Goal: Task Accomplishment & Management: Manage account settings

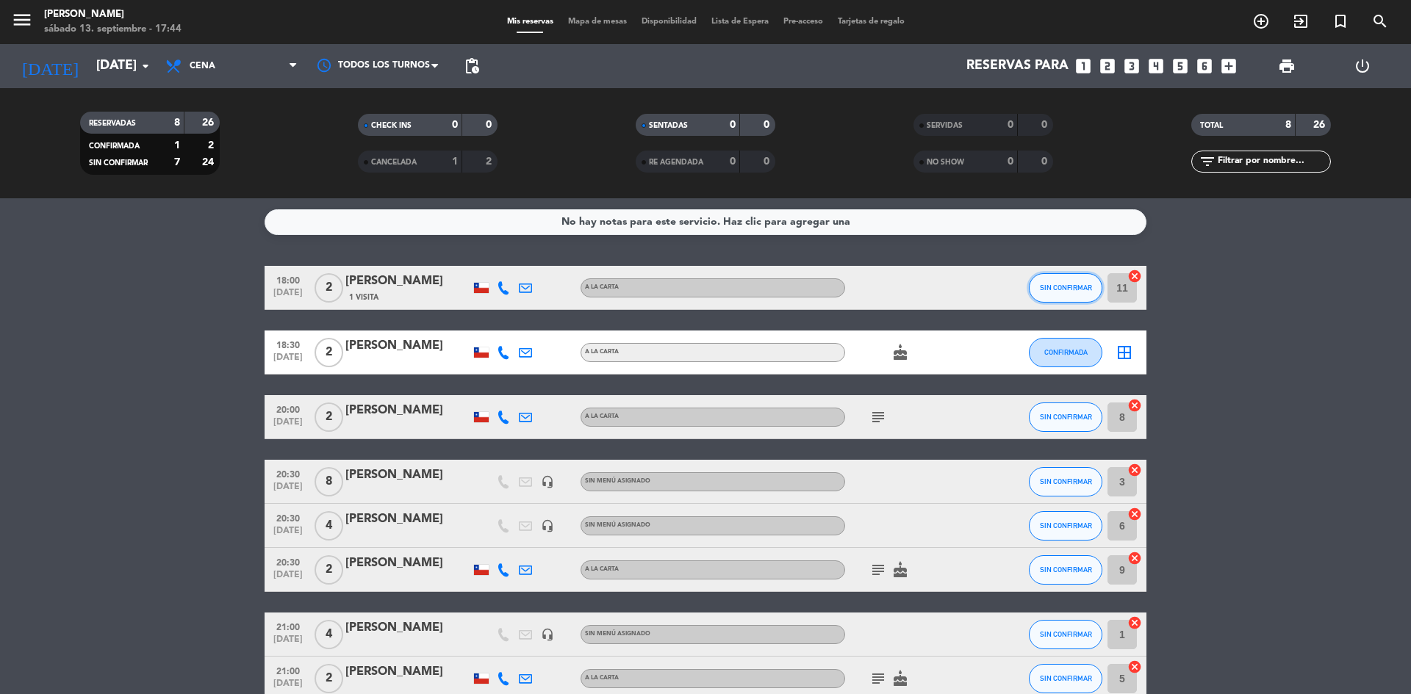
click at [1060, 291] on span "SIN CONFIRMAR" at bounding box center [1066, 288] width 52 height 8
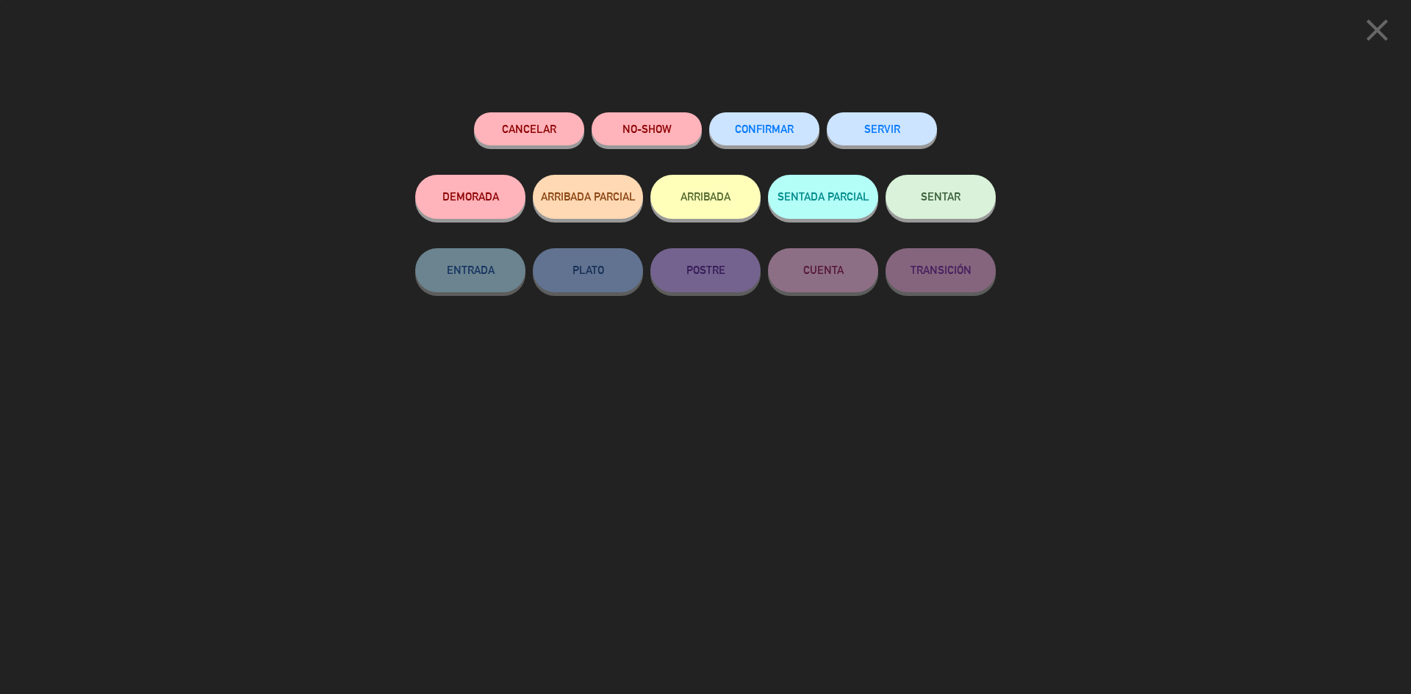
click at [969, 212] on button "SENTAR" at bounding box center [941, 197] width 110 height 44
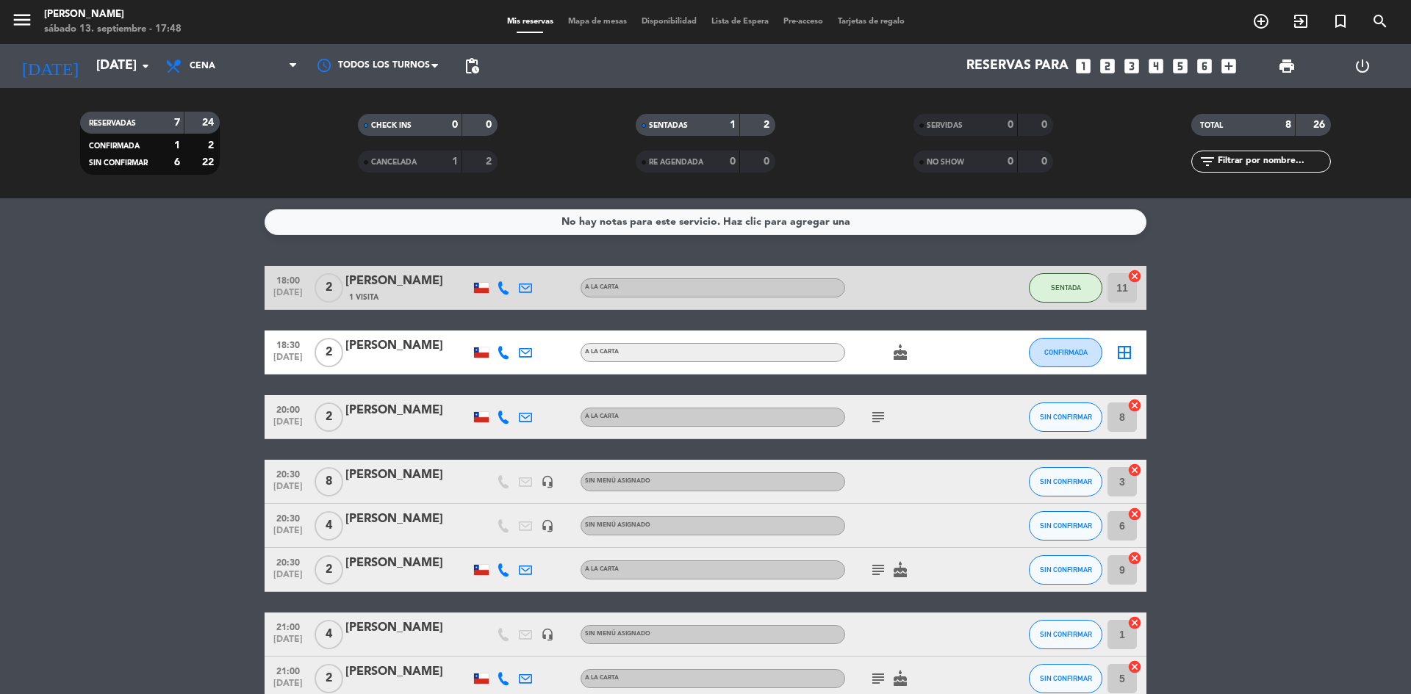
drag, startPoint x: 973, startPoint y: 209, endPoint x: 1017, endPoint y: 220, distance: 45.3
drag, startPoint x: 1017, startPoint y: 220, endPoint x: 1394, endPoint y: 382, distance: 410.5
click at [1394, 382] on bookings-row "18:00 [DATE] 2 [PERSON_NAME] 1 Visita A LA CARTA SENTADA 11 cancel 18:30 [DATE]…" at bounding box center [705, 483] width 1411 height 435
click at [397, 366] on div at bounding box center [407, 362] width 125 height 12
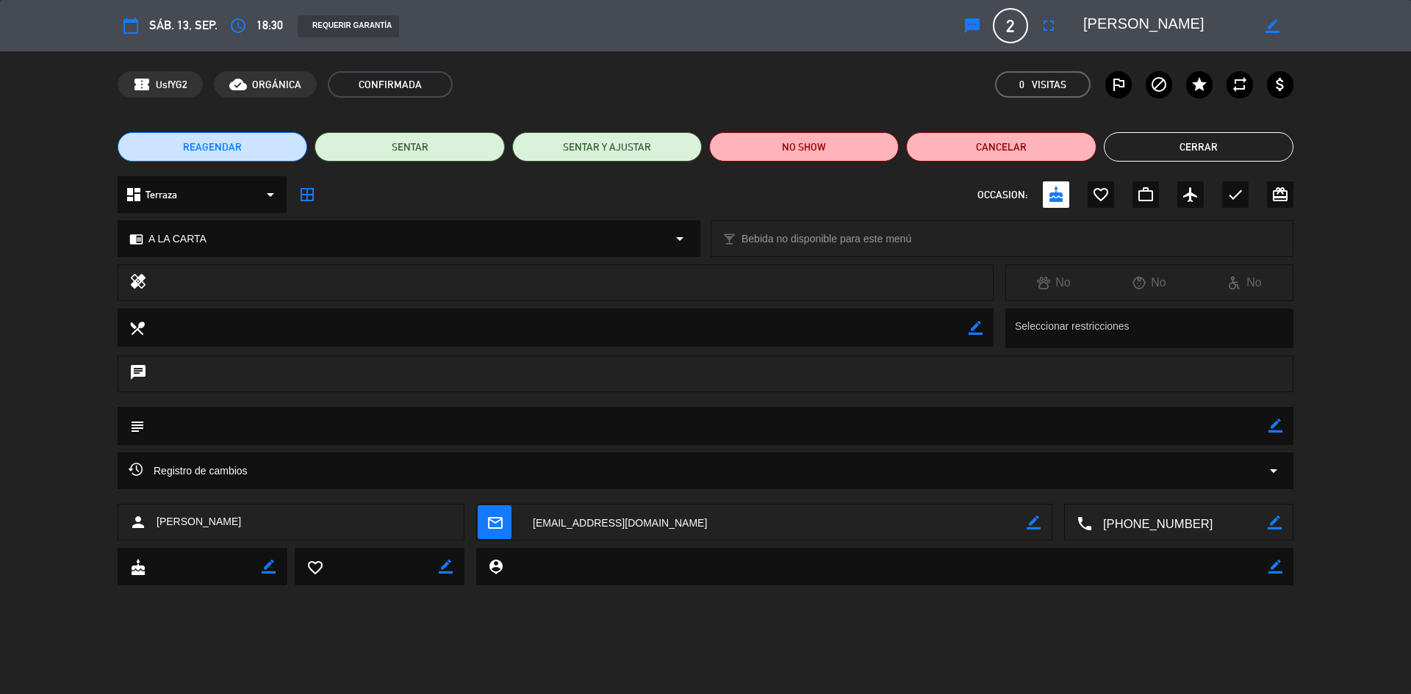
click at [1163, 153] on button "Cerrar" at bounding box center [1199, 146] width 190 height 29
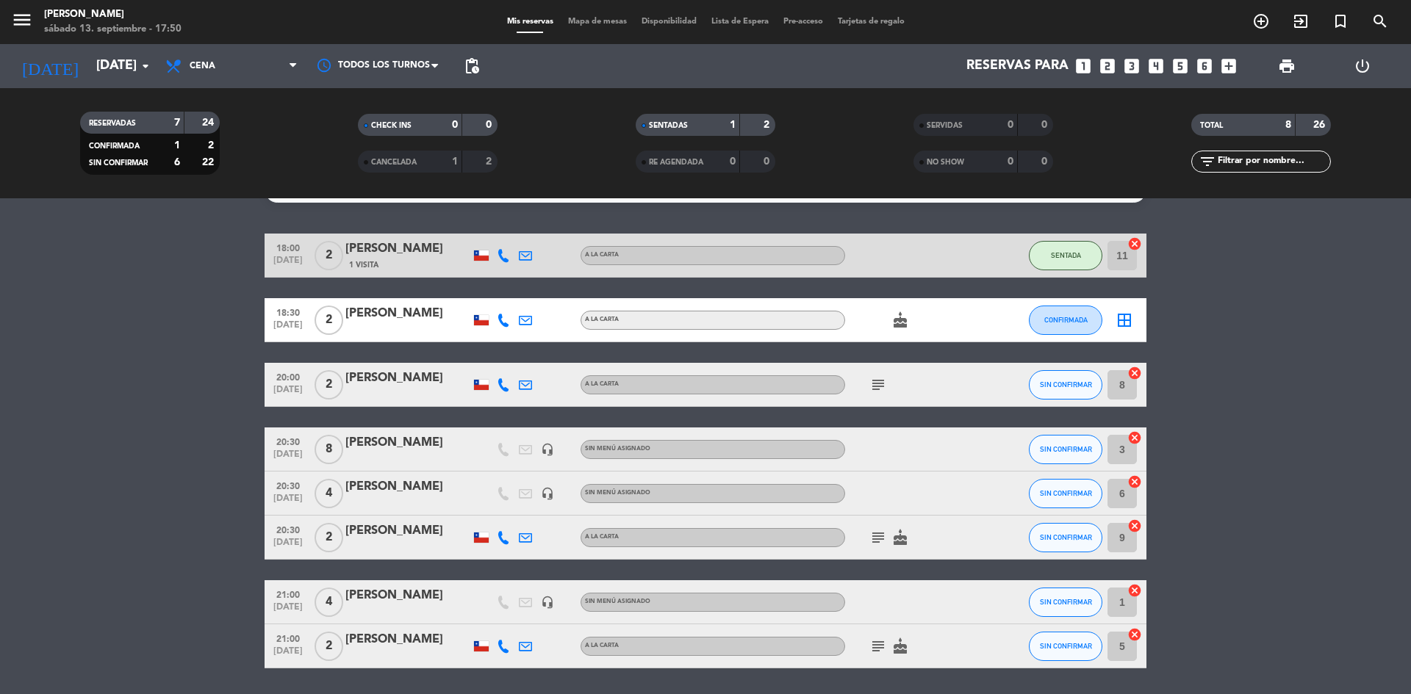
scroll to position [7, 0]
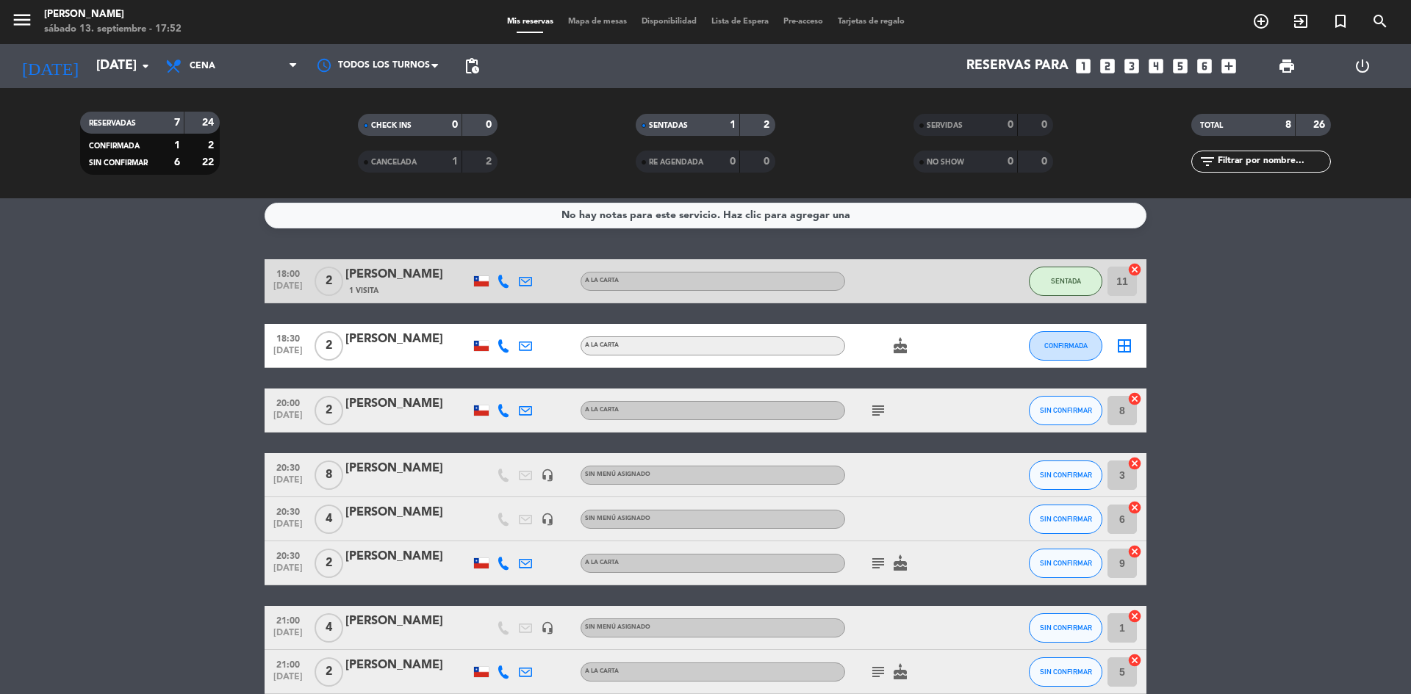
click at [1100, 70] on icon "looks_two" at bounding box center [1107, 66] width 19 height 19
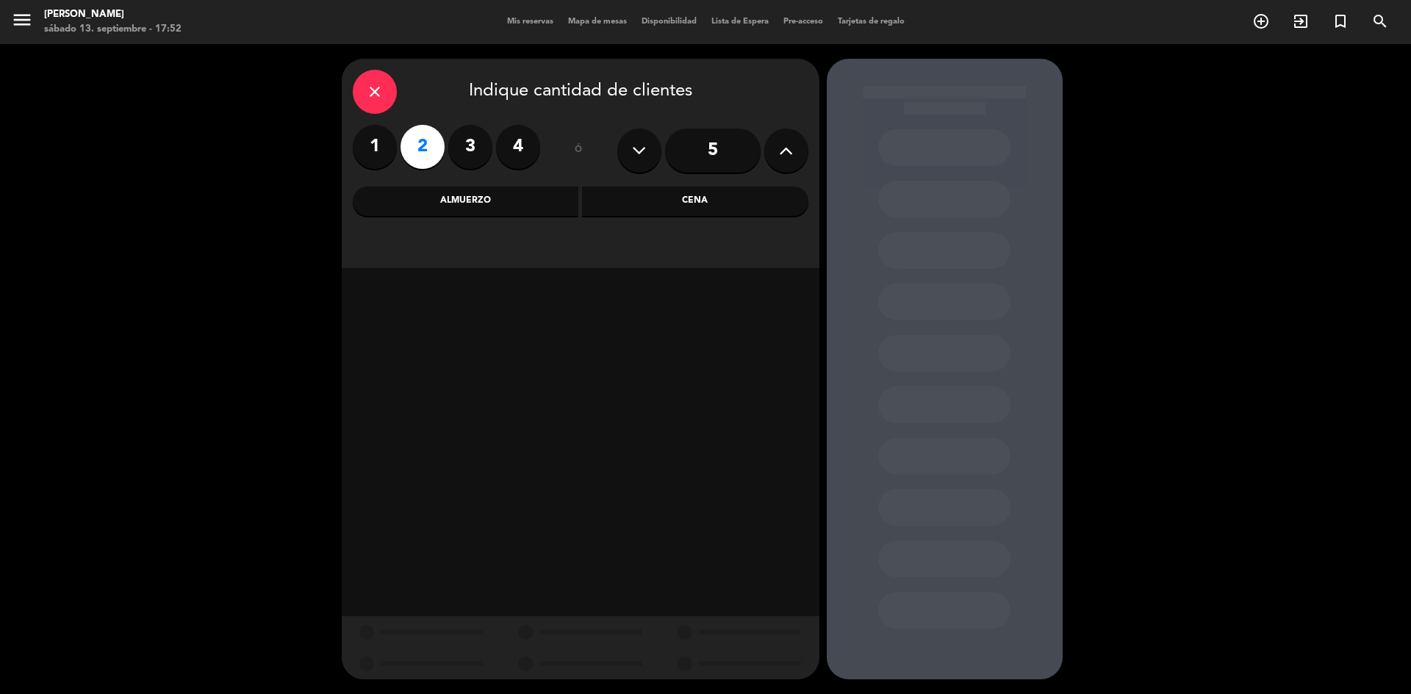
click at [678, 195] on div "Cena" at bounding box center [695, 201] width 226 height 29
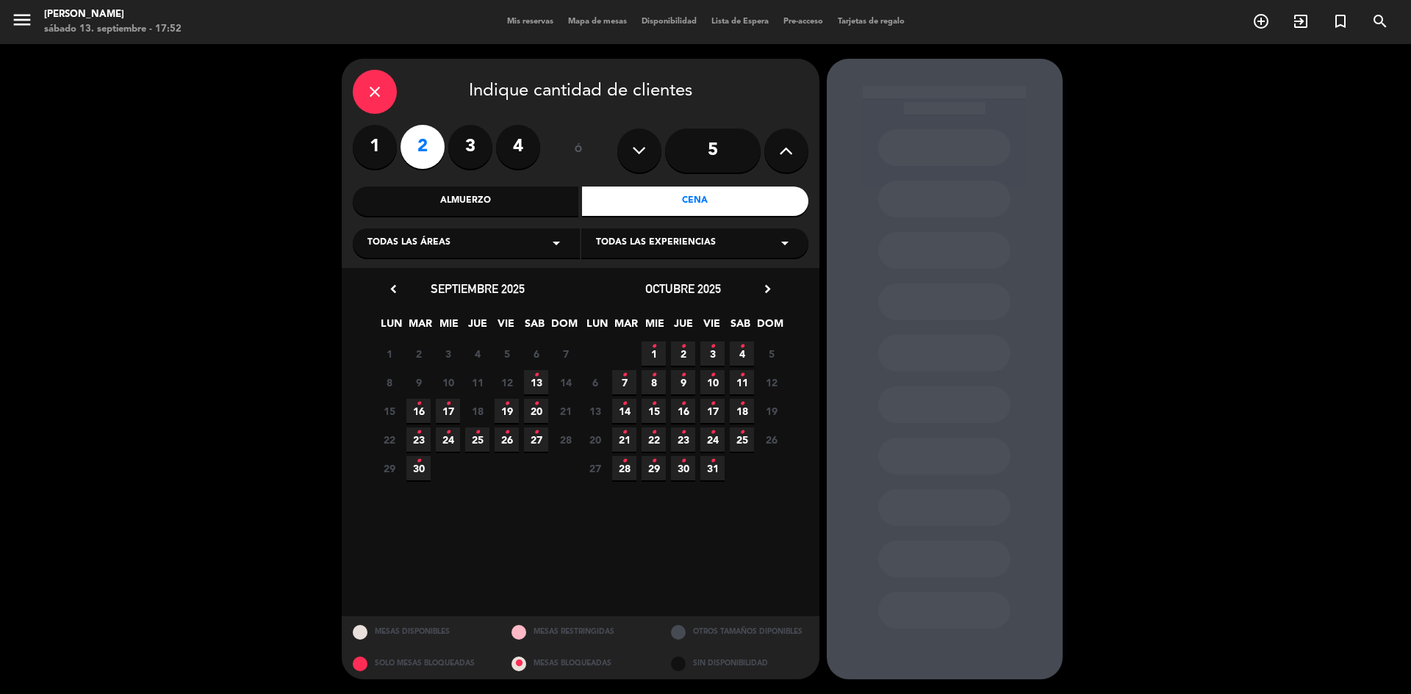
click at [528, 384] on span "13 •" at bounding box center [536, 382] width 24 height 24
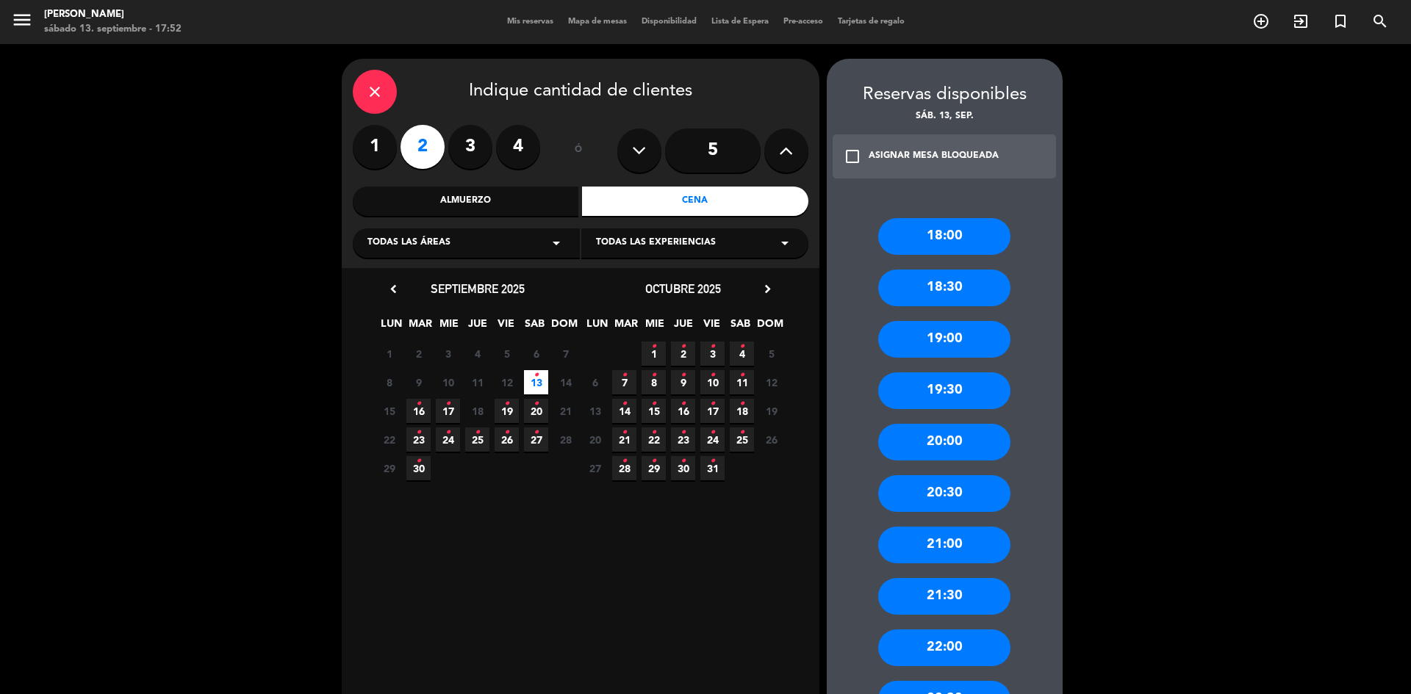
click at [908, 238] on div "18:00" at bounding box center [944, 236] width 132 height 37
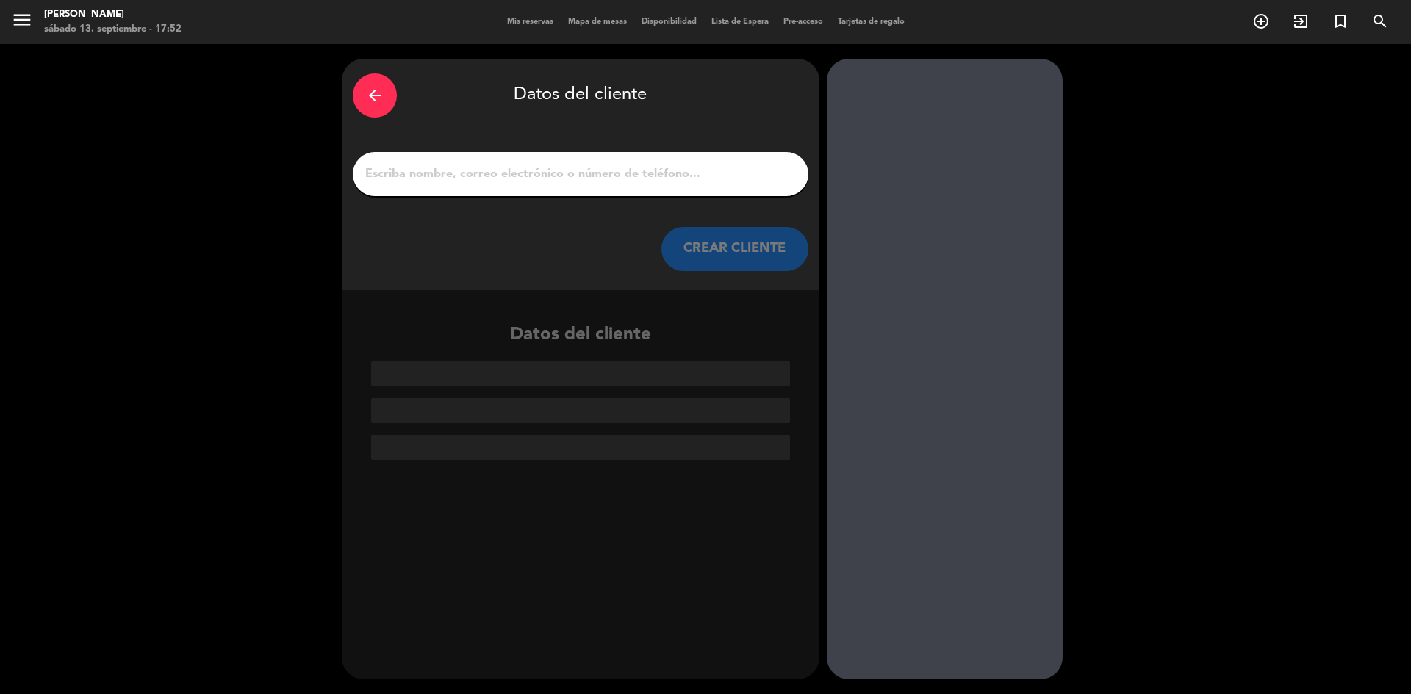
click at [670, 178] on input "1" at bounding box center [581, 174] width 434 height 21
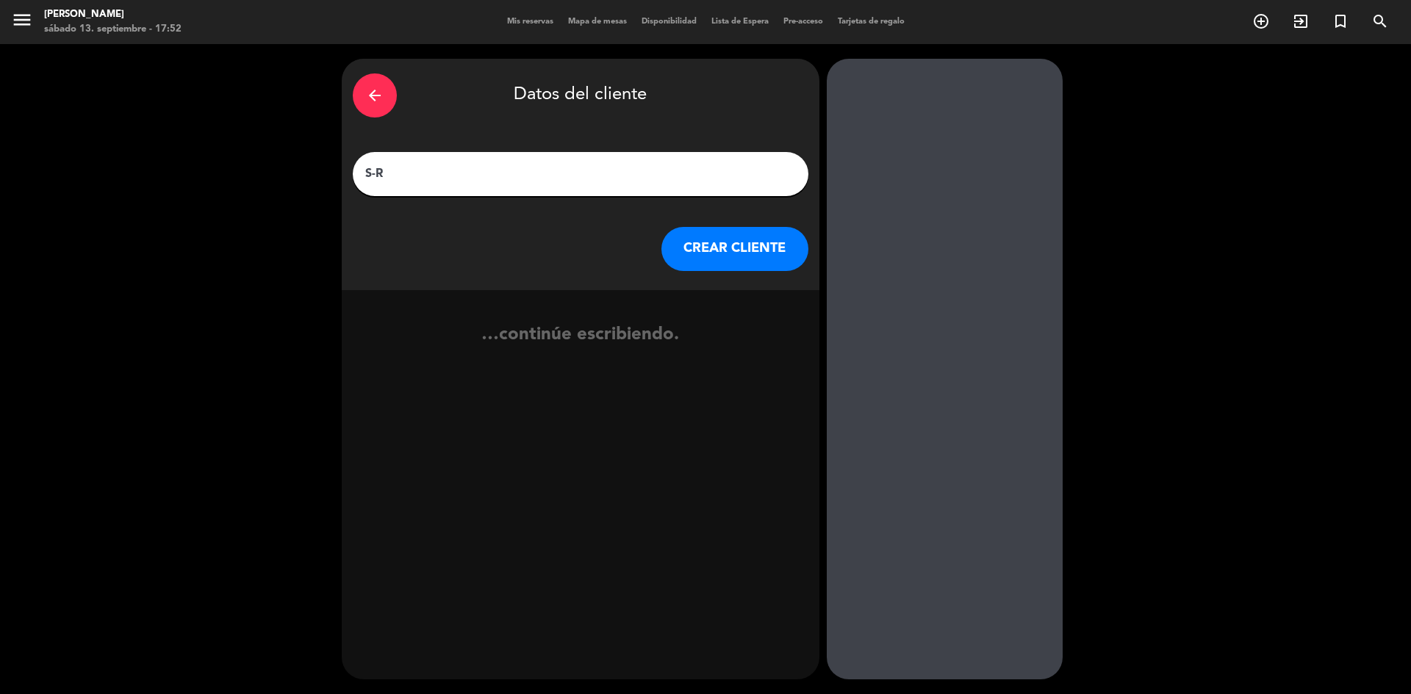
type input "S-R"
click at [729, 240] on button "CREAR CLIENTE" at bounding box center [734, 249] width 147 height 44
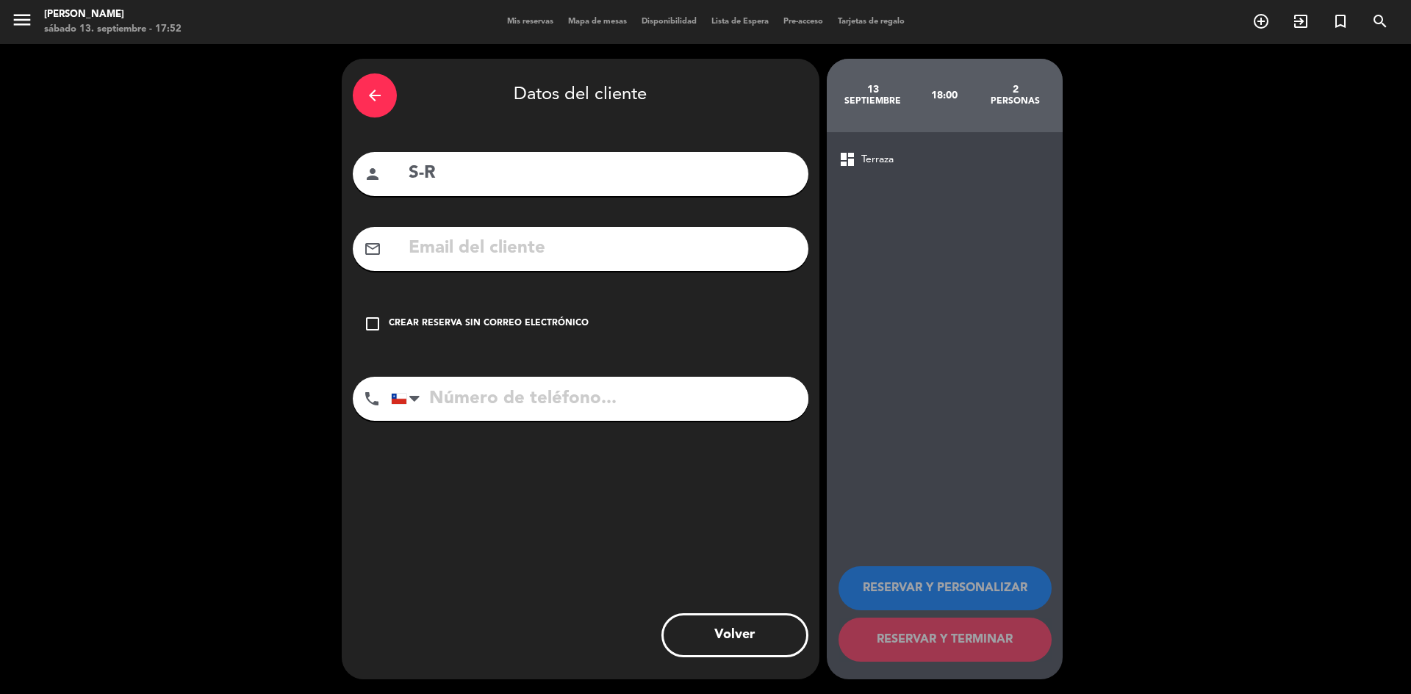
click at [519, 320] on div "Crear reserva sin correo electrónico" at bounding box center [489, 324] width 200 height 15
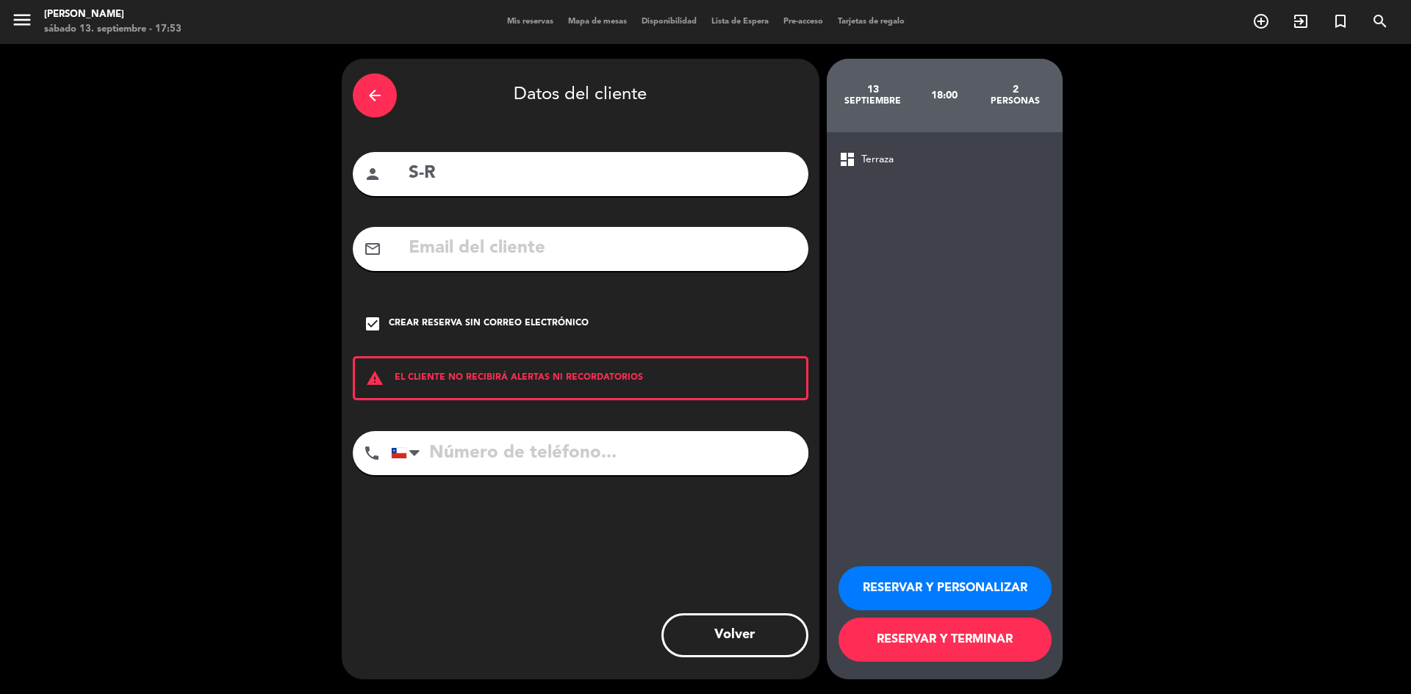
click at [955, 632] on button "RESERVAR Y TERMINAR" at bounding box center [944, 640] width 213 height 44
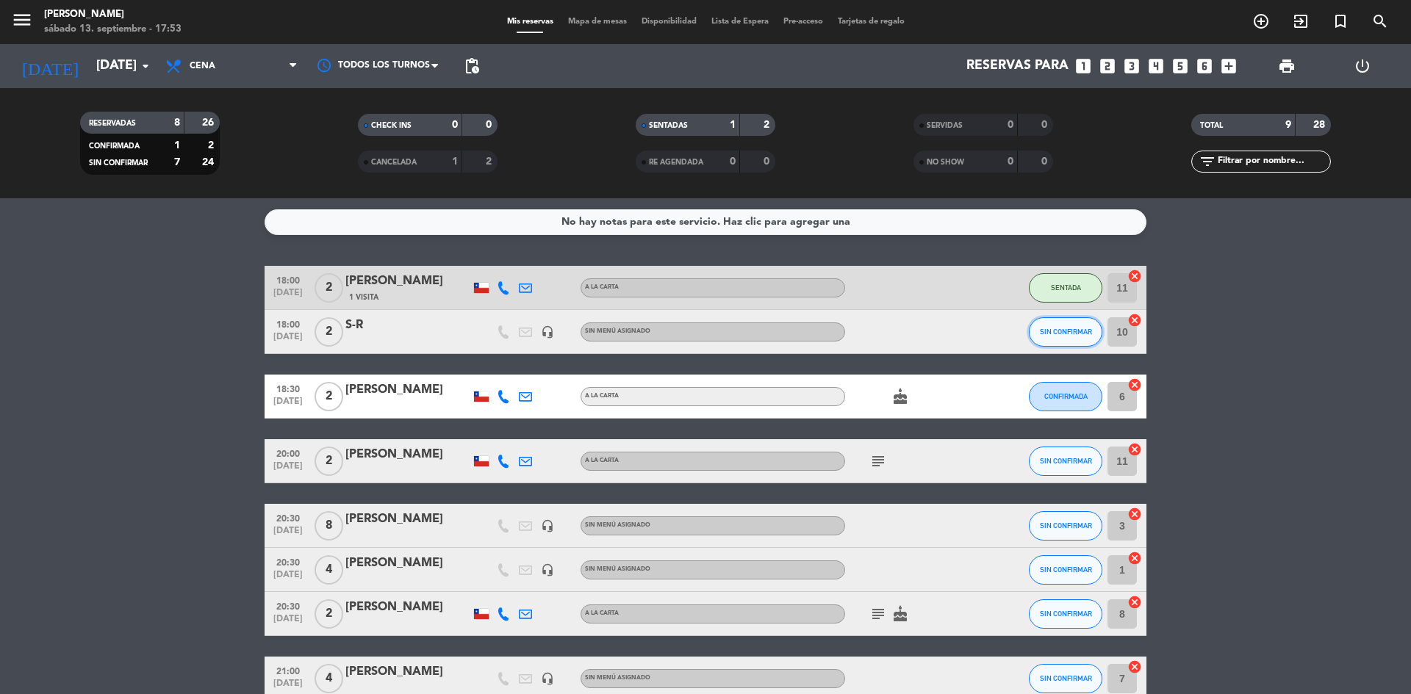
click at [1072, 336] on button "SIN CONFIRMAR" at bounding box center [1065, 331] width 73 height 29
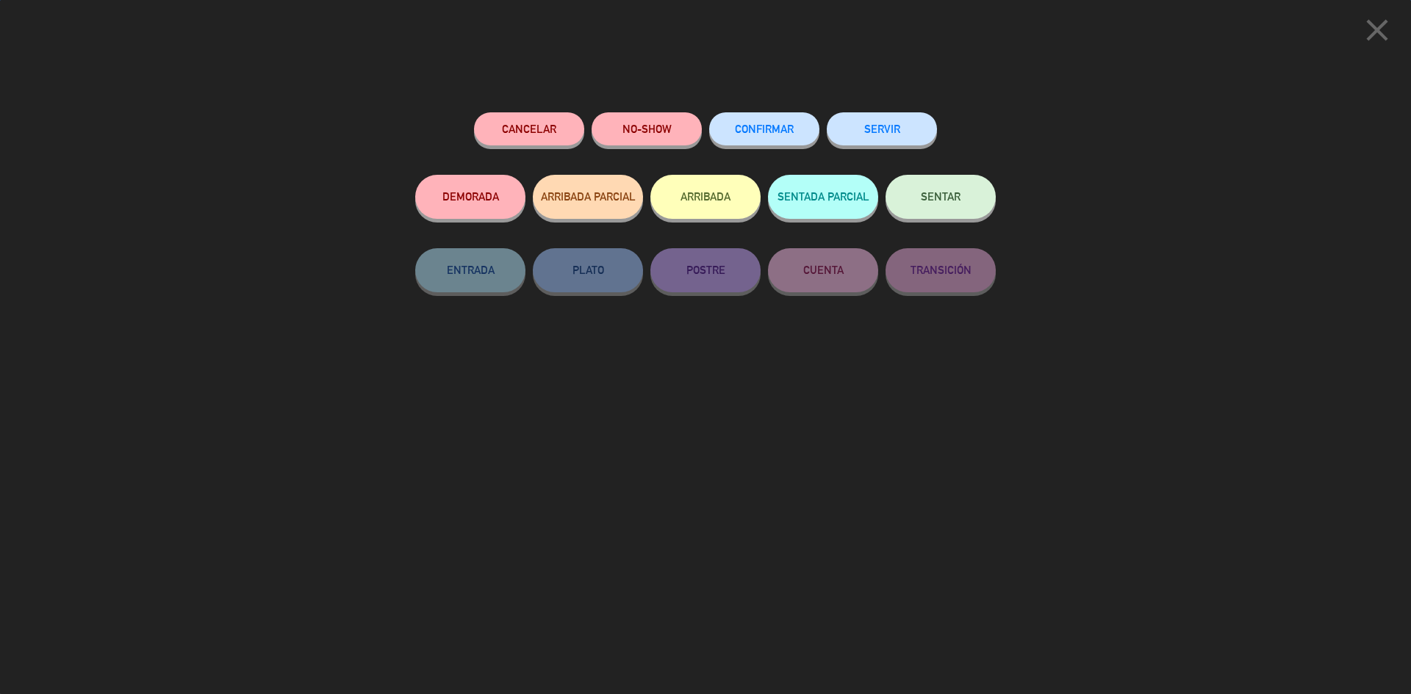
click at [948, 205] on button "SENTAR" at bounding box center [941, 197] width 110 height 44
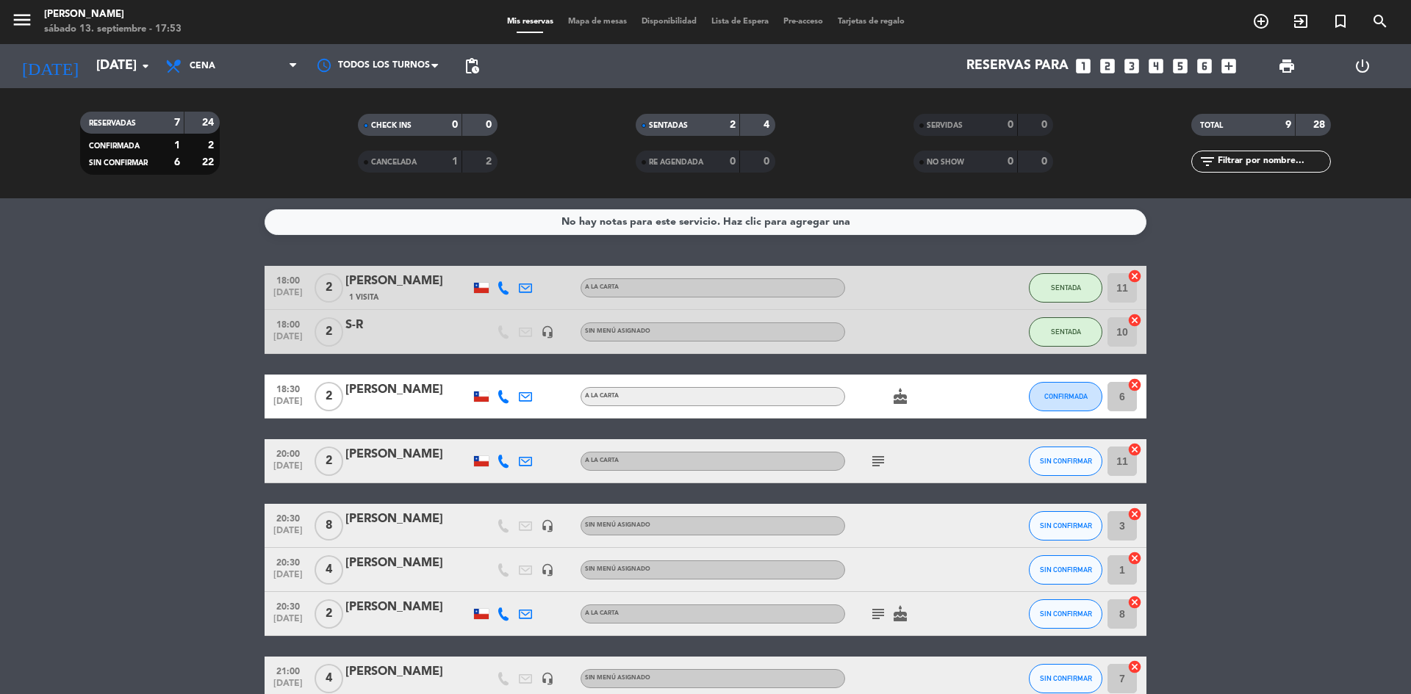
click at [673, 126] on span "SENTADAS" at bounding box center [668, 125] width 39 height 7
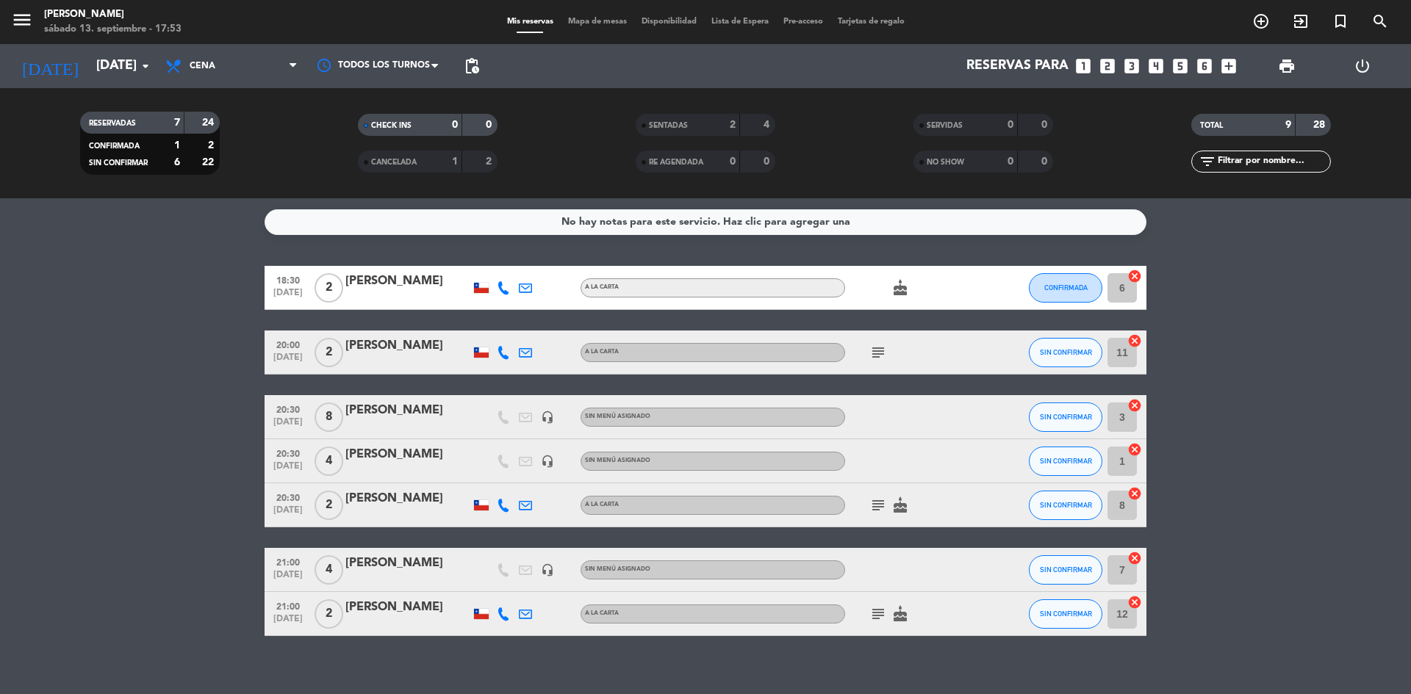
click at [876, 355] on icon "subject" at bounding box center [878, 353] width 18 height 18
click at [1251, 305] on bookings-row "18:30 [DATE] 2 [PERSON_NAME] A LA CARTA cake CONFIRMADA 6 cancel 20:00 [DATE] 2…" at bounding box center [705, 451] width 1411 height 370
click at [879, 348] on icon "subject" at bounding box center [878, 353] width 18 height 18
click at [1300, 309] on bookings-row "18:30 [DATE] 2 [PERSON_NAME] A LA CARTA cake CONFIRMADA 6 cancel 20:00 [DATE] 2…" at bounding box center [705, 451] width 1411 height 370
click at [882, 506] on icon "subject" at bounding box center [878, 506] width 18 height 18
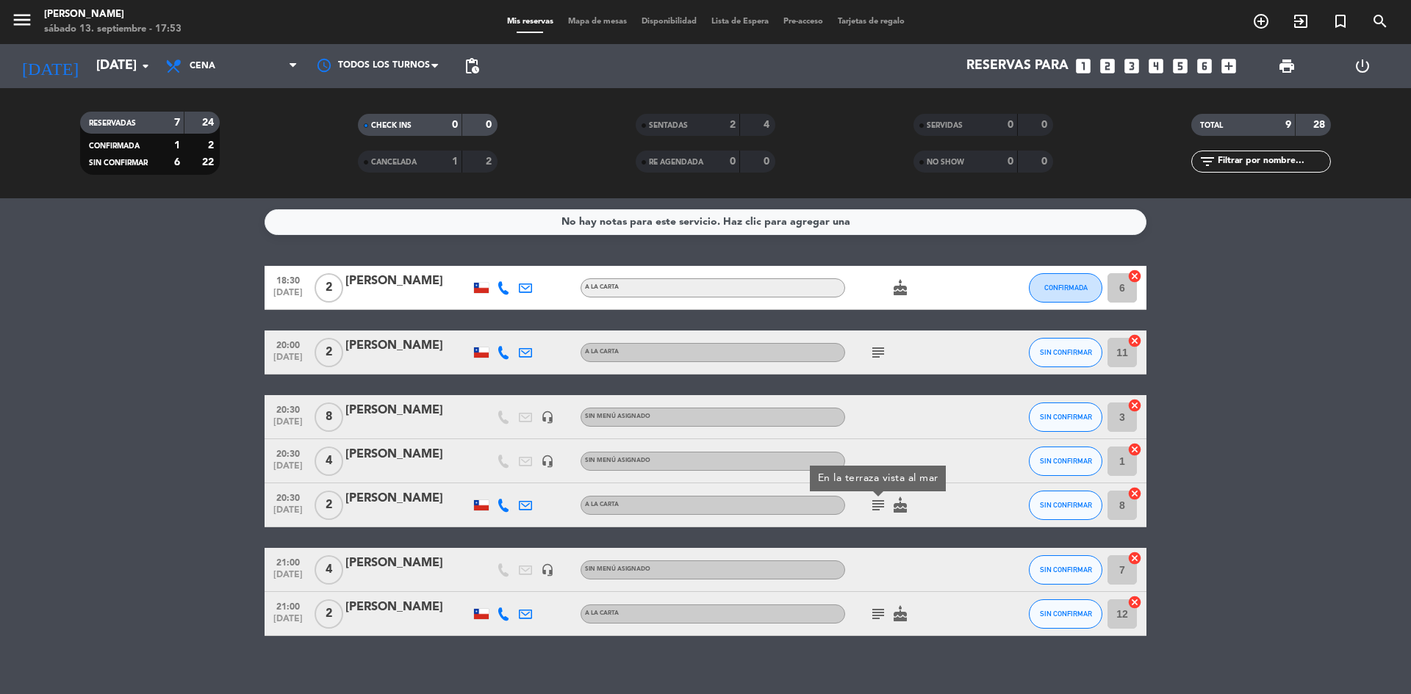
click at [1195, 447] on bookings-row "18:30 [DATE] 2 [PERSON_NAME] A LA CARTA cake CONFIRMADA 6 cancel 20:00 [DATE] 2…" at bounding box center [705, 451] width 1411 height 370
click at [873, 627] on div "subject cake" at bounding box center [911, 613] width 132 height 43
click at [883, 604] on div "subject cake" at bounding box center [911, 613] width 132 height 43
click at [874, 616] on icon "subject" at bounding box center [878, 615] width 18 height 18
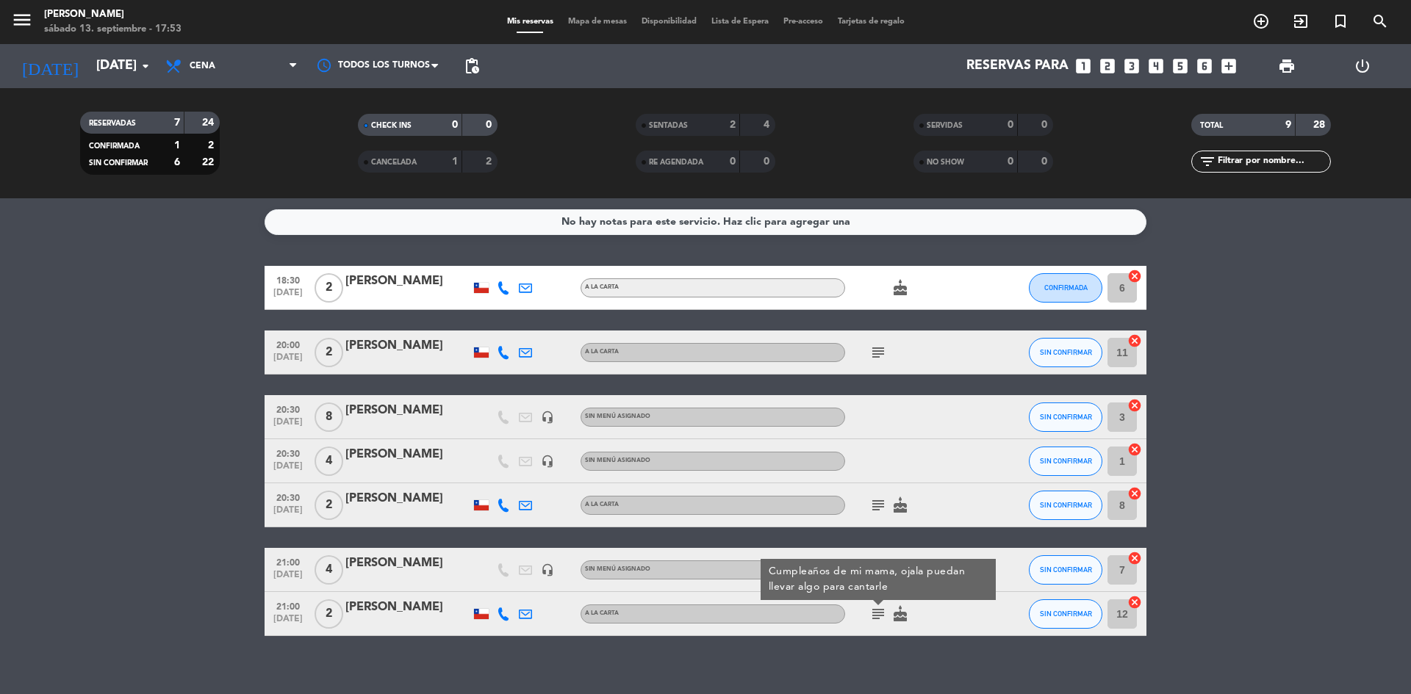
click at [1211, 509] on bookings-row "18:30 [DATE] 2 [PERSON_NAME] A LA CARTA cake CONFIRMADA 6 cancel 20:00 [DATE] 2…" at bounding box center [705, 451] width 1411 height 370
click at [876, 502] on icon "subject" at bounding box center [878, 506] width 18 height 18
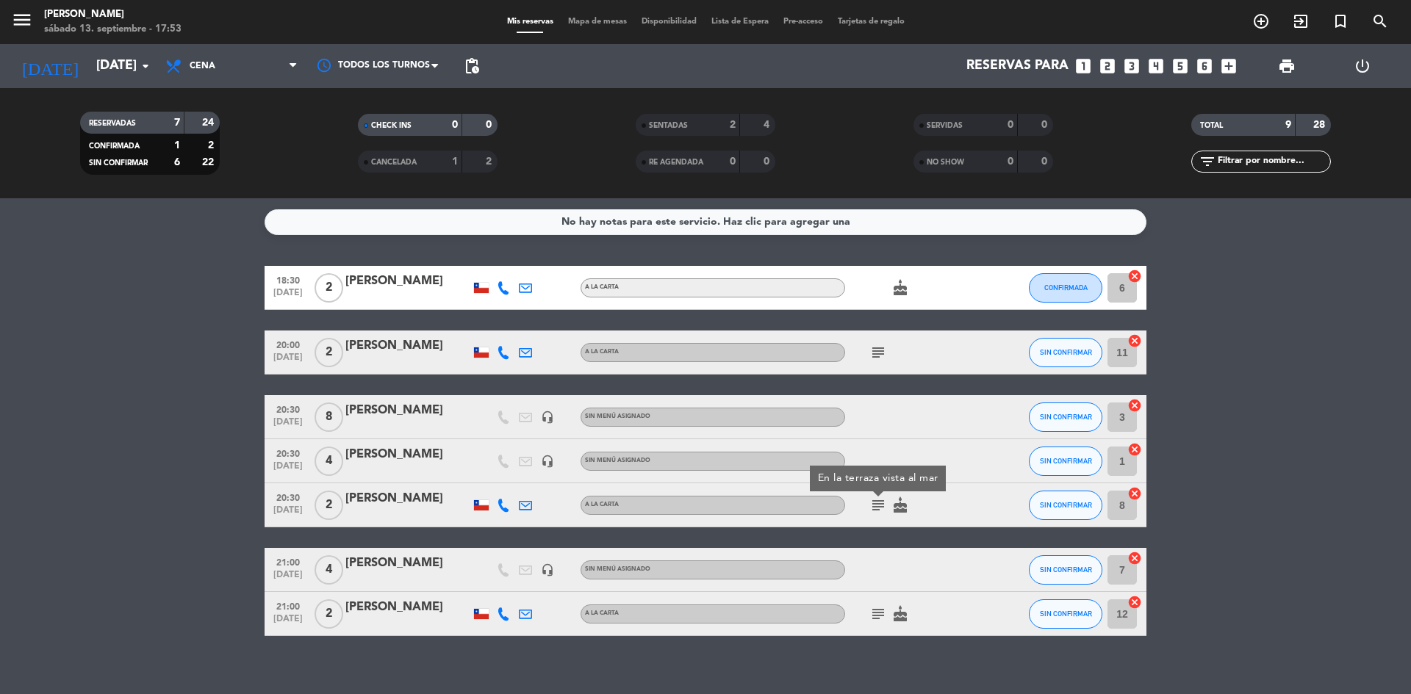
click at [1224, 399] on bookings-row "18:30 [DATE] 2 [PERSON_NAME] A LA CARTA cake CONFIRMADA 6 cancel 20:00 [DATE] 2…" at bounding box center [705, 451] width 1411 height 370
click at [1113, 63] on icon "looks_two" at bounding box center [1107, 66] width 19 height 19
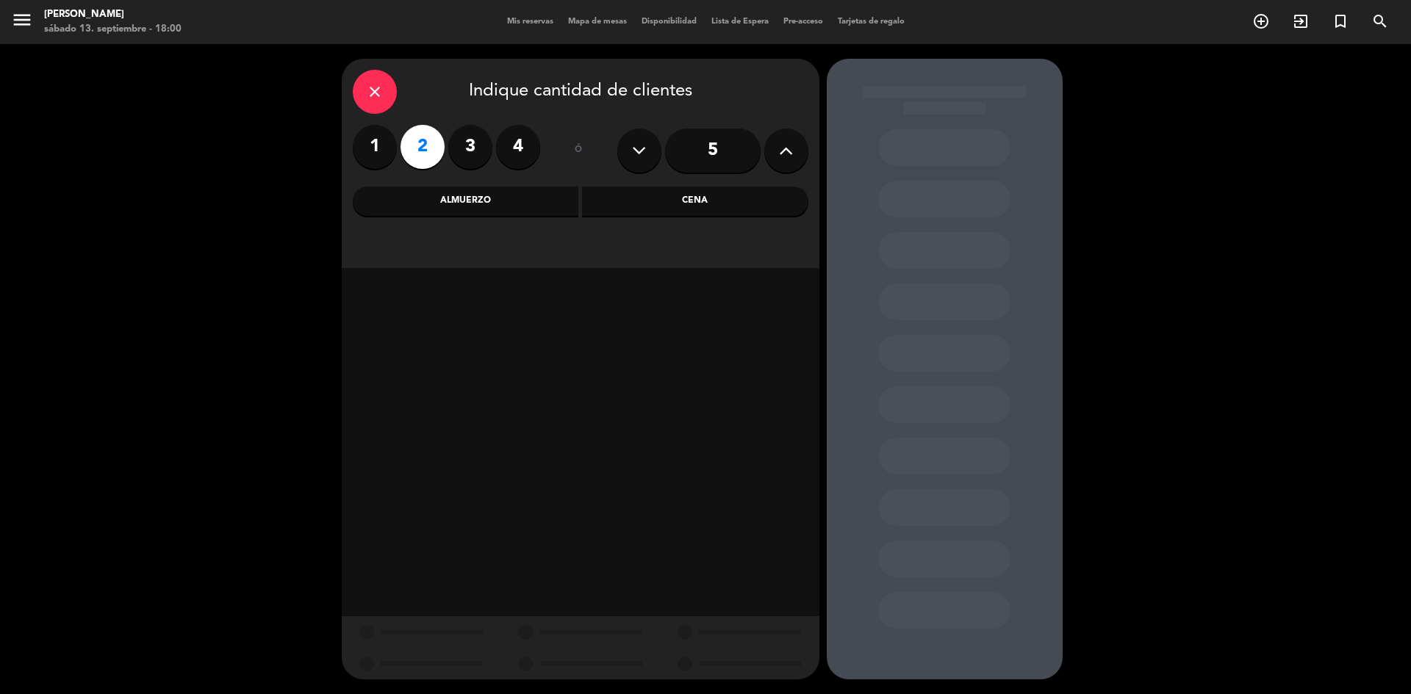
click at [692, 201] on div "Cena" at bounding box center [695, 201] width 226 height 29
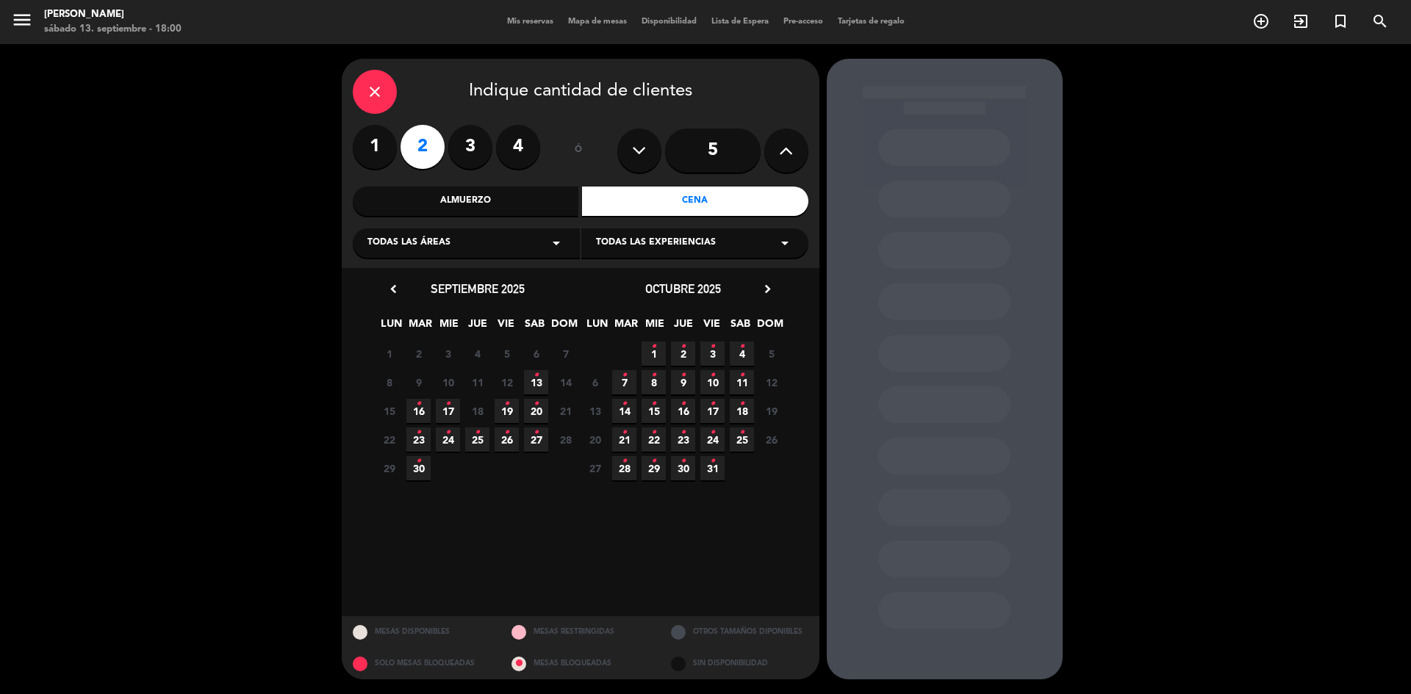
click at [533, 384] on span "13 •" at bounding box center [536, 382] width 24 height 24
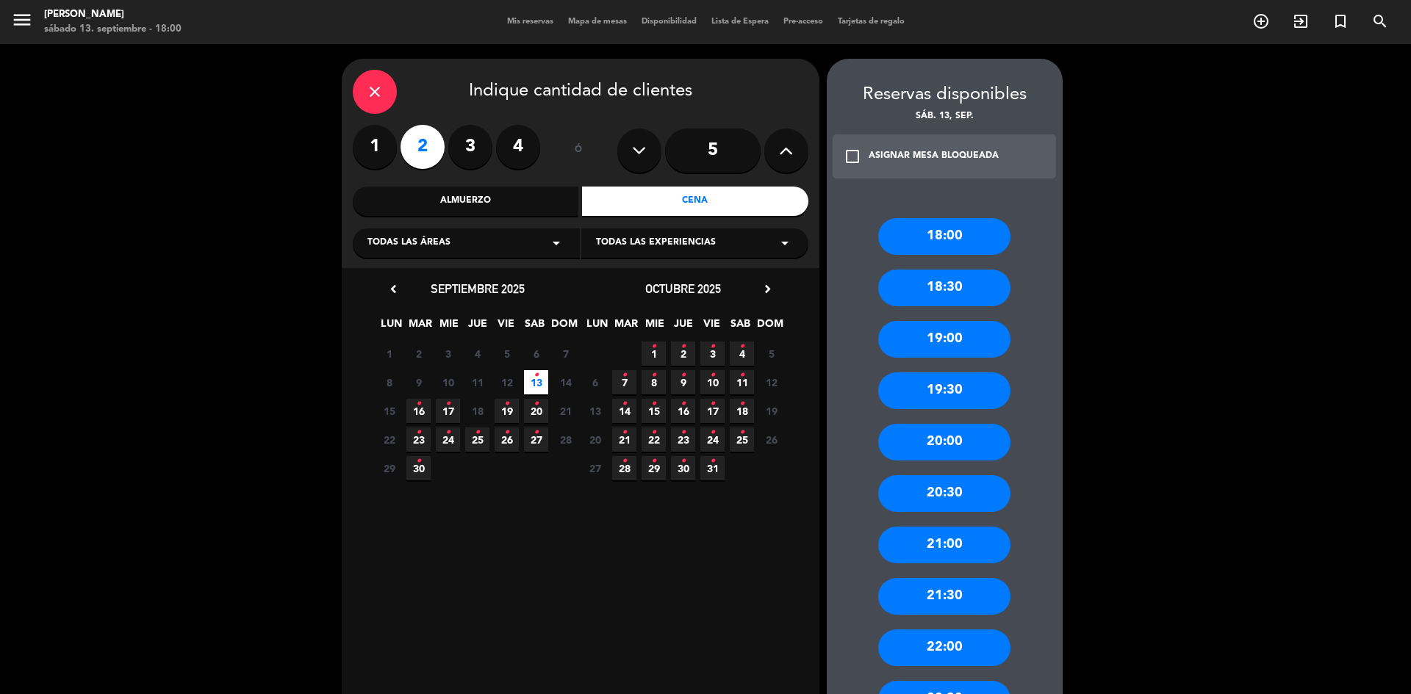
click at [959, 495] on div "20:30" at bounding box center [944, 493] width 132 height 37
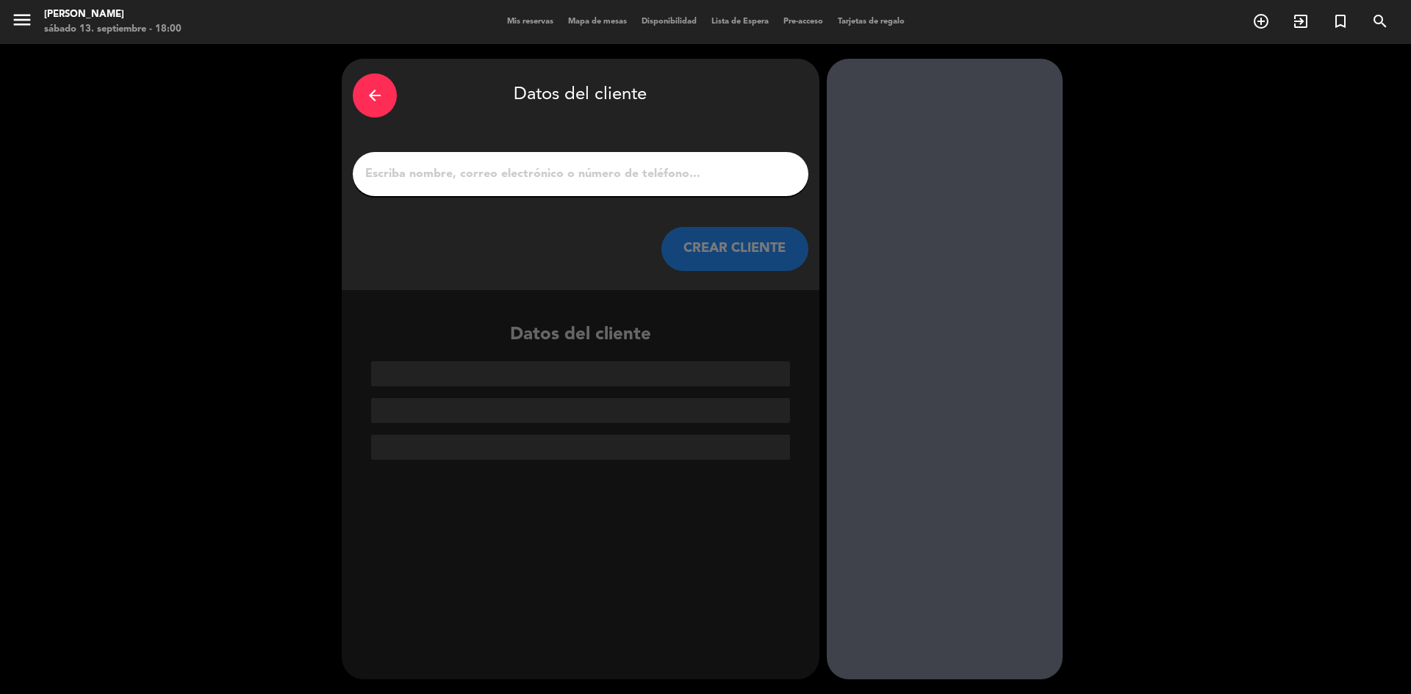
click at [502, 171] on input "1" at bounding box center [581, 174] width 434 height 21
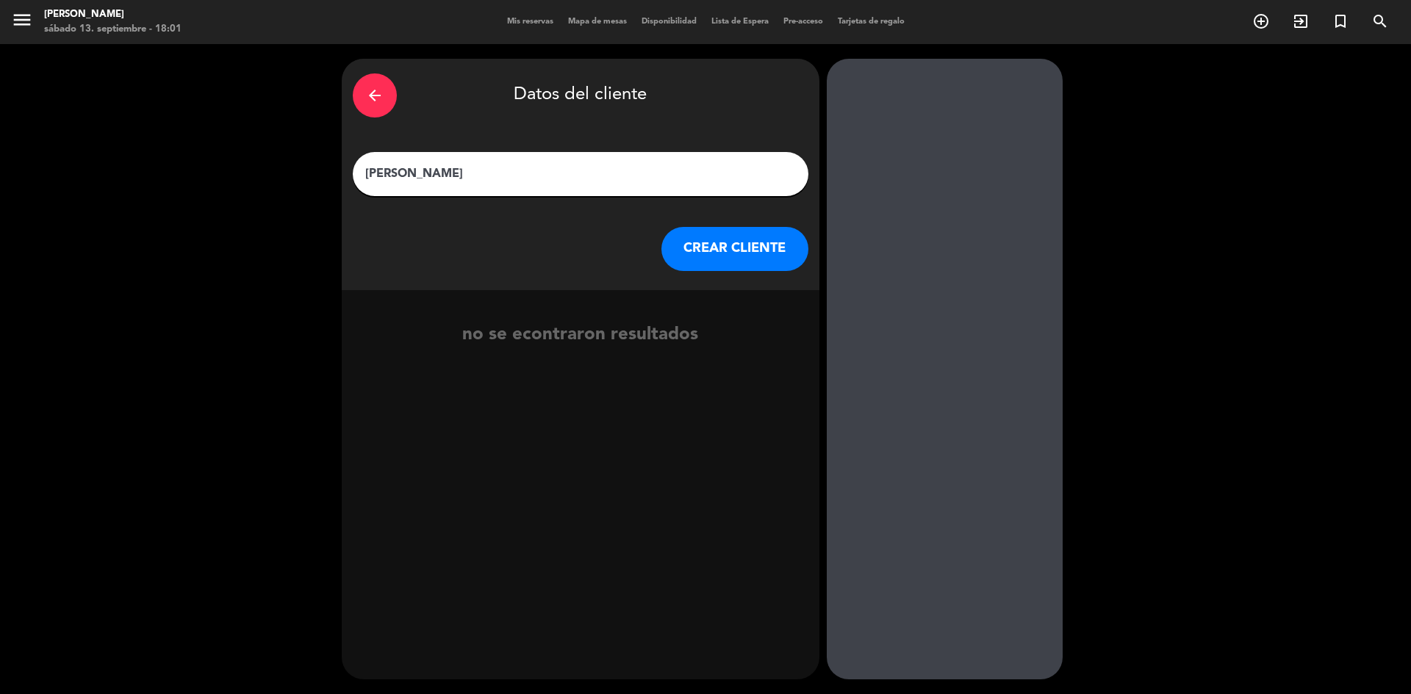
type input "[PERSON_NAME]"
click at [719, 249] on button "CREAR CLIENTE" at bounding box center [734, 249] width 147 height 44
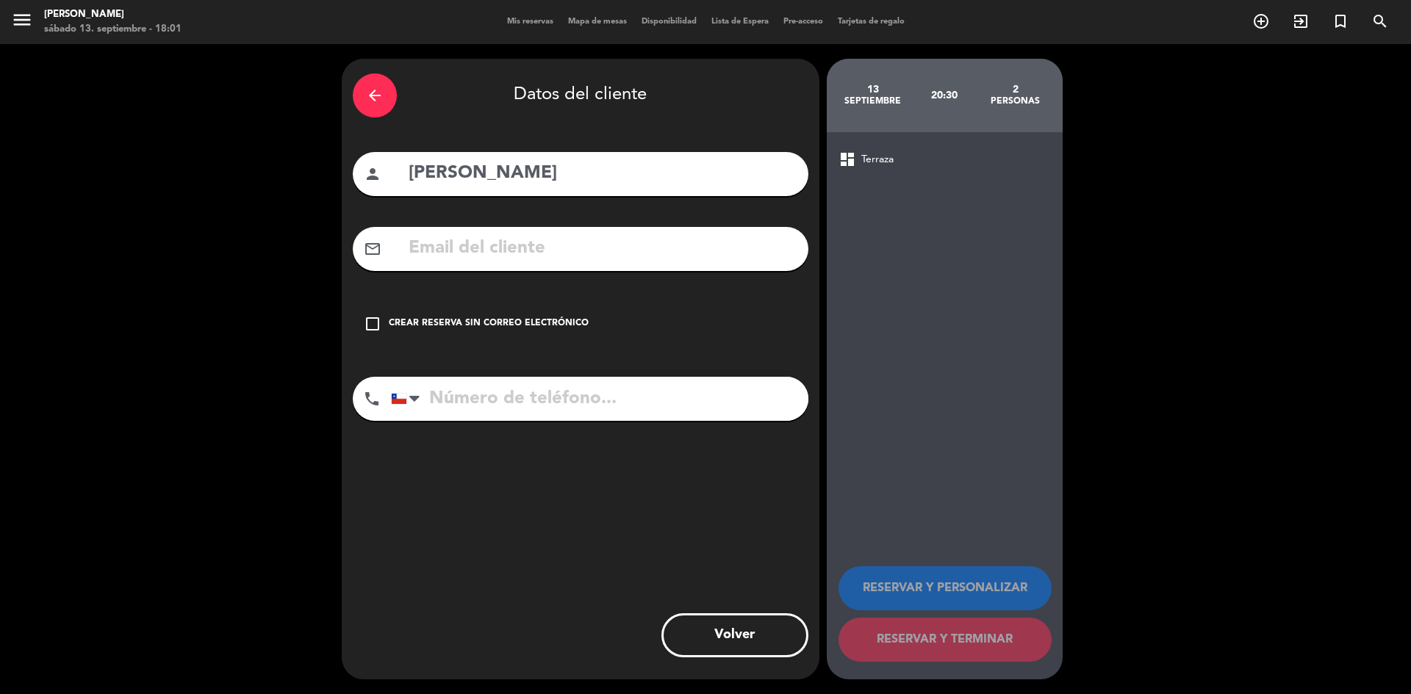
click at [370, 328] on icon "check_box_outline_blank" at bounding box center [373, 324] width 18 height 18
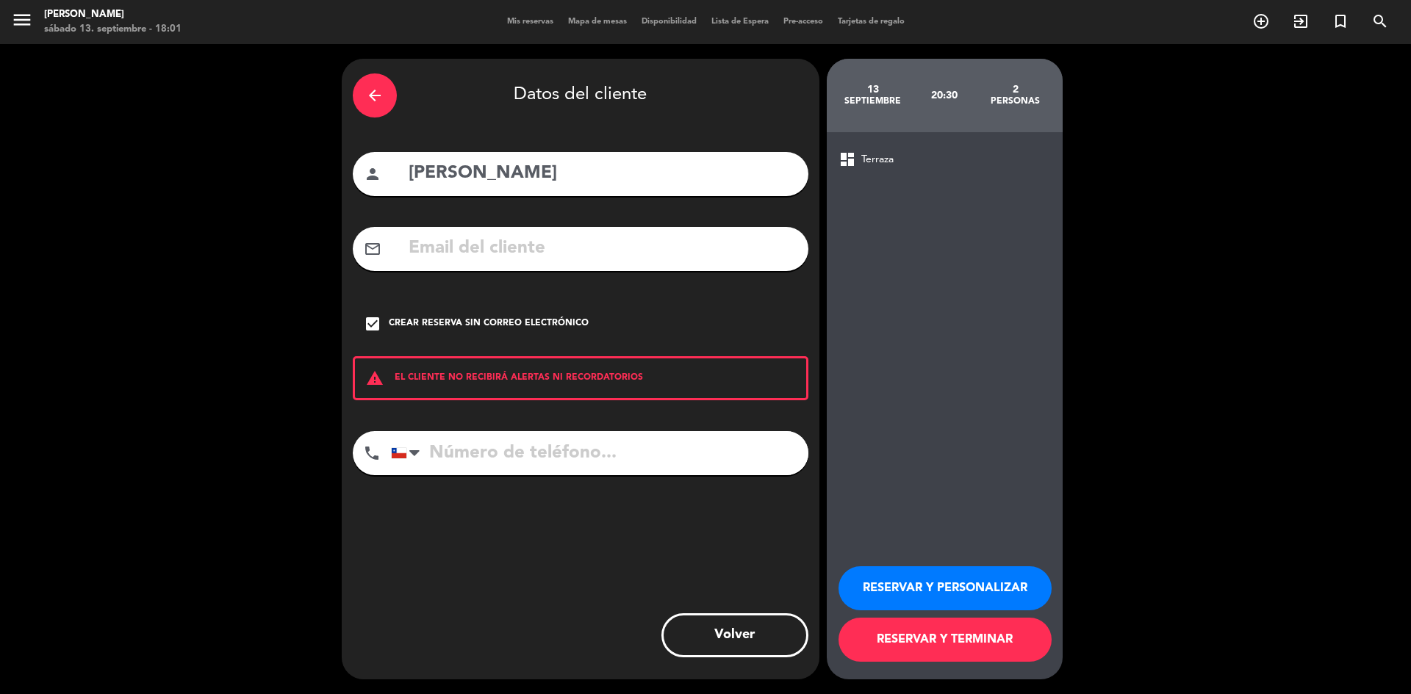
click at [464, 445] on input "tel" at bounding box center [599, 453] width 417 height 44
click at [987, 650] on button "RESERVAR Y TERMINAR" at bounding box center [944, 640] width 213 height 44
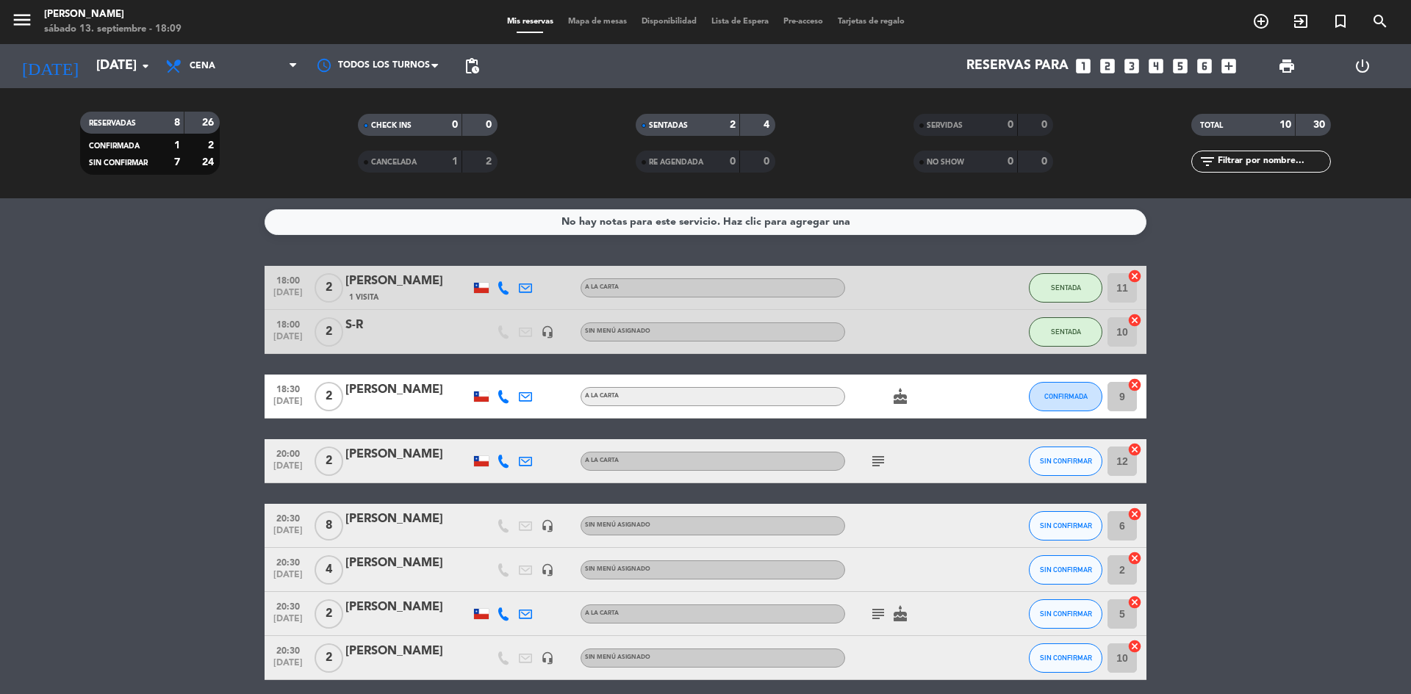
click at [666, 130] on div "SENTADAS" at bounding box center [673, 125] width 68 height 17
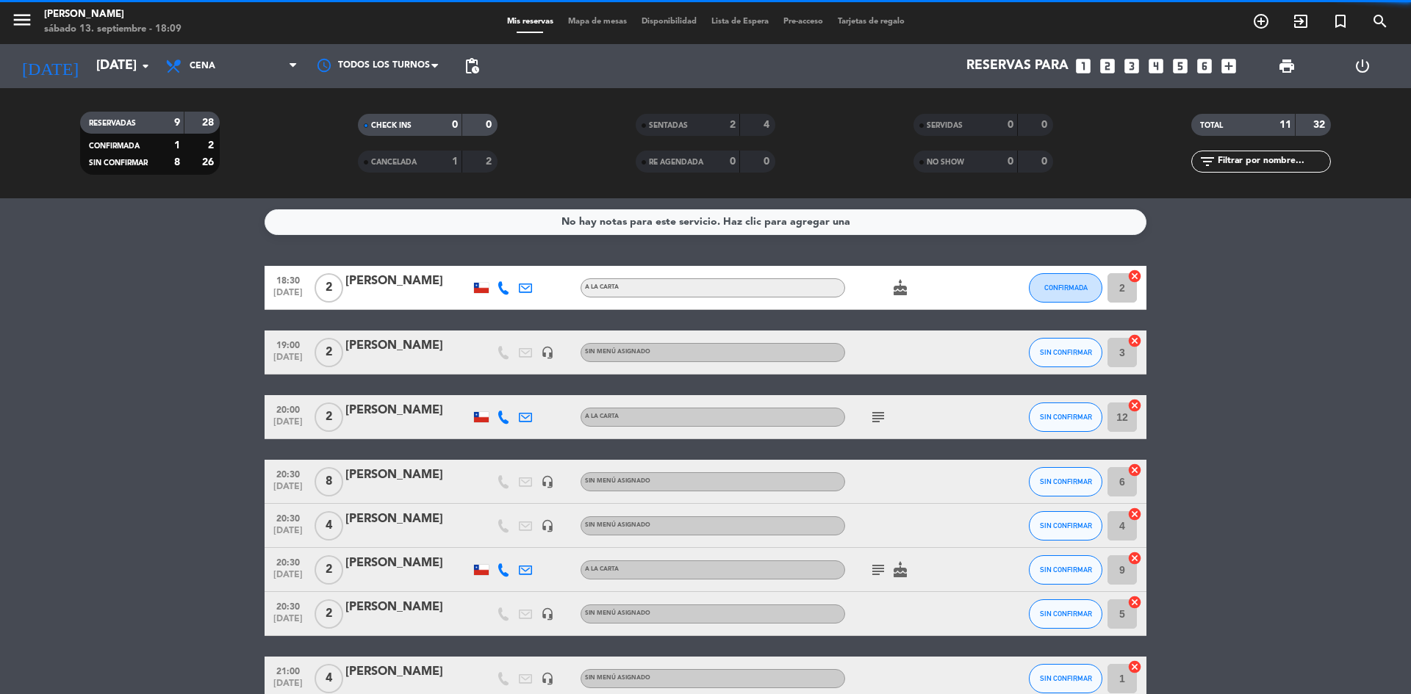
click at [1110, 70] on icon "looks_two" at bounding box center [1107, 66] width 19 height 19
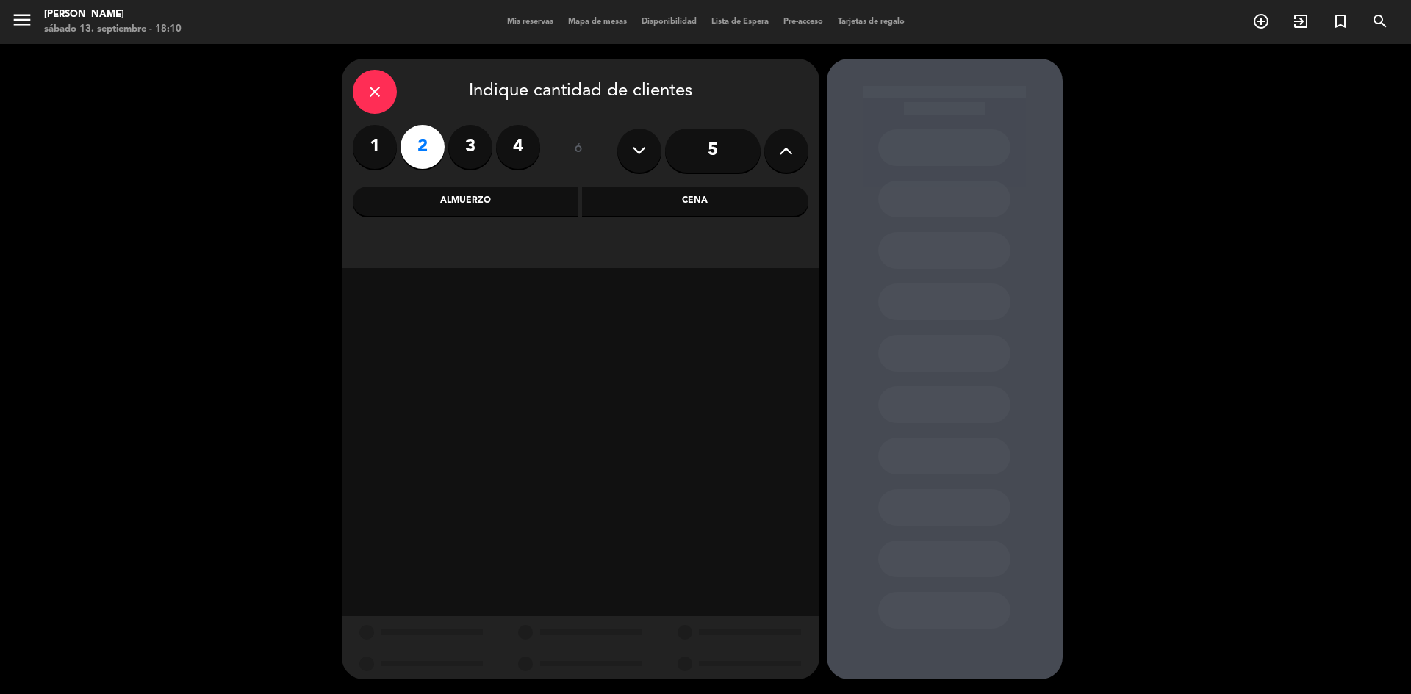
click at [683, 204] on div "Cena" at bounding box center [695, 201] width 226 height 29
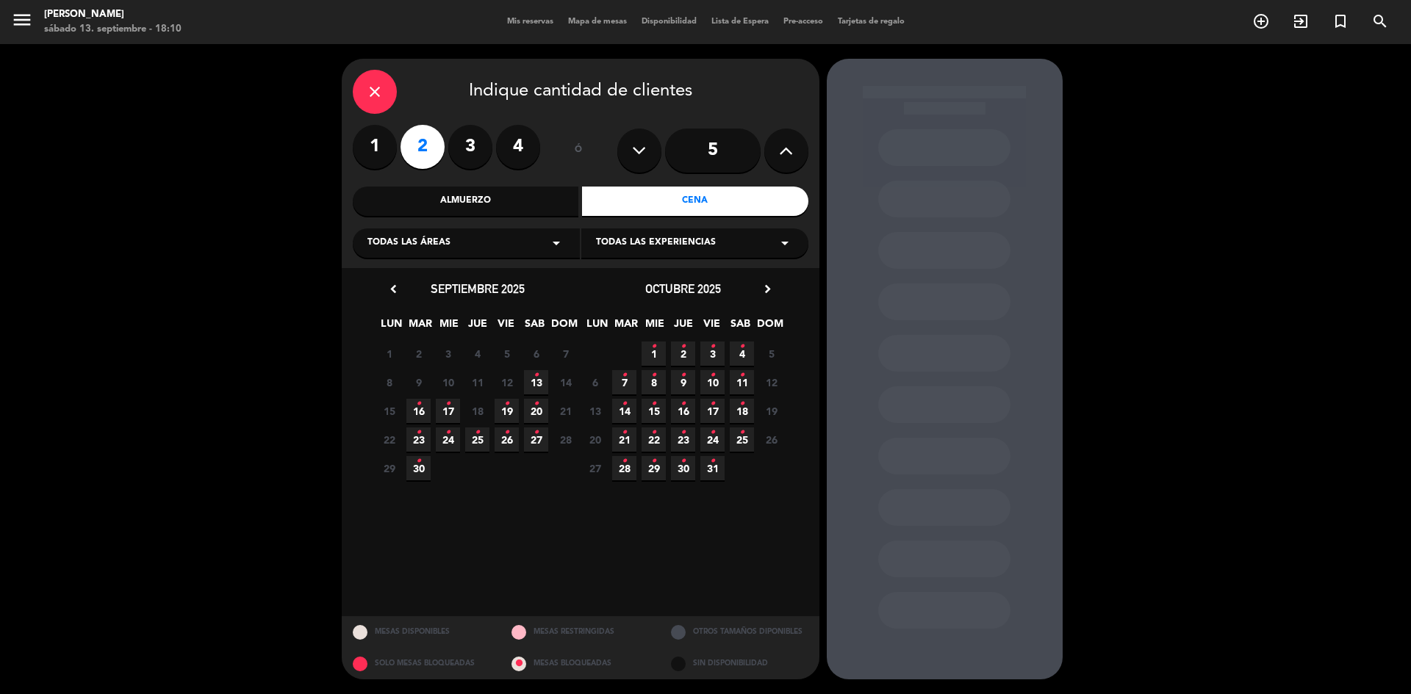
click at [536, 378] on icon "•" at bounding box center [536, 376] width 5 height 24
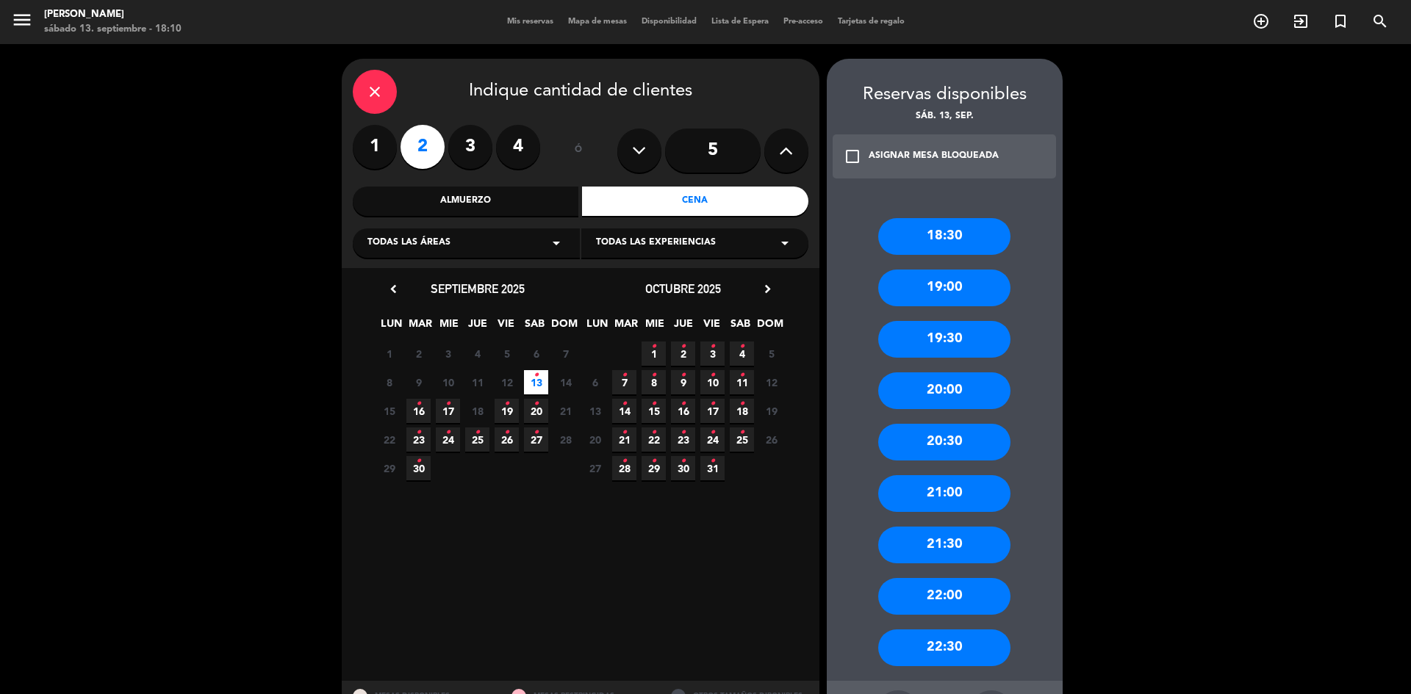
click at [917, 296] on div "19:00" at bounding box center [944, 288] width 132 height 37
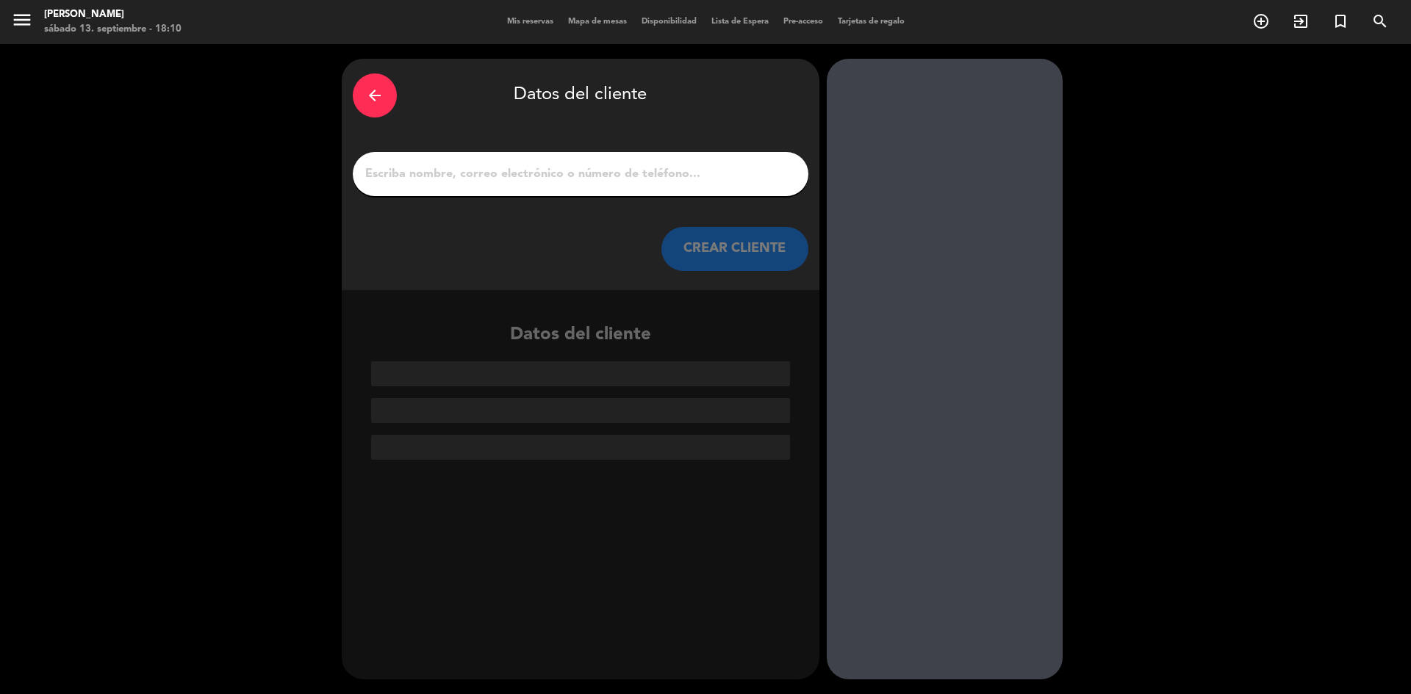
click at [733, 175] on input "1" at bounding box center [581, 174] width 434 height 21
type input "m"
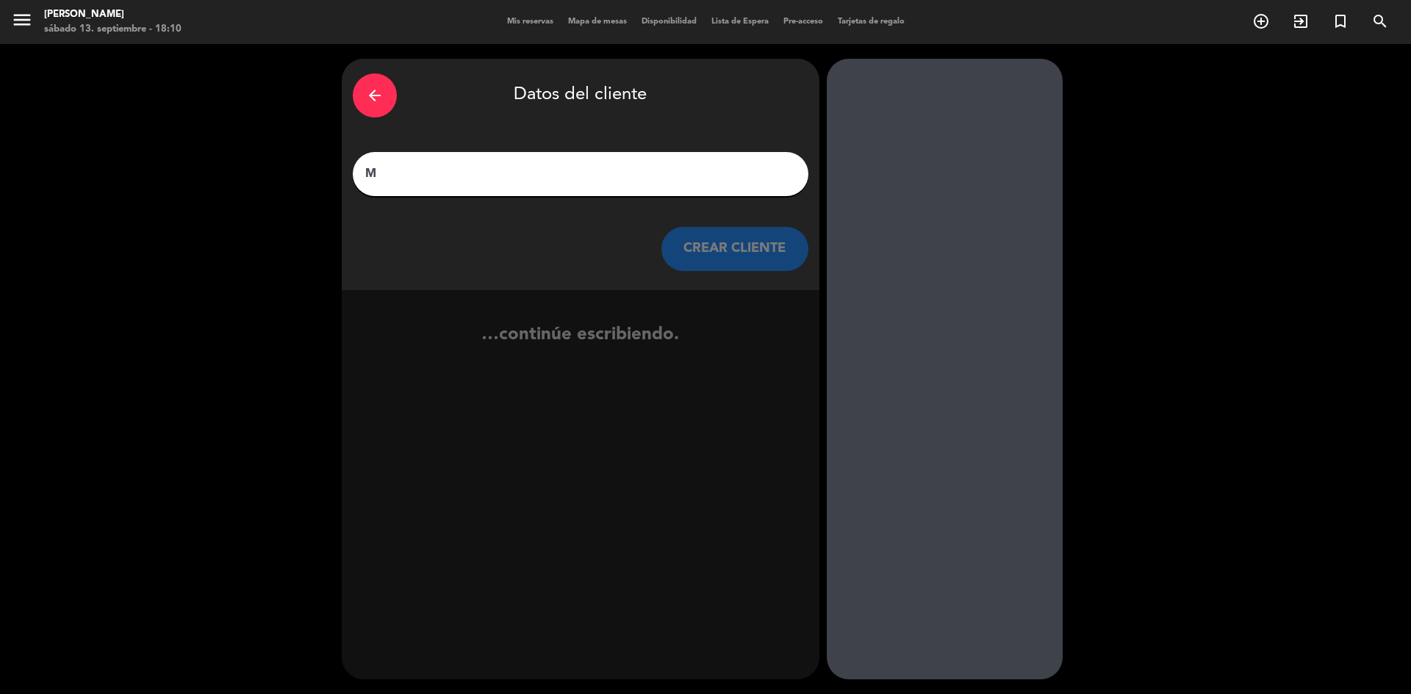
type input "M"
click at [661, 176] on input "M" at bounding box center [581, 174] width 434 height 21
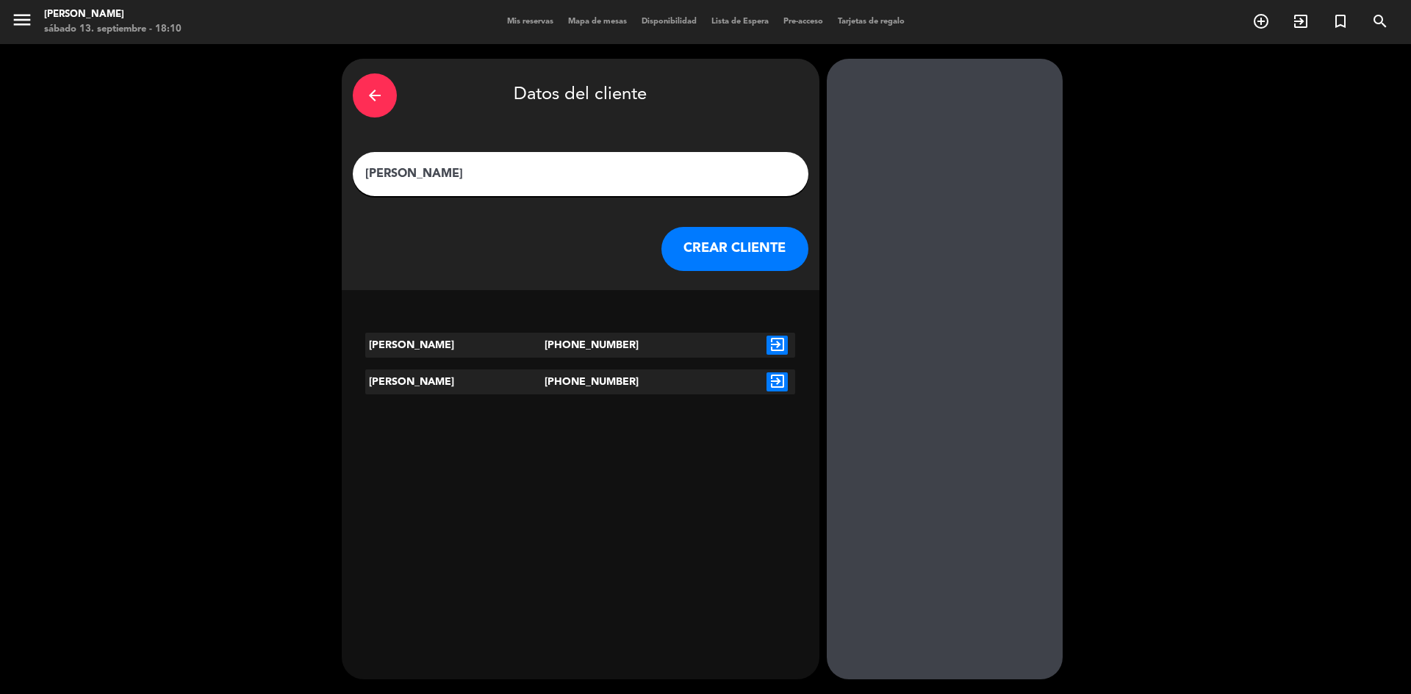
type input "[PERSON_NAME]"
click at [771, 348] on icon "exit_to_app" at bounding box center [776, 345] width 21 height 19
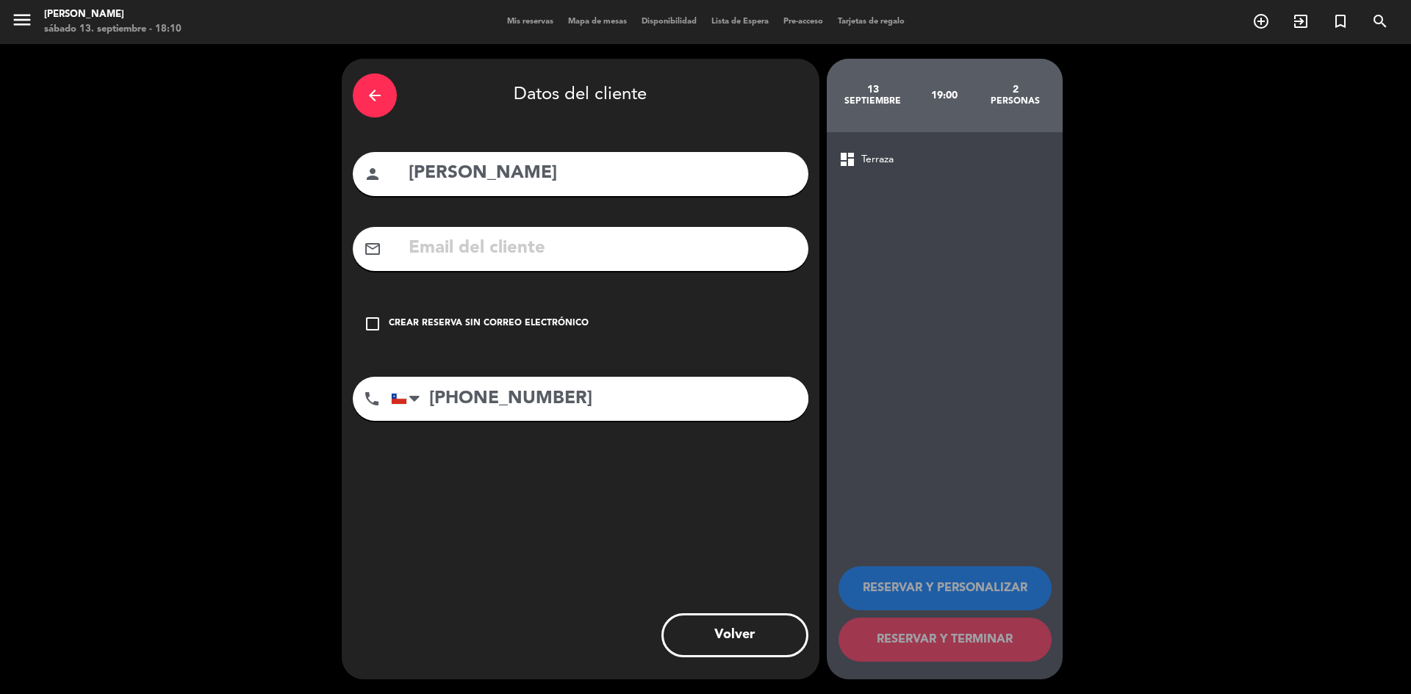
click at [481, 315] on div "check_box_outline_blank Crear reserva sin correo electrónico" at bounding box center [581, 324] width 456 height 44
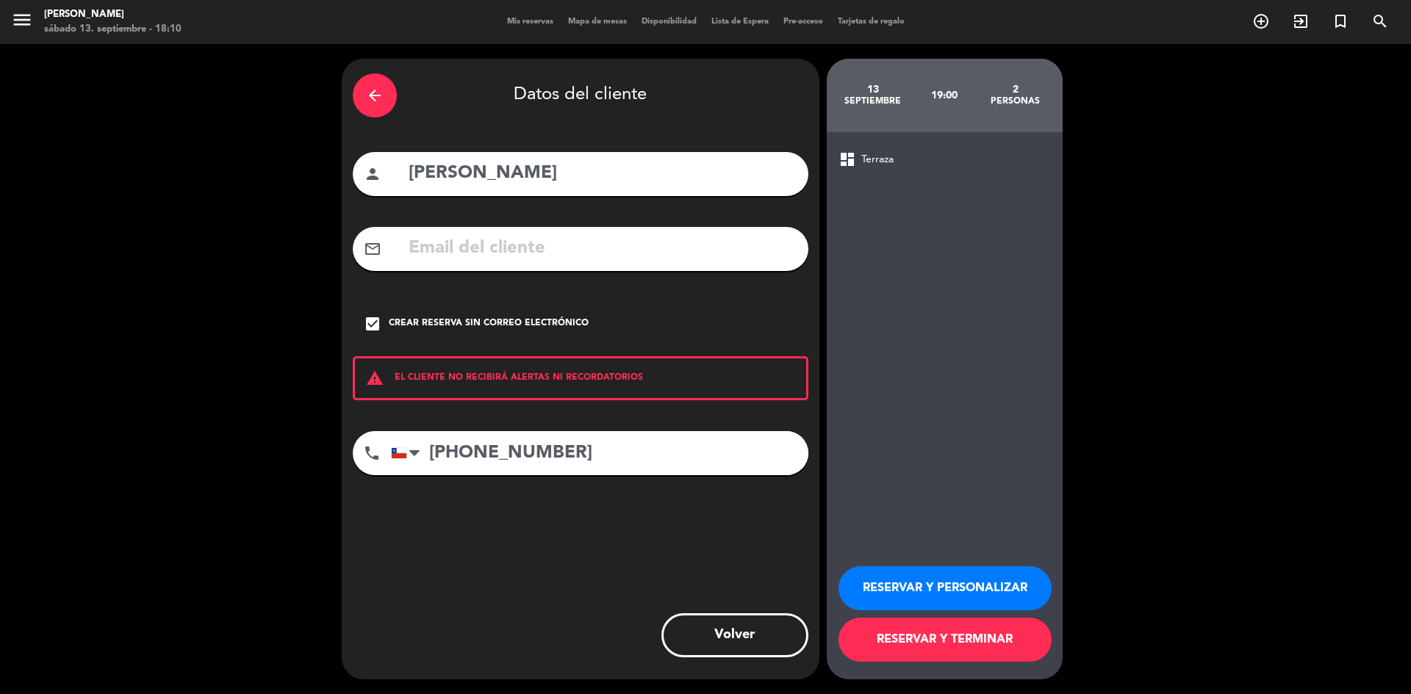
click at [966, 622] on button "RESERVAR Y TERMINAR" at bounding box center [944, 640] width 213 height 44
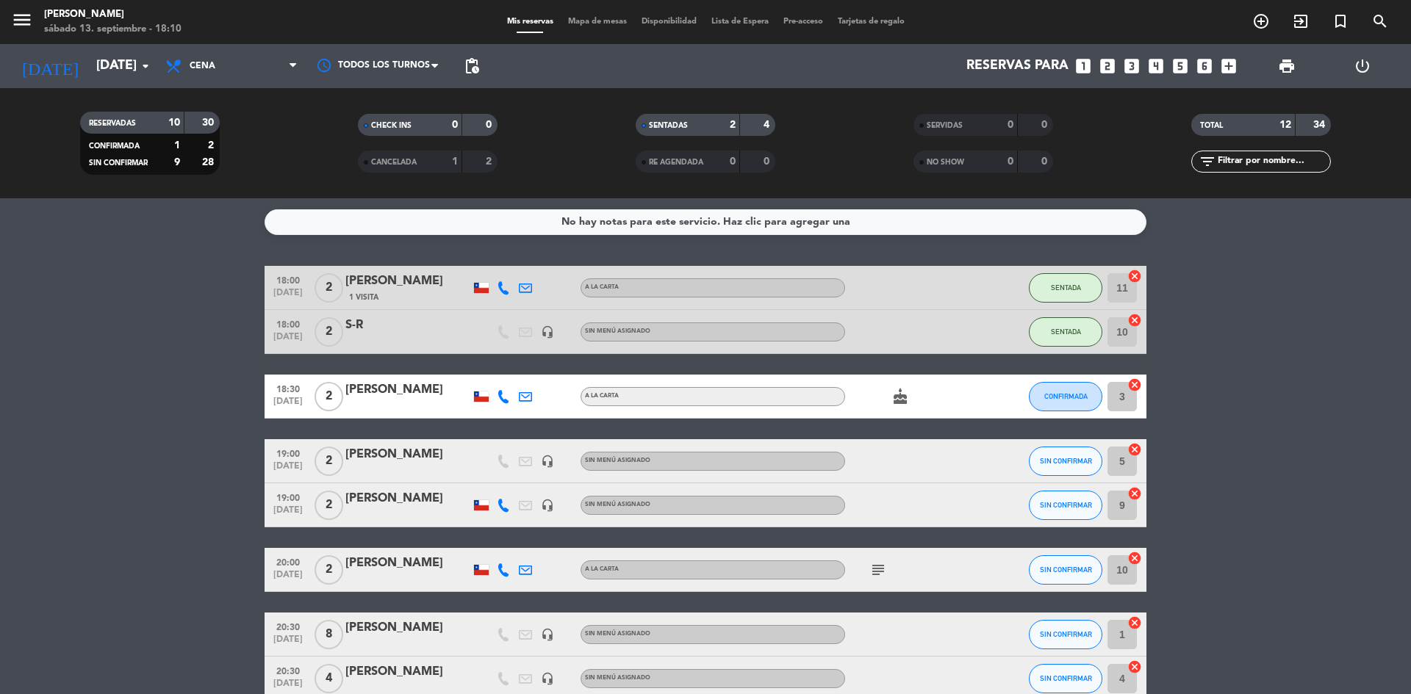
click at [657, 124] on span "SENTADAS" at bounding box center [668, 125] width 39 height 7
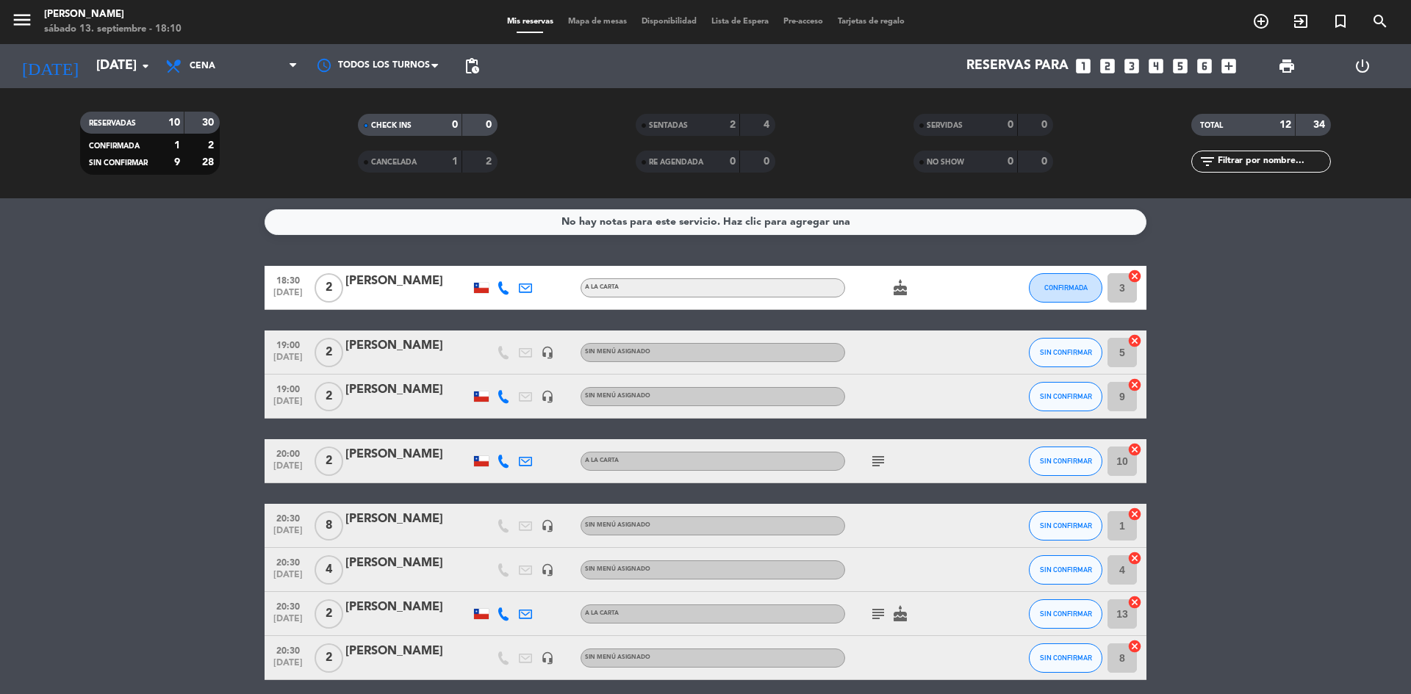
click at [292, 345] on span "19:00" at bounding box center [288, 344] width 37 height 17
click at [233, 433] on bookings-row "18:30 [DATE] 2 [PERSON_NAME] A LA CARTA cake CONFIRMADA 3 cancel 19:00 [DATE] C…" at bounding box center [705, 527] width 1411 height 523
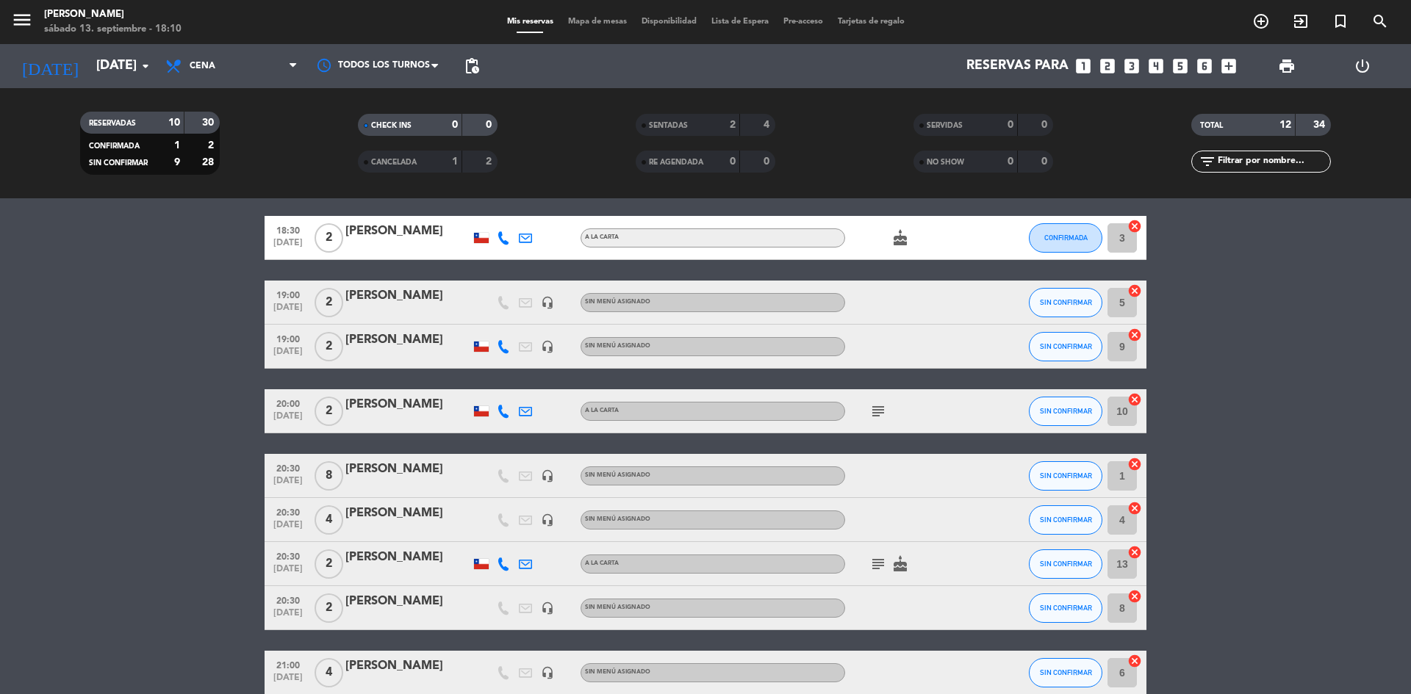
scroll to position [73, 0]
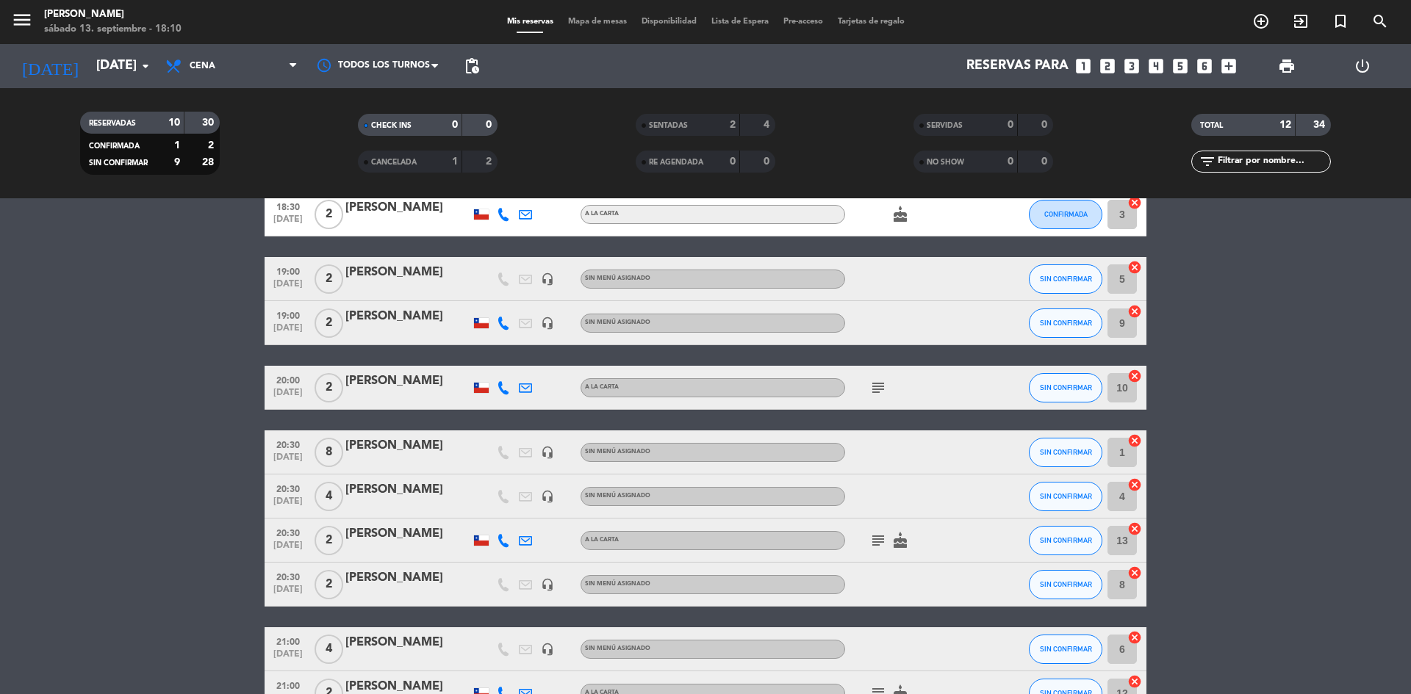
click at [881, 384] on icon "subject" at bounding box center [878, 388] width 18 height 18
drag, startPoint x: 1293, startPoint y: 349, endPoint x: 1280, endPoint y: 353, distance: 13.9
click at [1293, 350] on bookings-row "18:30 [DATE] 2 [PERSON_NAME] A LA CARTA cake CONFIRMADA 3 cancel 19:00 [DATE] 2…" at bounding box center [705, 454] width 1411 height 523
click at [1252, 240] on bookings-row "18:30 [DATE] 2 [PERSON_NAME] A LA CARTA cake CONFIRMADA 3 cancel 19:00 [DATE] 2…" at bounding box center [705, 454] width 1411 height 523
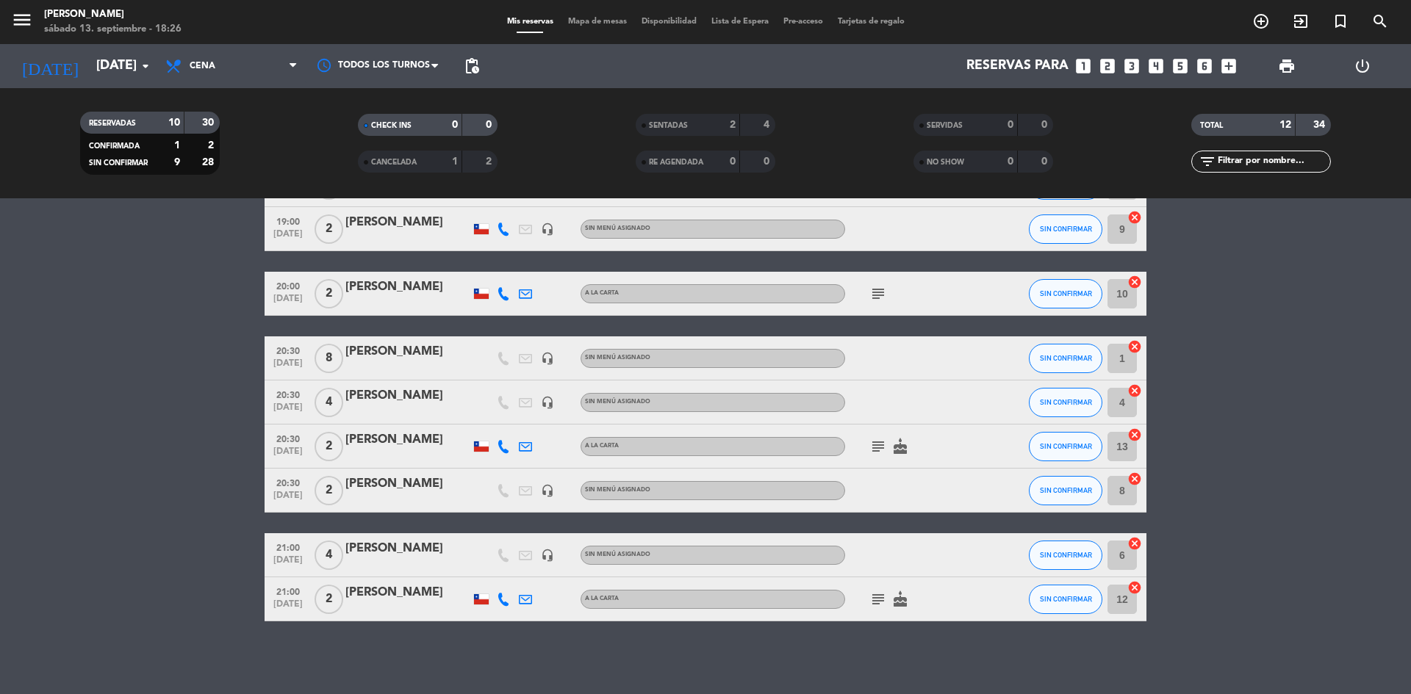
scroll to position [168, 0]
click at [895, 603] on icon "cake" at bounding box center [900, 599] width 18 height 18
click at [883, 604] on icon "subject" at bounding box center [878, 599] width 18 height 18
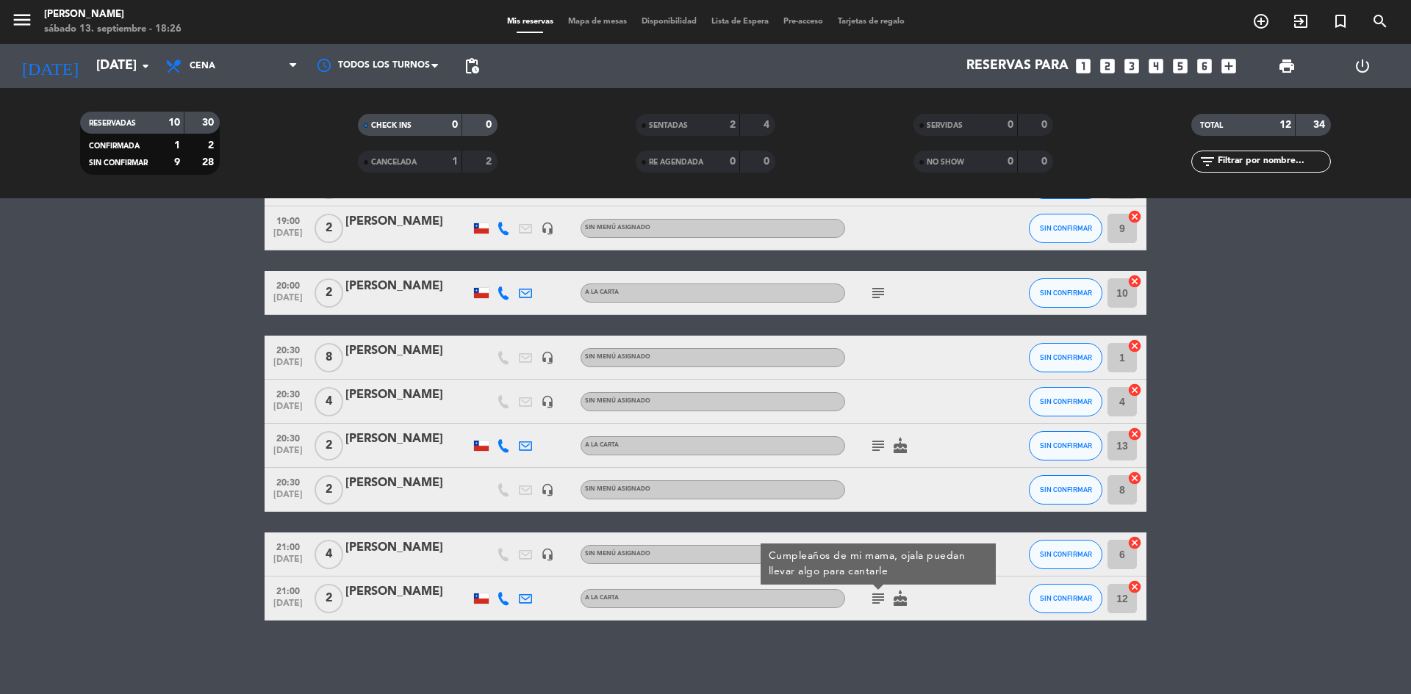
click at [882, 603] on icon "subject" at bounding box center [878, 599] width 18 height 18
click at [894, 452] on icon "cake" at bounding box center [900, 446] width 18 height 18
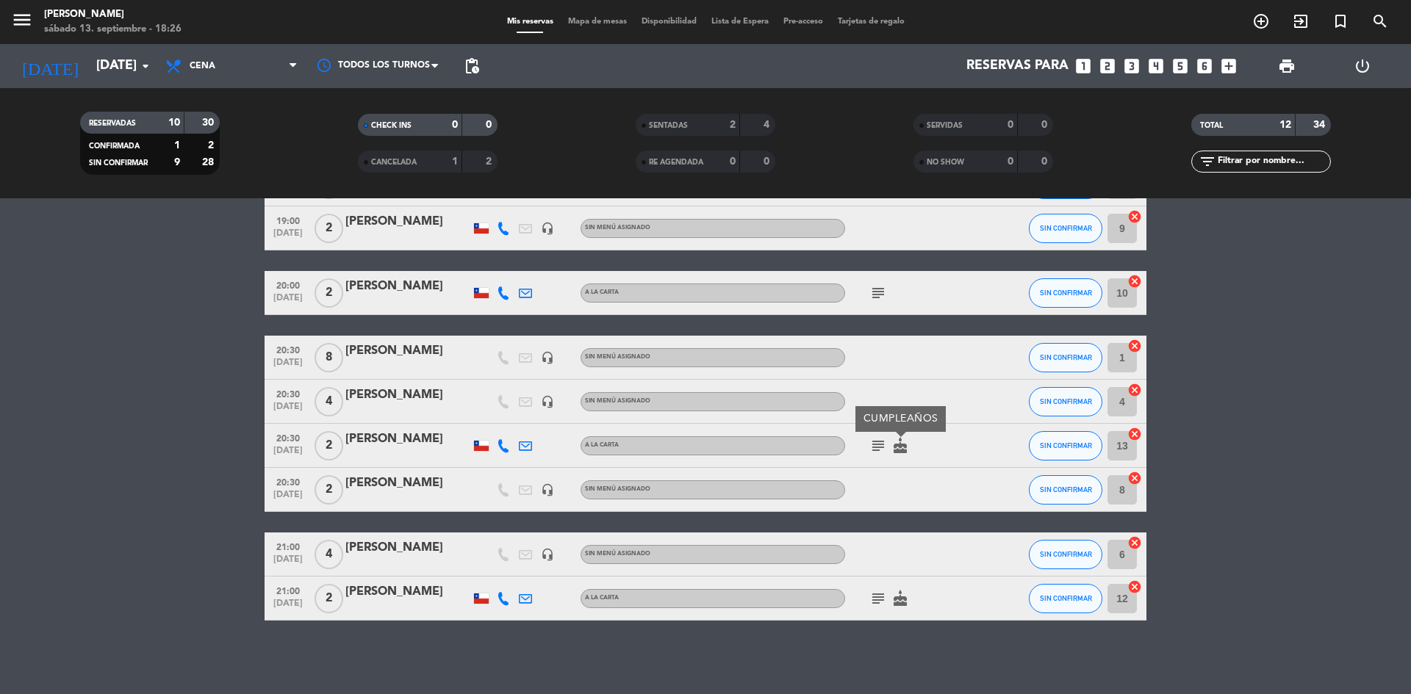
click at [877, 449] on icon "subject" at bounding box center [878, 446] width 18 height 18
click at [882, 292] on icon "subject" at bounding box center [878, 293] width 18 height 18
click at [881, 595] on icon "subject" at bounding box center [878, 599] width 18 height 18
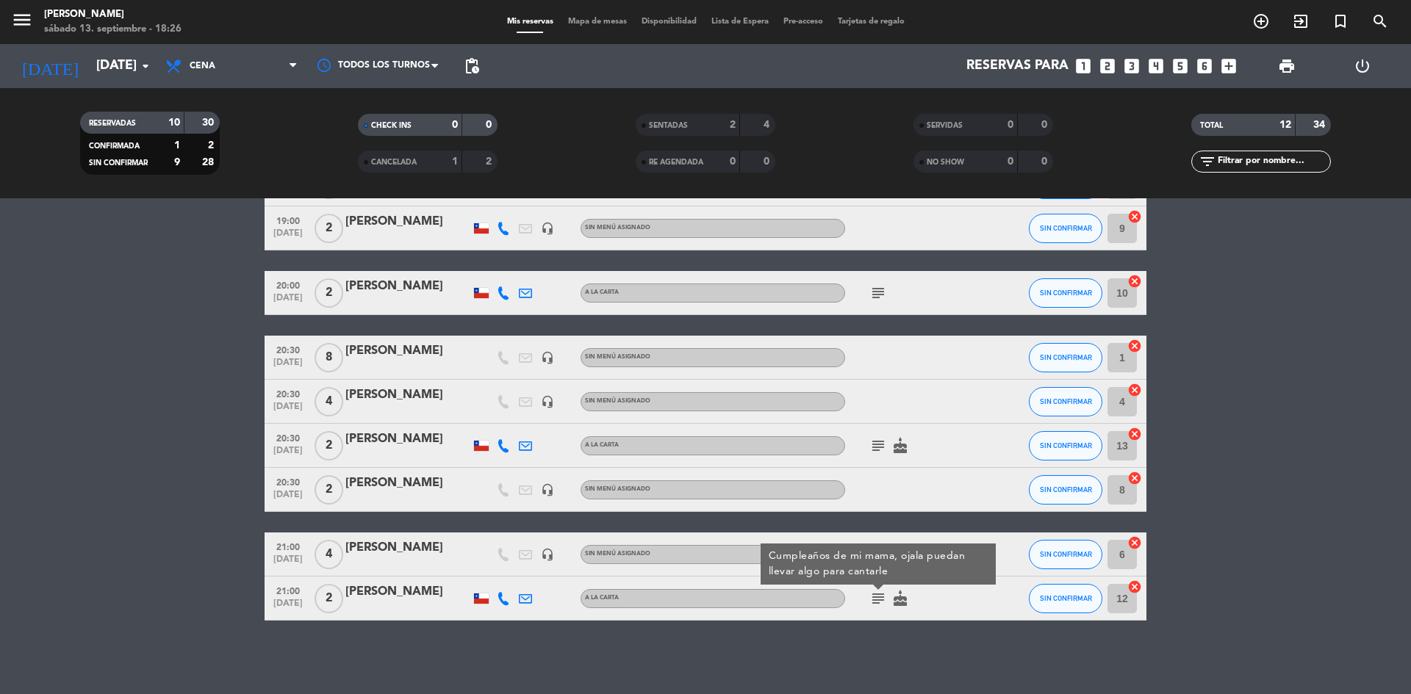
click at [1196, 347] on bookings-row "18:30 [DATE] 2 [PERSON_NAME] A LA CARTA cake CONFIRMADA 3 cancel 19:00 [DATE] 2…" at bounding box center [705, 359] width 1411 height 523
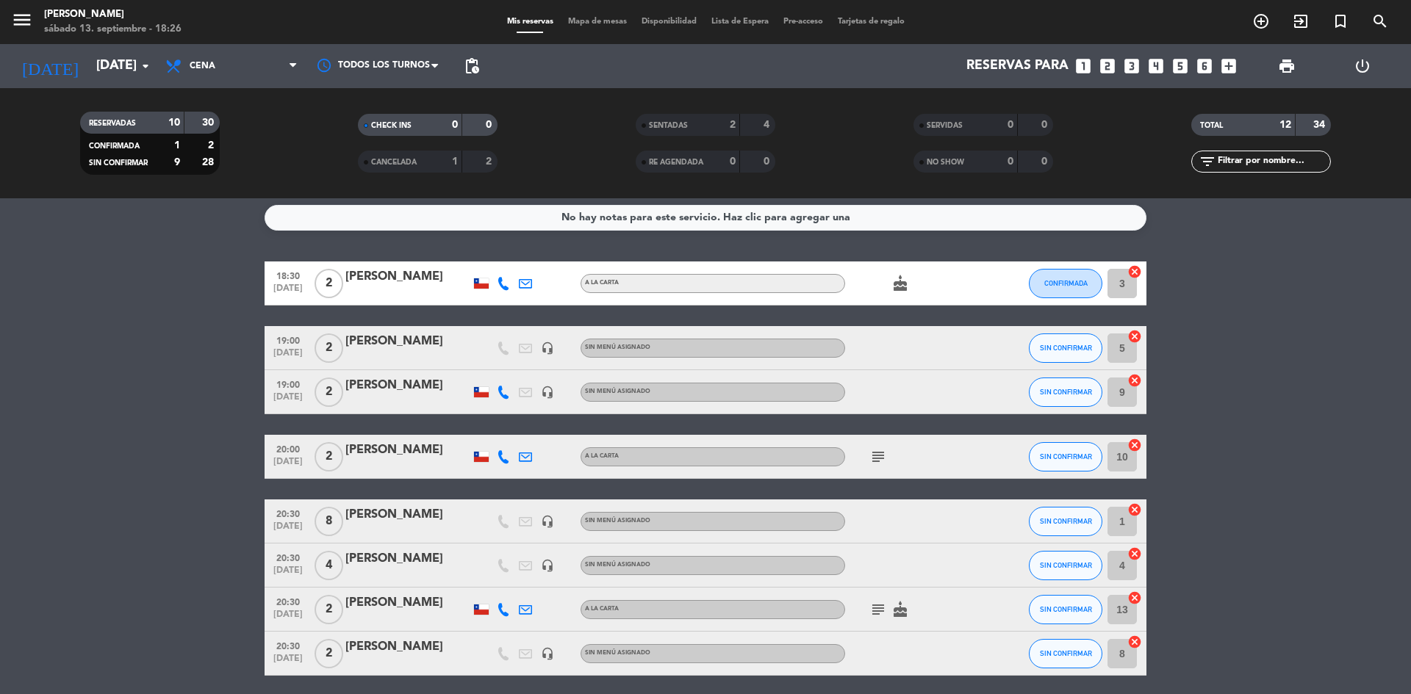
scroll to position [0, 0]
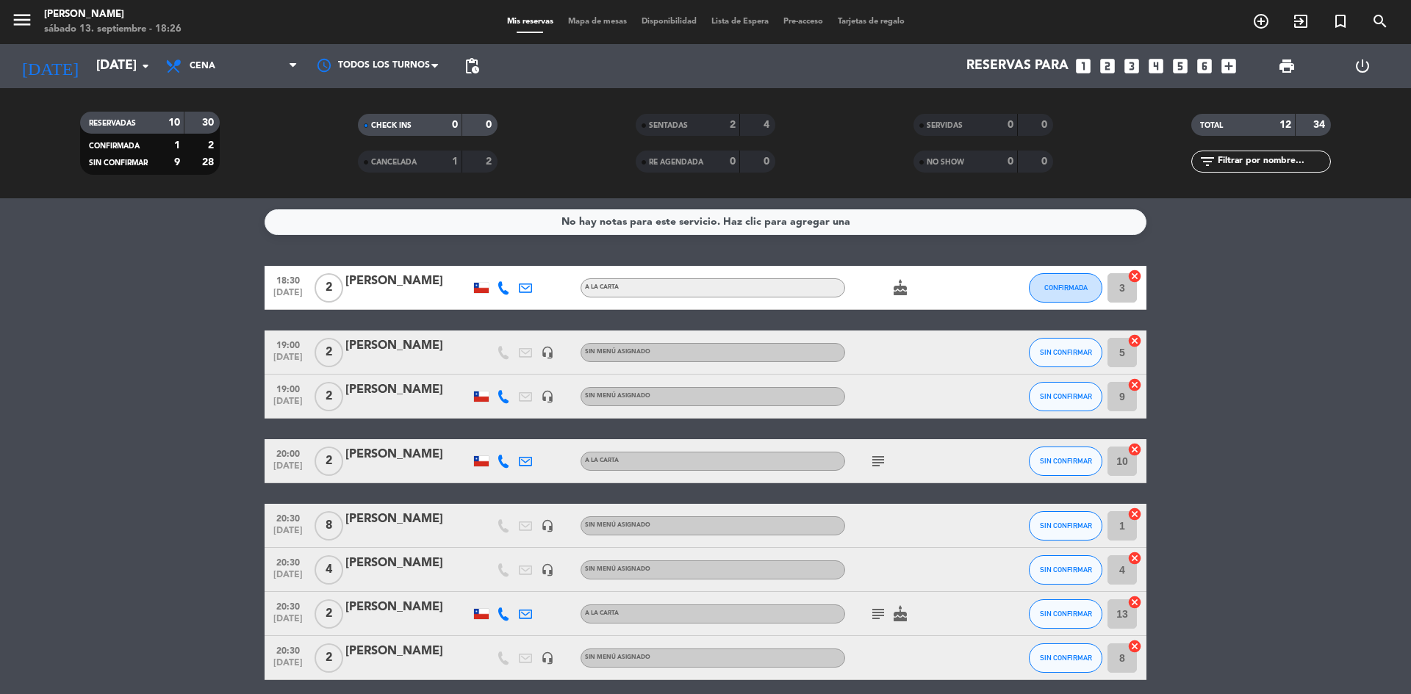
click at [911, 290] on span "cake" at bounding box center [900, 288] width 22 height 18
click at [906, 292] on icon "cake" at bounding box center [900, 288] width 18 height 18
click at [1237, 271] on bookings-row "18:30 [DATE] 2 [PERSON_NAME] A LA CARTA cake CUMPLEAÑOS CONFIRMADA 3 cancel 19:…" at bounding box center [705, 527] width 1411 height 523
click at [1080, 290] on span "CONFIRMADA" at bounding box center [1065, 288] width 43 height 8
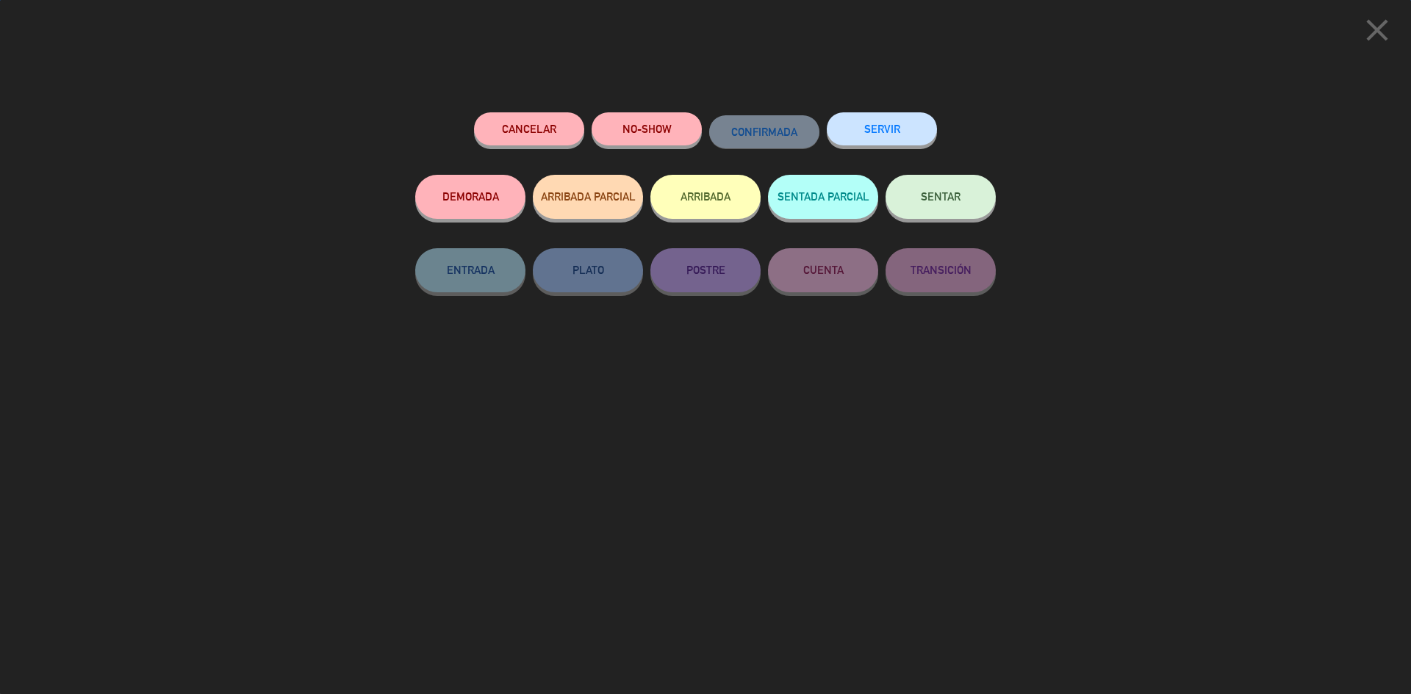
click at [907, 198] on button "SENTAR" at bounding box center [941, 197] width 110 height 44
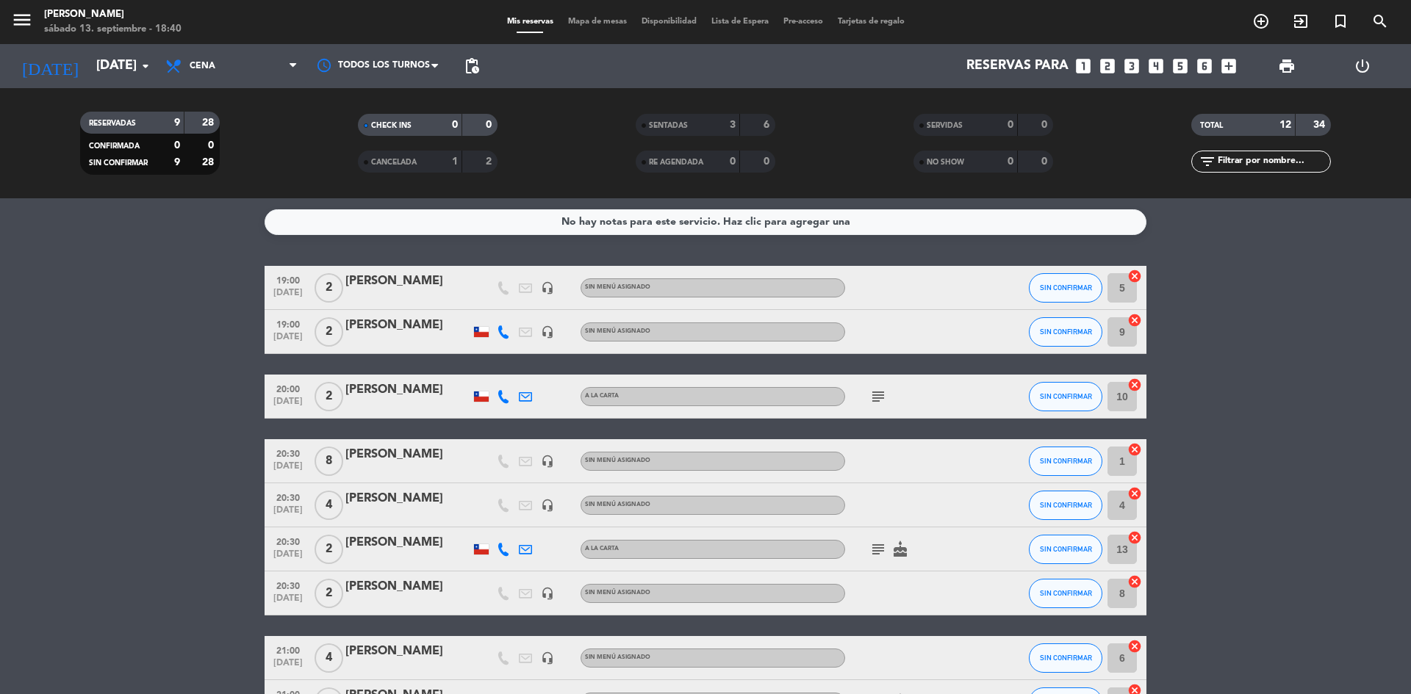
click at [870, 404] on icon "subject" at bounding box center [878, 397] width 18 height 18
click at [1263, 365] on bookings-row "19:00 [DATE] 2 [PERSON_NAME] headset_mic Sin menú asignado SIN CONFIRMAR 5 canc…" at bounding box center [705, 495] width 1411 height 459
click at [1096, 63] on div "Reservas para looks_one looks_two looks_3 looks_4 looks_5 looks_6 add_box" at bounding box center [864, 66] width 757 height 44
click at [1107, 64] on icon "looks_two" at bounding box center [1107, 66] width 19 height 19
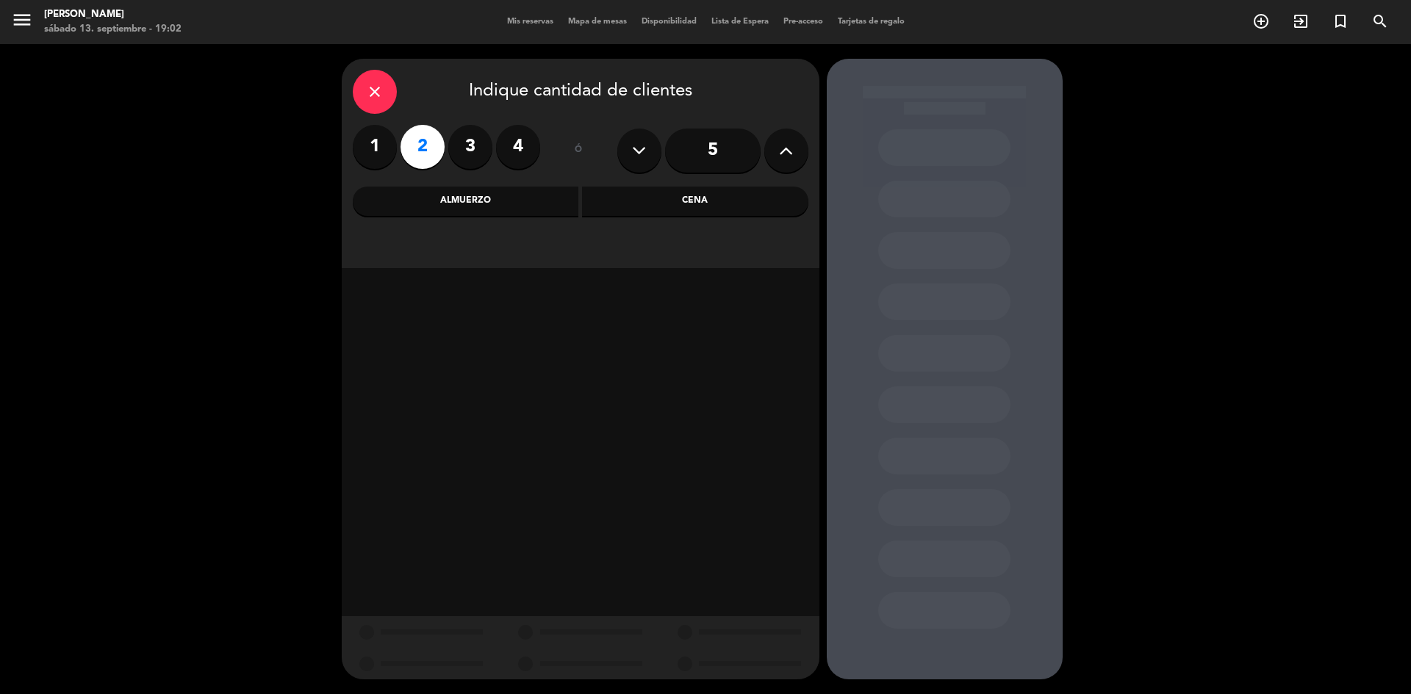
click at [650, 195] on div "Cena" at bounding box center [695, 201] width 226 height 29
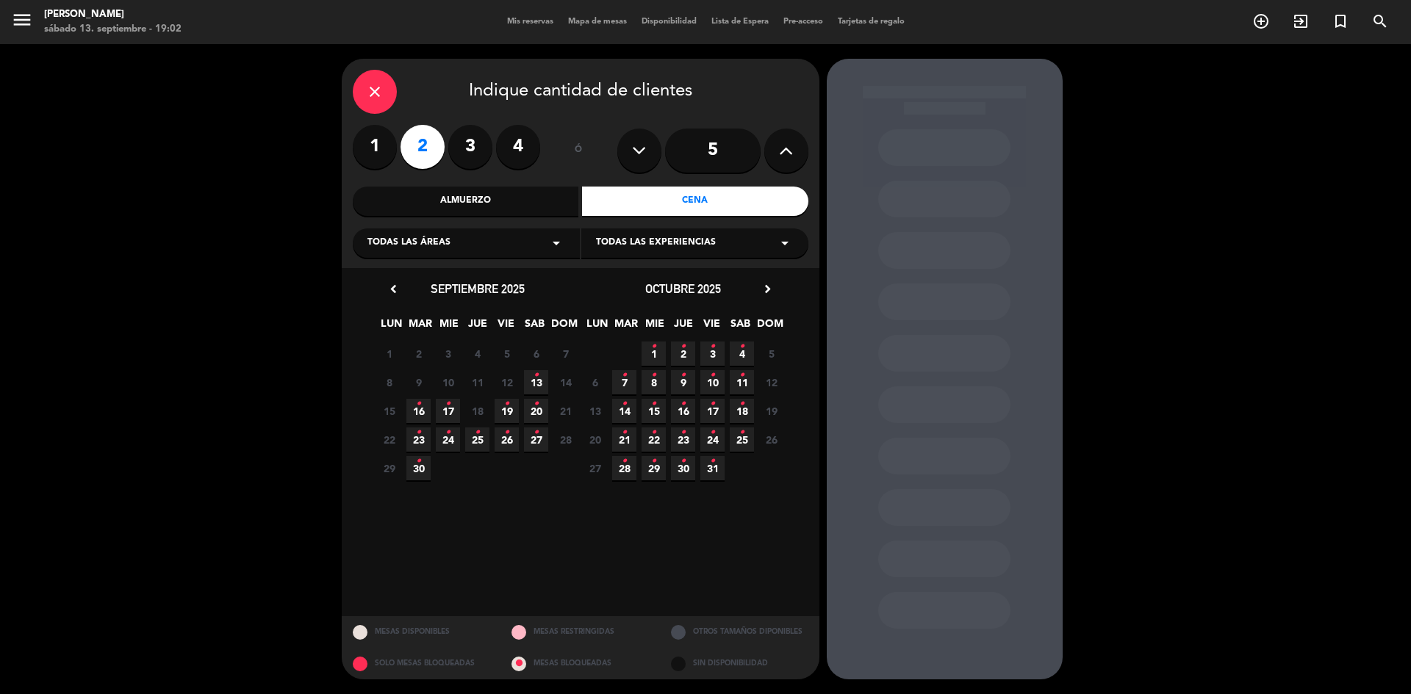
click at [541, 372] on span "13 •" at bounding box center [536, 382] width 24 height 24
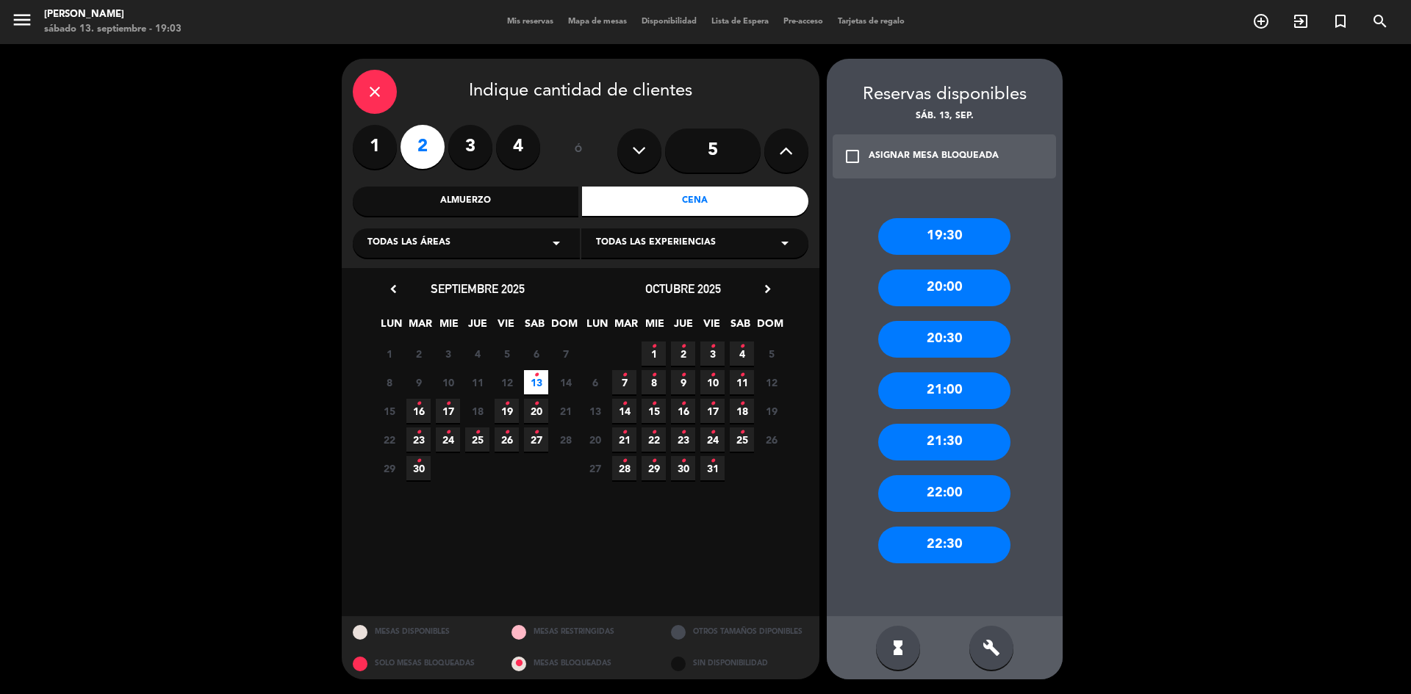
click at [947, 229] on div "19:30" at bounding box center [944, 236] width 132 height 37
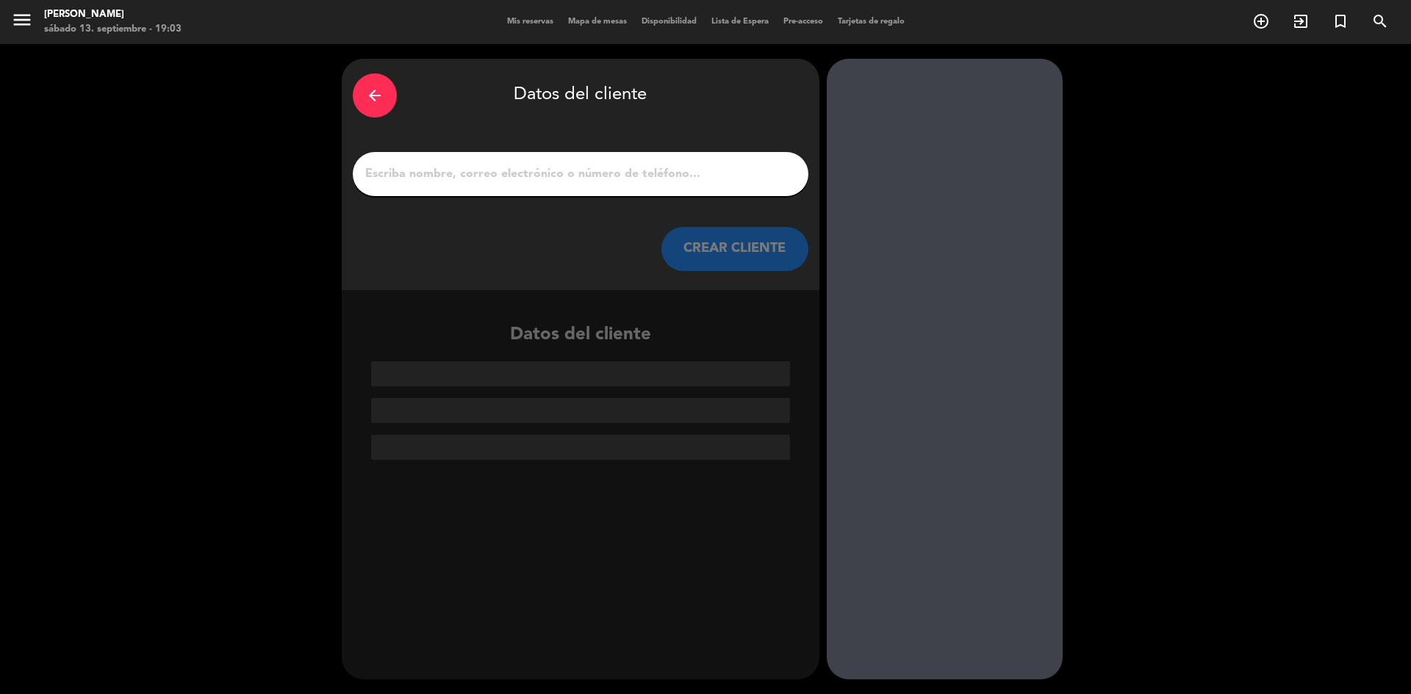
click at [539, 176] on input "1" at bounding box center [581, 174] width 434 height 21
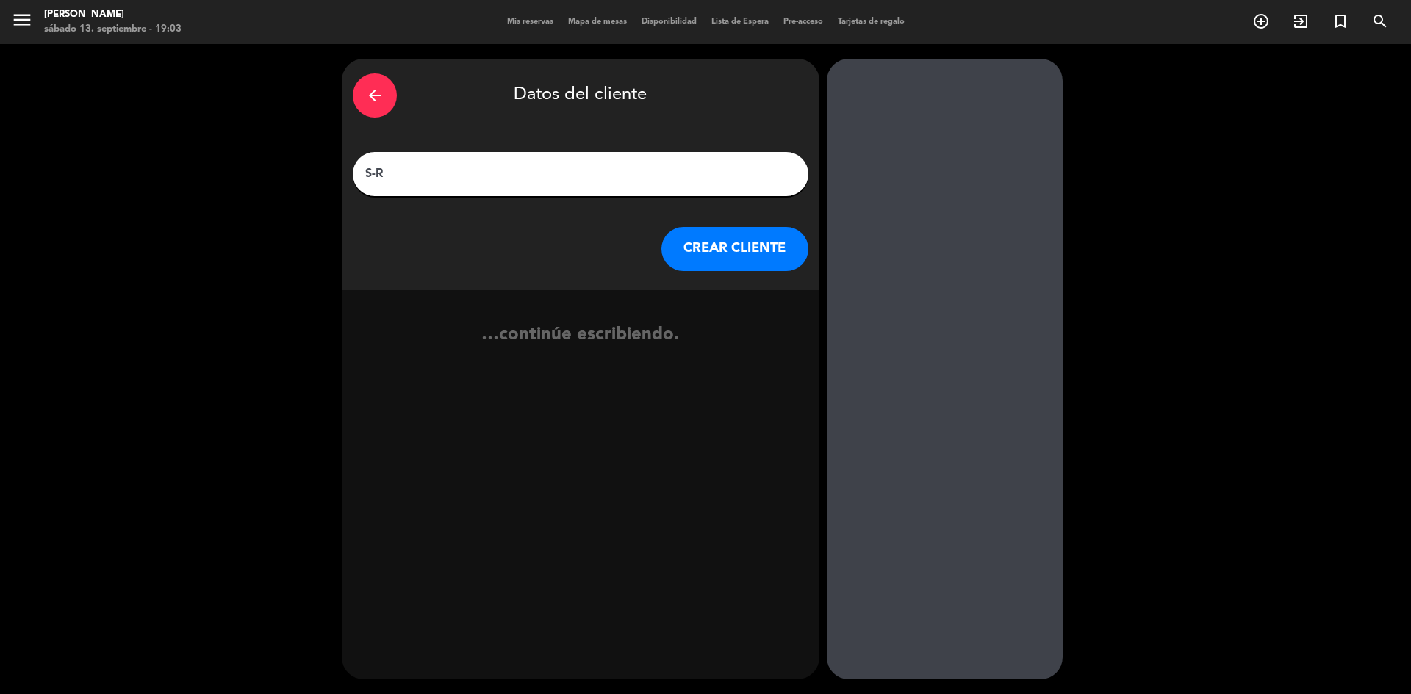
type input "S-R"
click at [760, 265] on button "CREAR CLIENTE" at bounding box center [734, 249] width 147 height 44
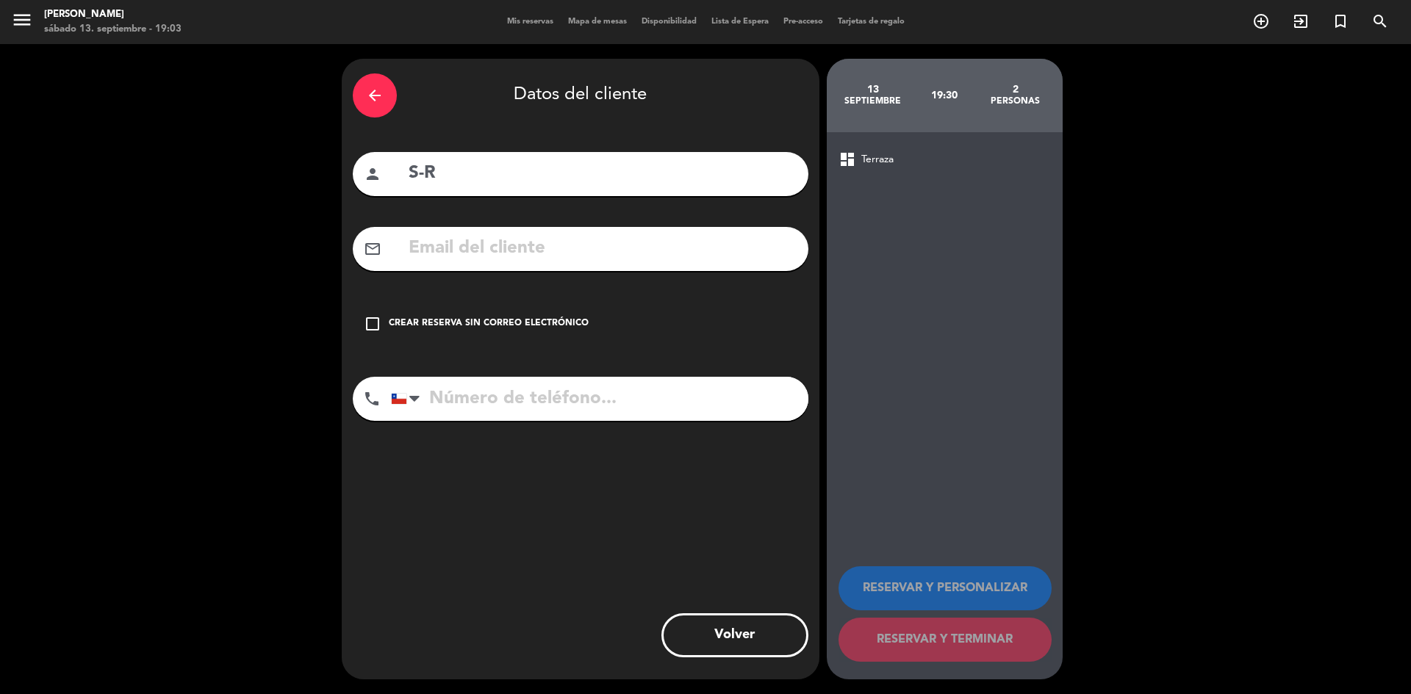
click at [551, 312] on div "check_box_outline_blank Crear reserva sin correo electrónico" at bounding box center [581, 324] width 456 height 44
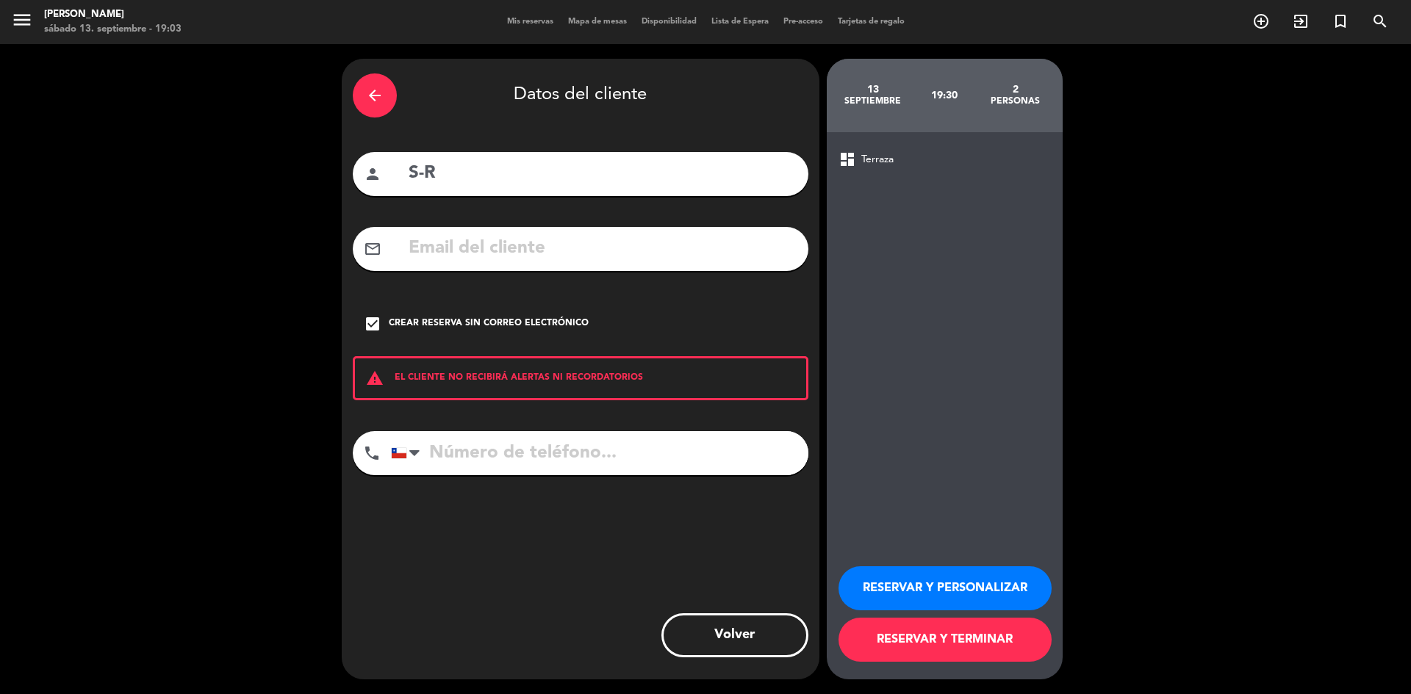
click at [979, 658] on button "RESERVAR Y TERMINAR" at bounding box center [944, 640] width 213 height 44
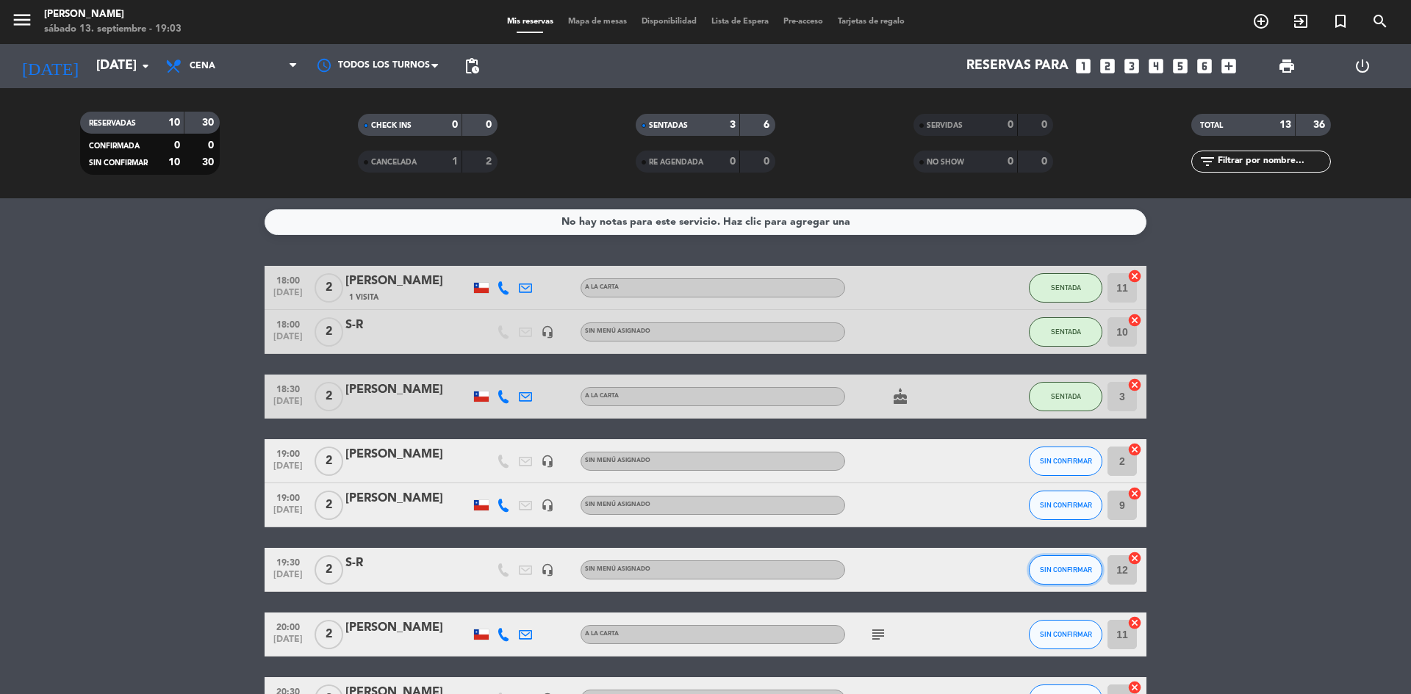
click at [1071, 571] on span "SIN CONFIRMAR" at bounding box center [1066, 570] width 52 height 8
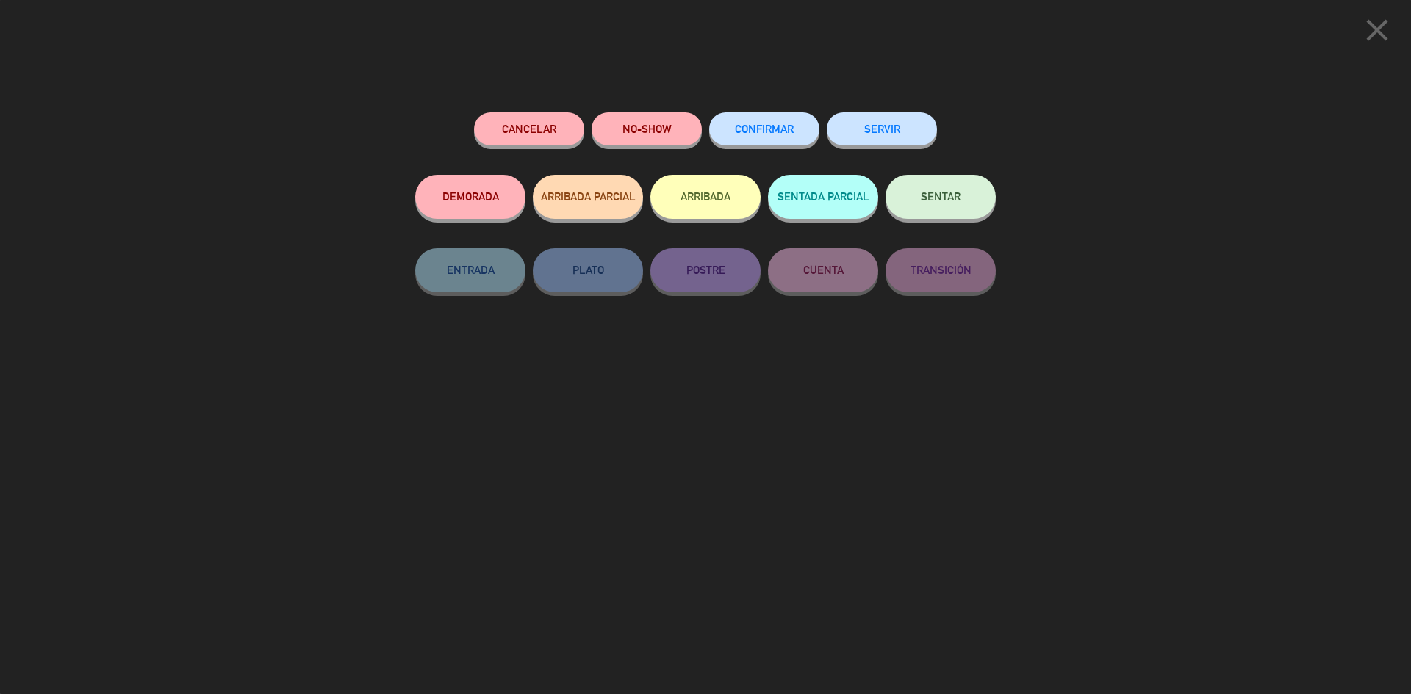
click at [940, 200] on span "SENTAR" at bounding box center [941, 196] width 40 height 12
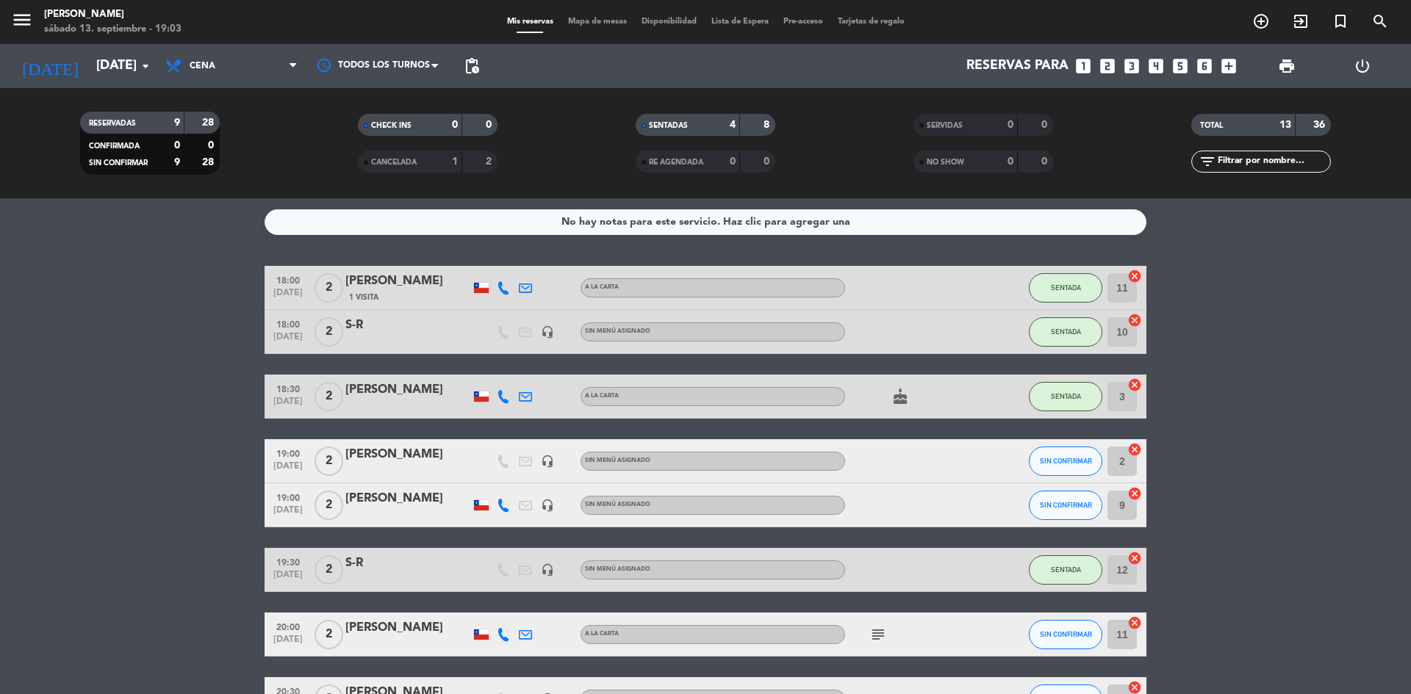
click at [693, 121] on div "SENTADAS" at bounding box center [673, 125] width 68 height 17
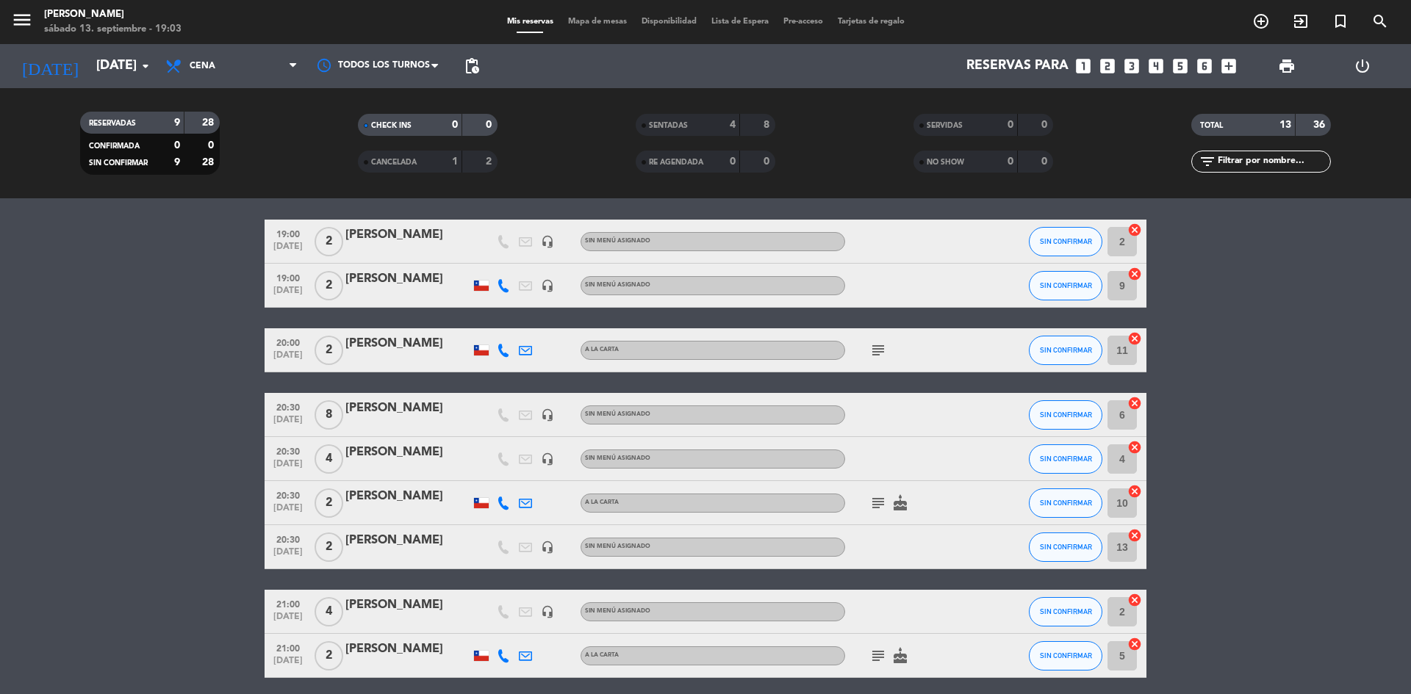
scroll to position [30, 0]
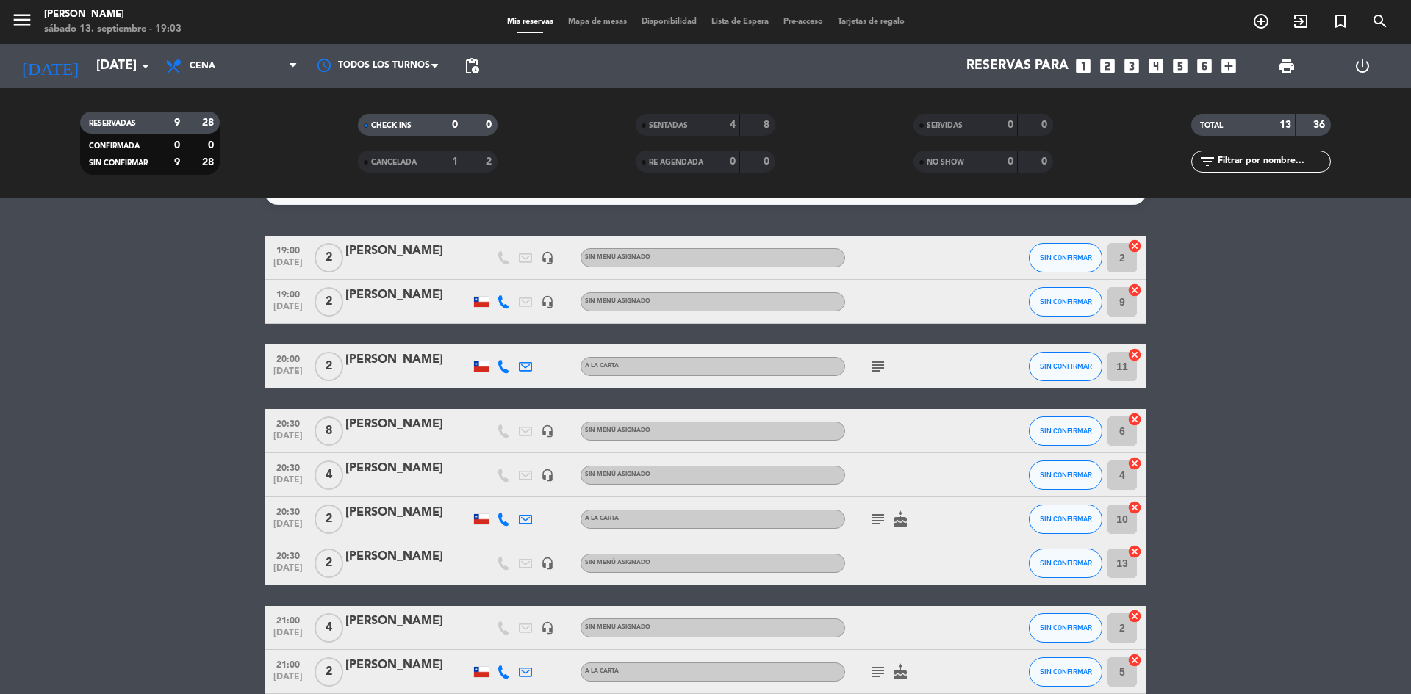
drag, startPoint x: 878, startPoint y: 519, endPoint x: 897, endPoint y: 459, distance: 62.5
click at [879, 519] on icon "subject" at bounding box center [878, 520] width 18 height 18
click at [875, 367] on icon "subject" at bounding box center [878, 367] width 18 height 18
click at [879, 669] on icon "subject" at bounding box center [878, 673] width 18 height 18
click at [1374, 501] on bookings-row "19:00 [DATE] 2 [PERSON_NAME] headset_mic Sin menú asignado SIN CONFIRMAR 2 canc…" at bounding box center [705, 465] width 1411 height 459
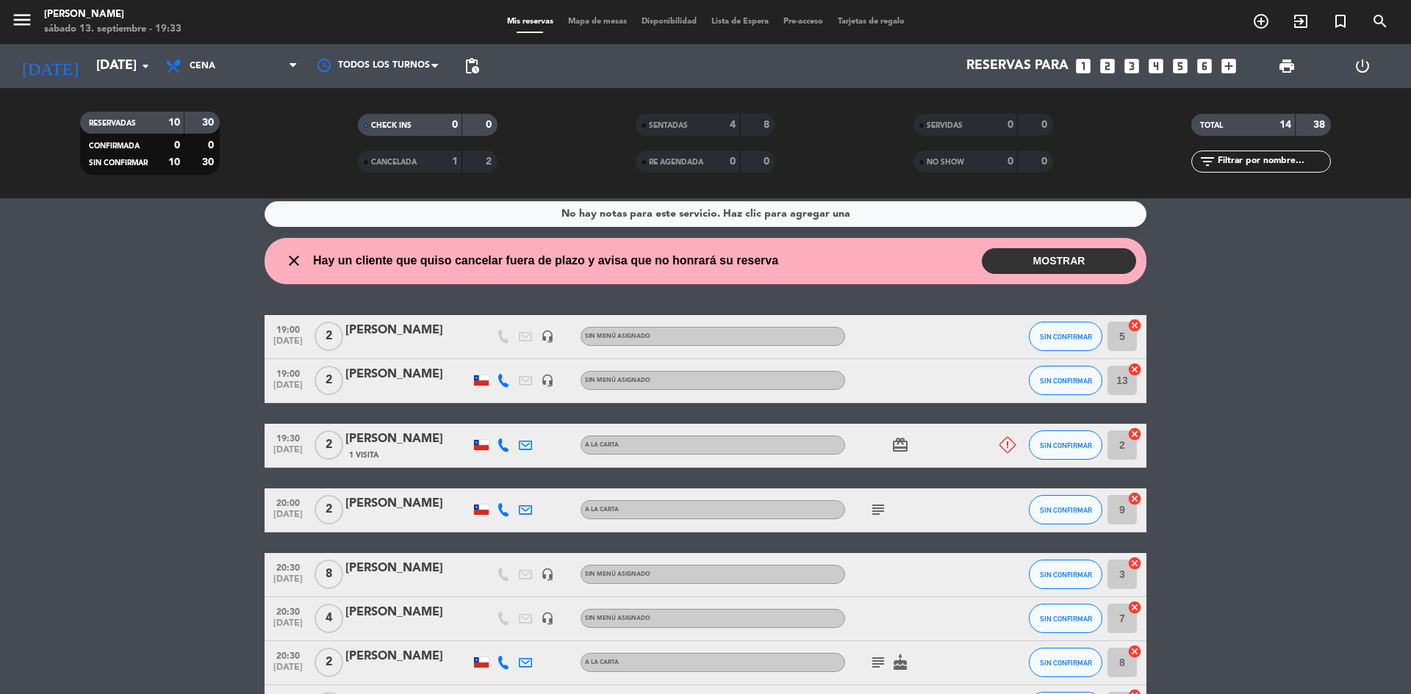
scroll to position [5, 0]
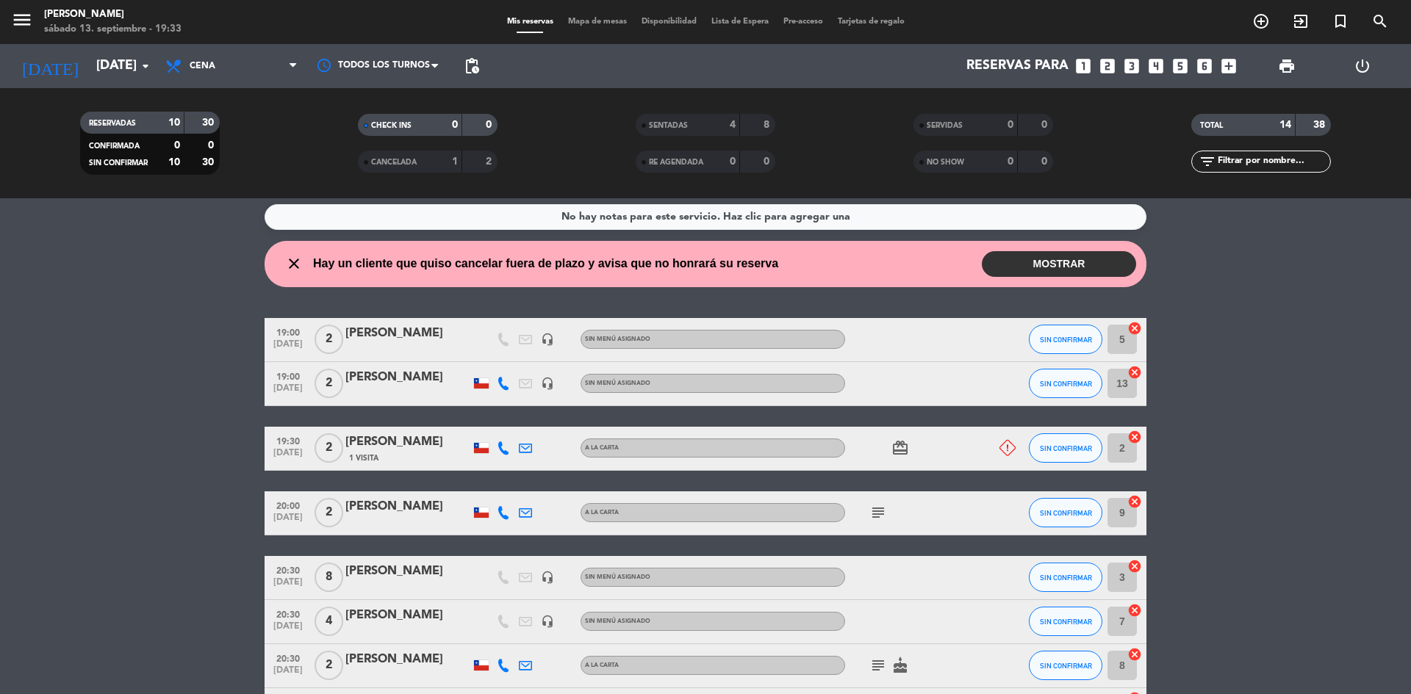
click at [1002, 262] on button "MOSTRAR" at bounding box center [1059, 264] width 154 height 26
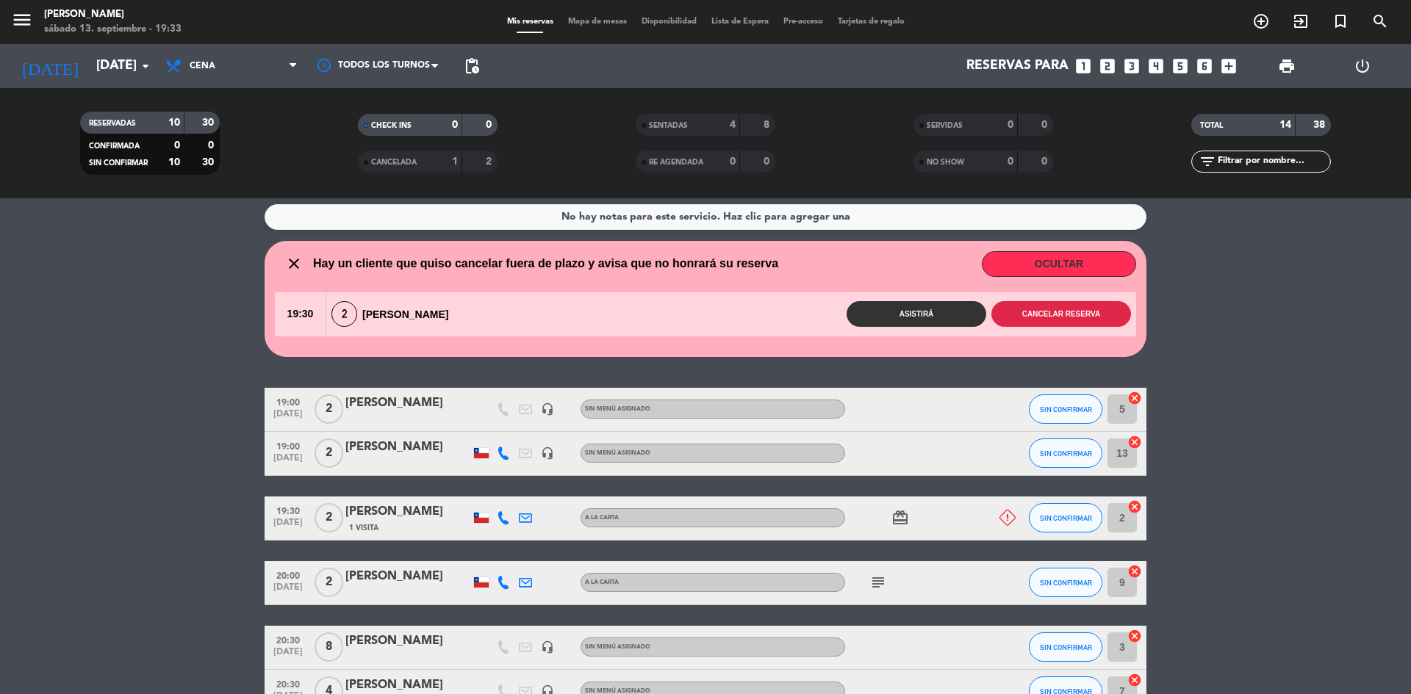
click at [1066, 309] on button "Cancelar reserva" at bounding box center [1061, 314] width 140 height 26
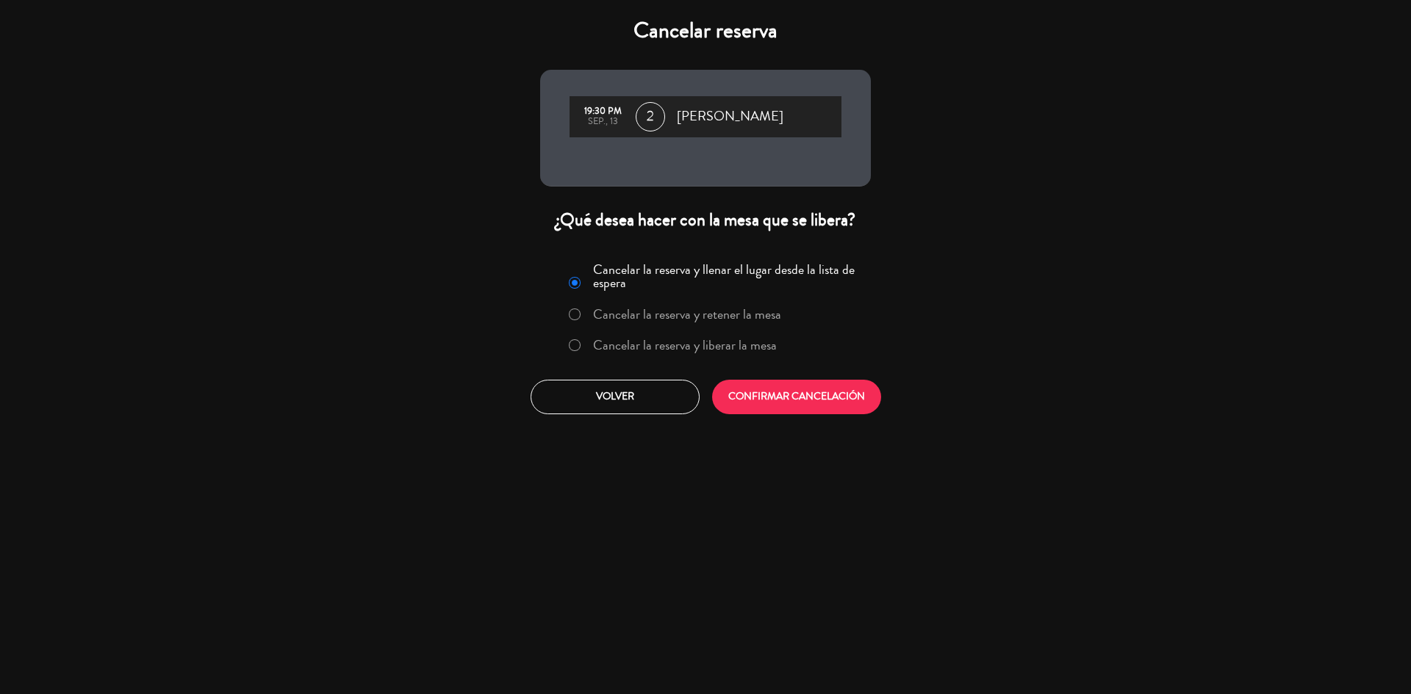
click at [663, 342] on label "Cancelar la reserva y liberar la mesa" at bounding box center [685, 345] width 184 height 13
click at [790, 394] on button "CONFIRMAR CANCELACIÓN" at bounding box center [796, 397] width 169 height 35
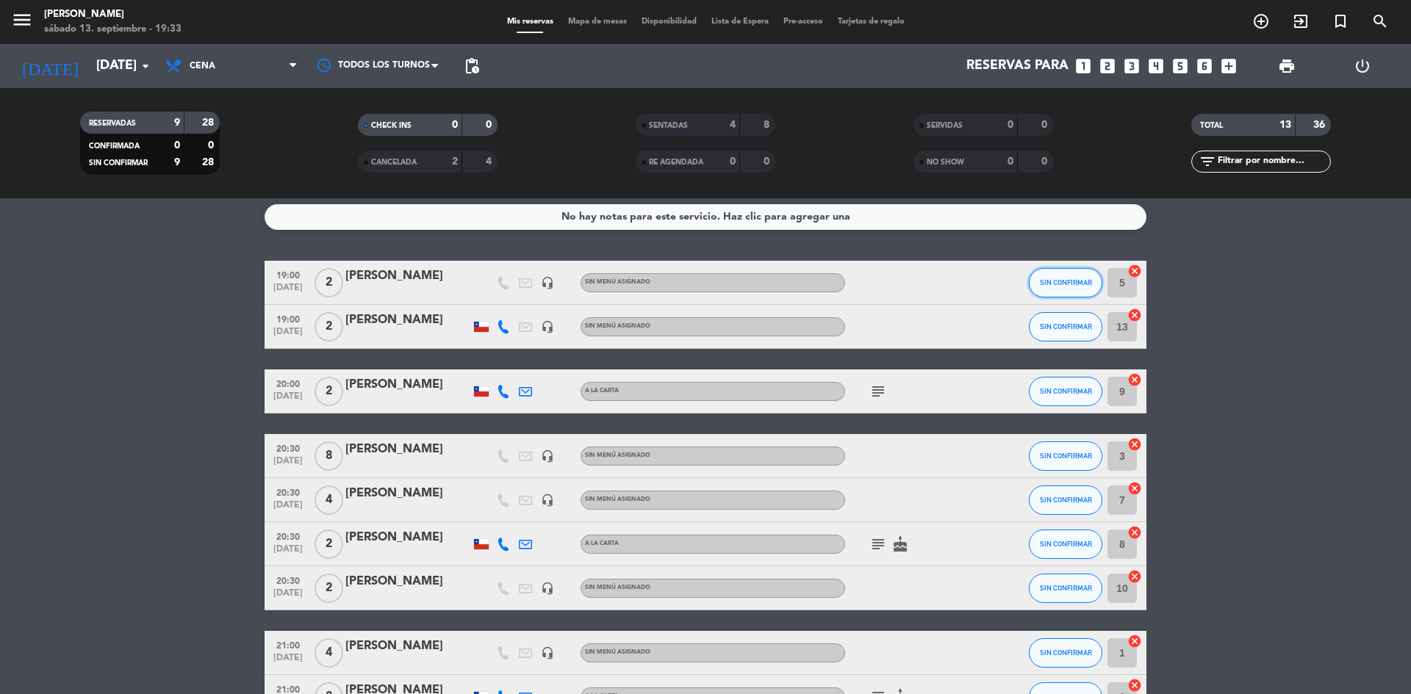
click at [1081, 275] on button "SIN CONFIRMAR" at bounding box center [1065, 282] width 73 height 29
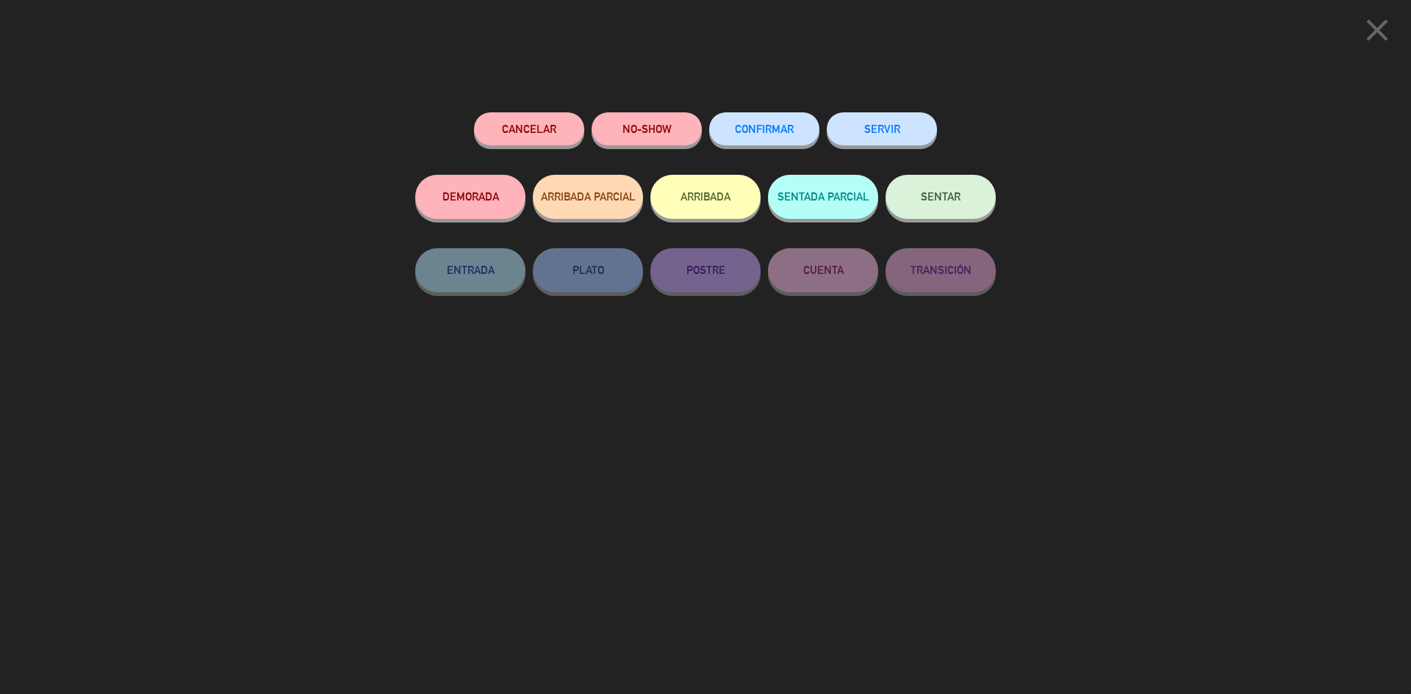
click at [533, 129] on button "Cancelar" at bounding box center [529, 128] width 110 height 33
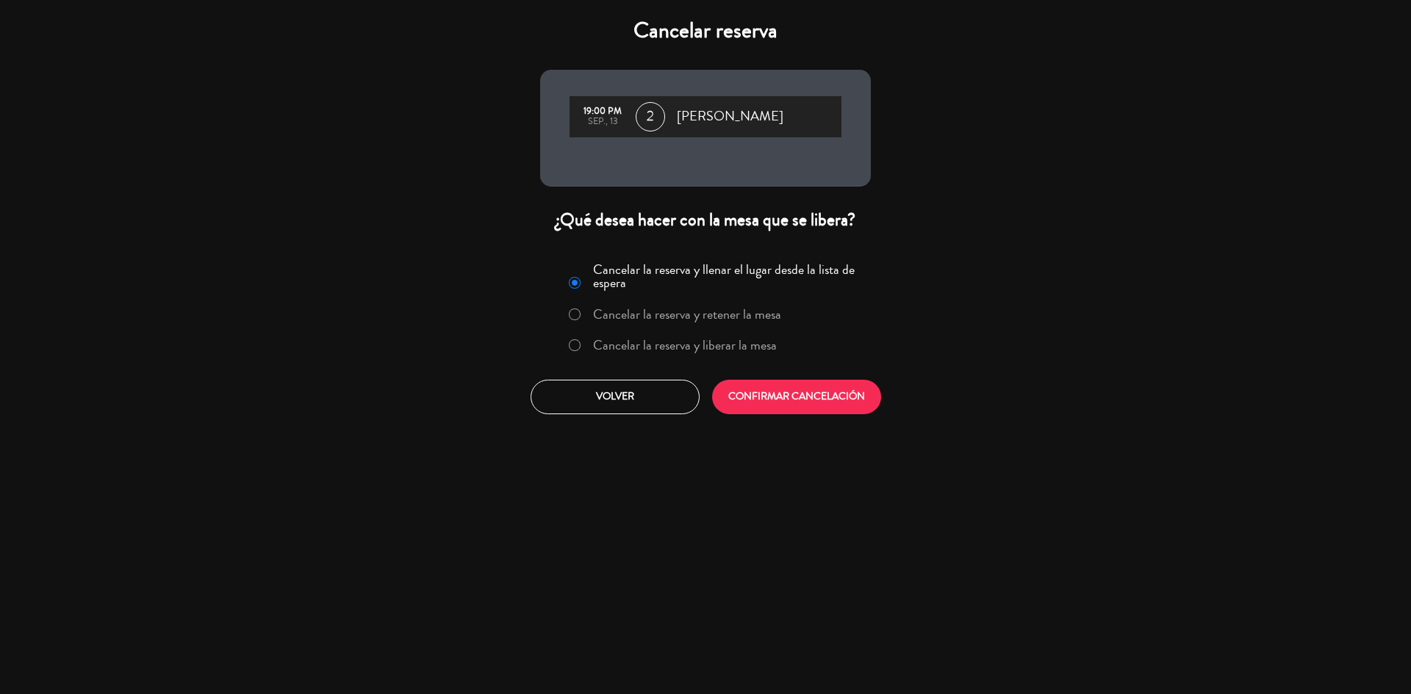
click at [740, 344] on label "Cancelar la reserva y liberar la mesa" at bounding box center [685, 345] width 184 height 13
click at [755, 409] on button "CONFIRMAR CANCELACIÓN" at bounding box center [796, 397] width 169 height 35
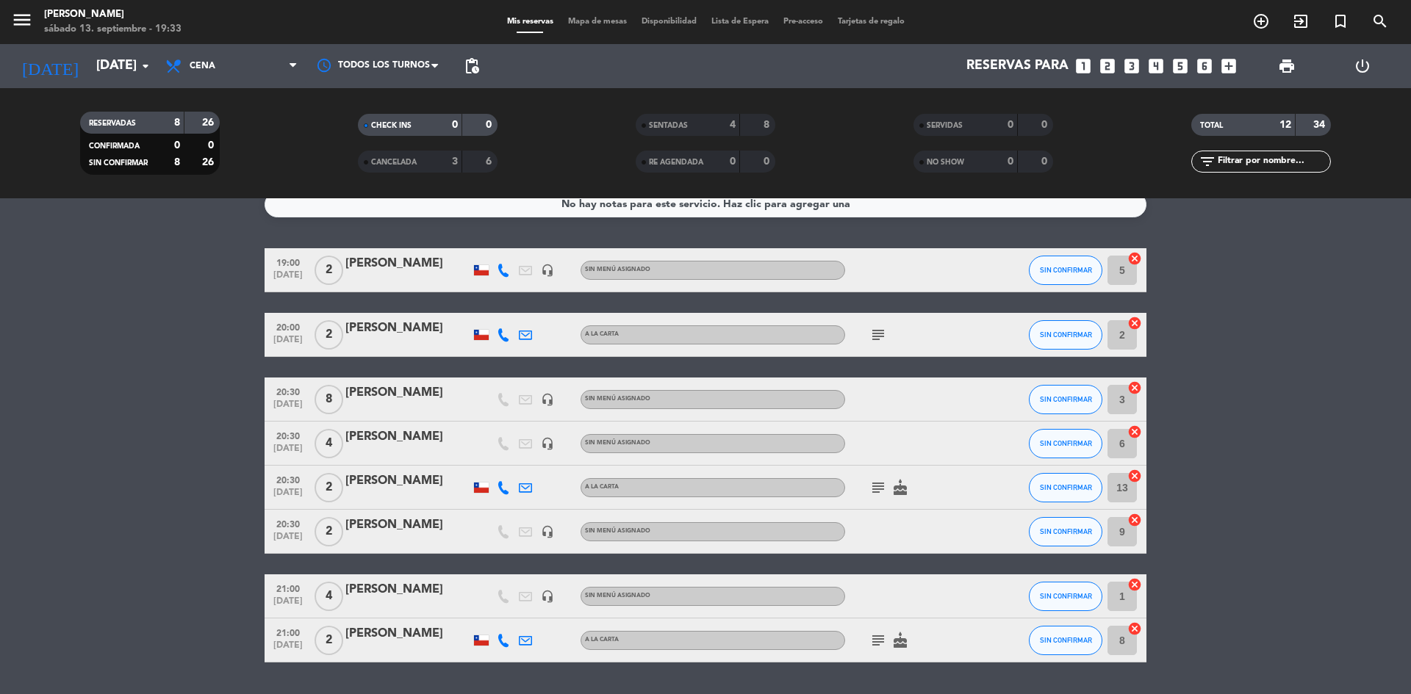
scroll to position [0, 0]
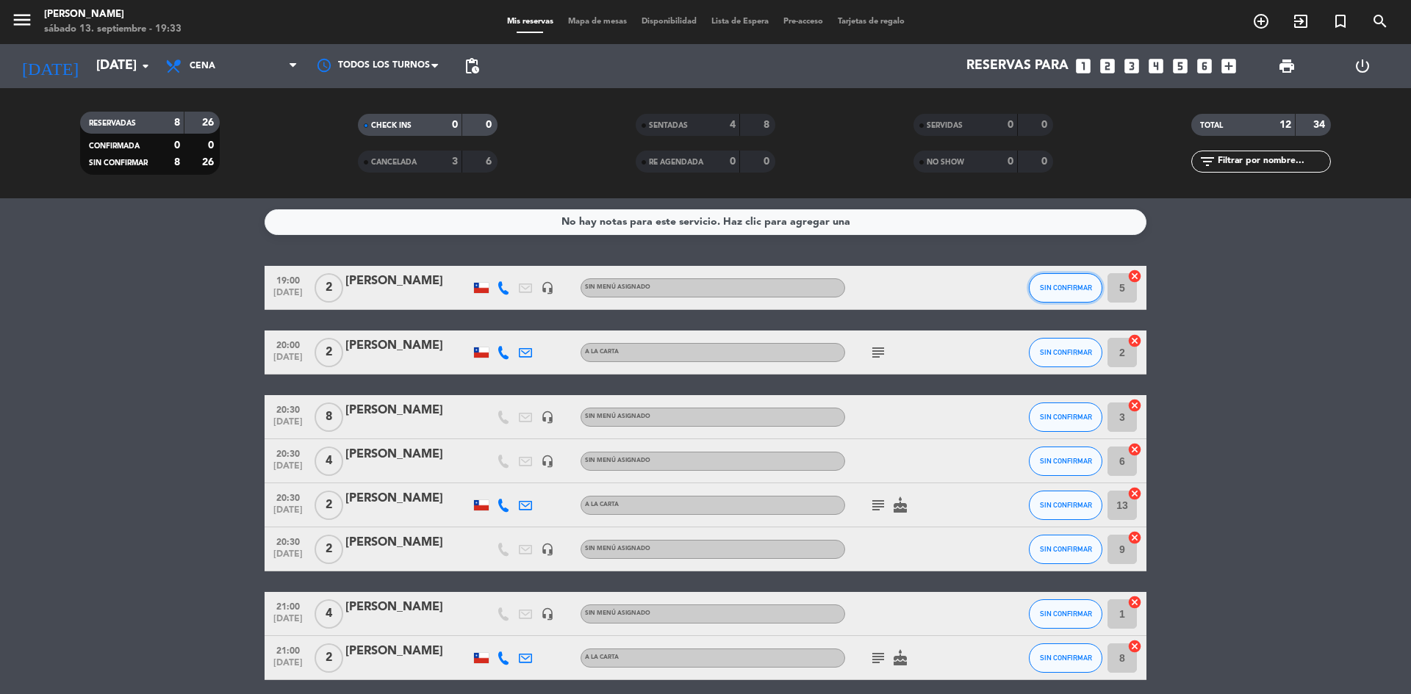
click at [1072, 300] on button "SIN CONFIRMAR" at bounding box center [1065, 287] width 73 height 29
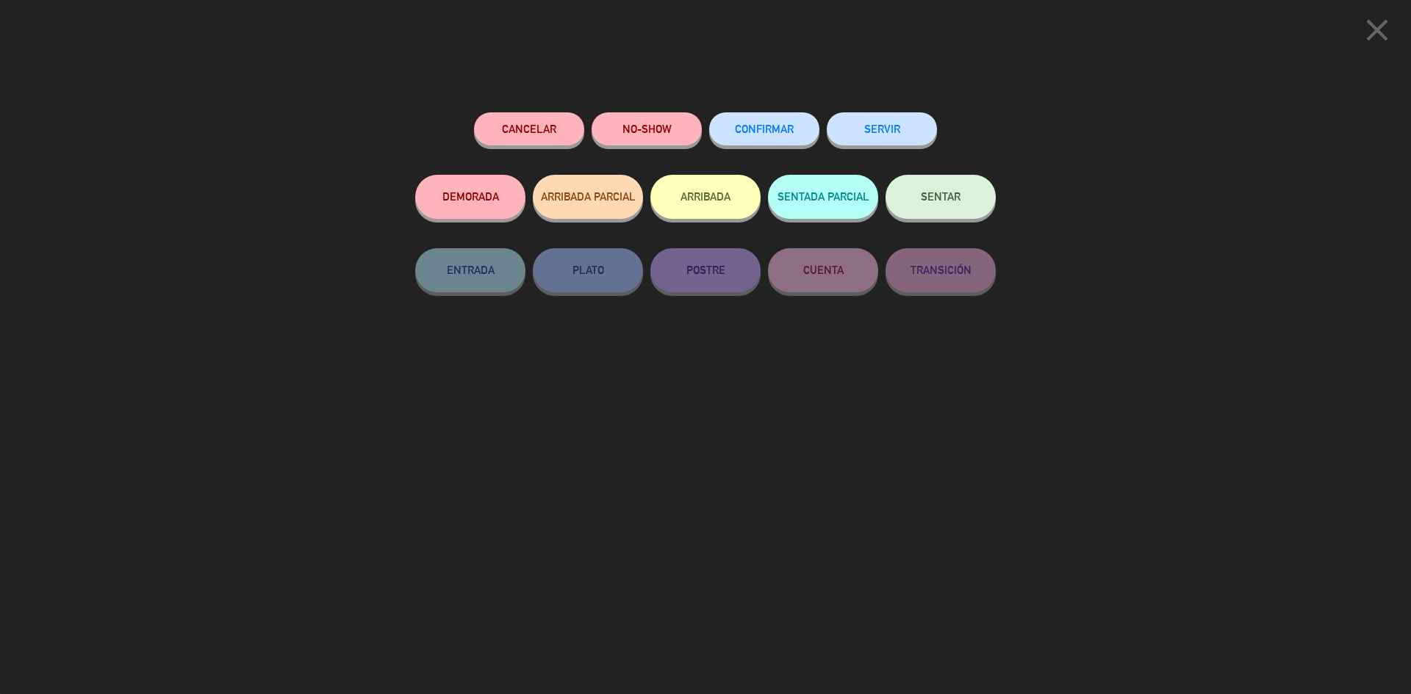
click at [495, 200] on button "DEMORADA" at bounding box center [470, 197] width 110 height 44
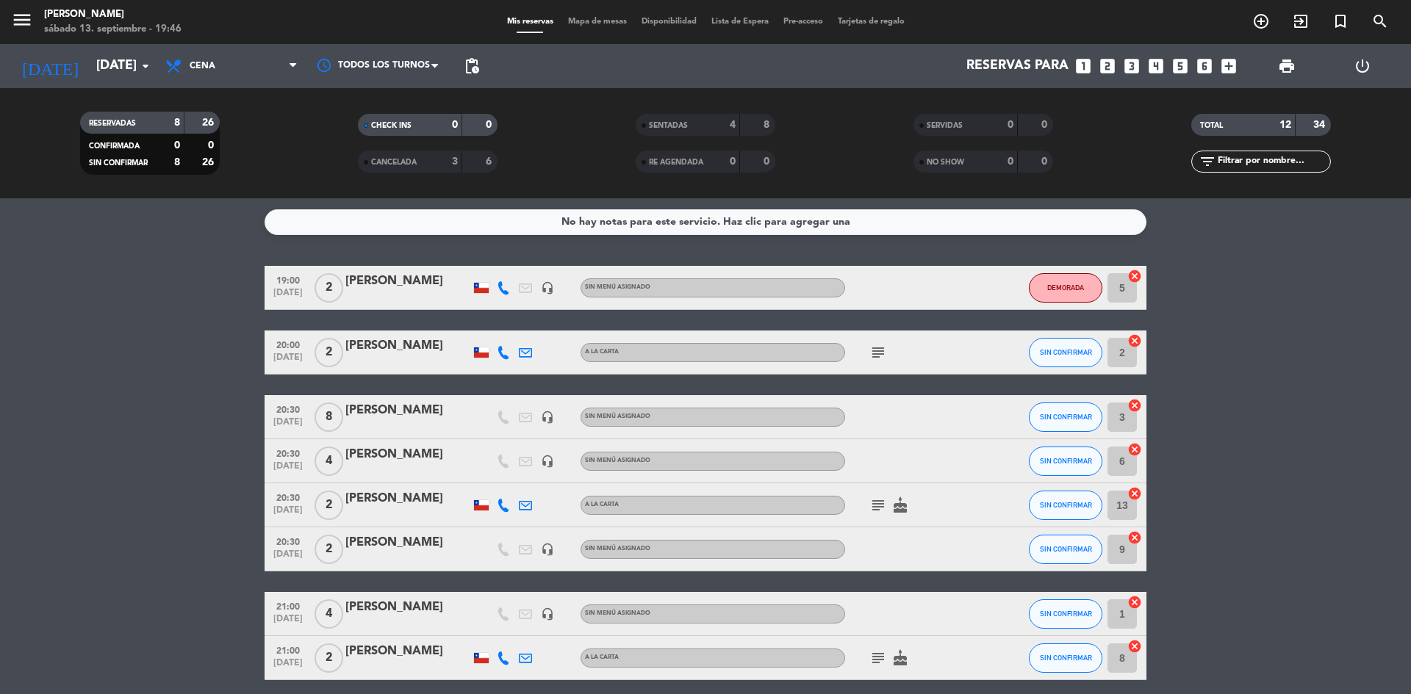
click at [413, 161] on span "CANCELADA" at bounding box center [394, 162] width 46 height 7
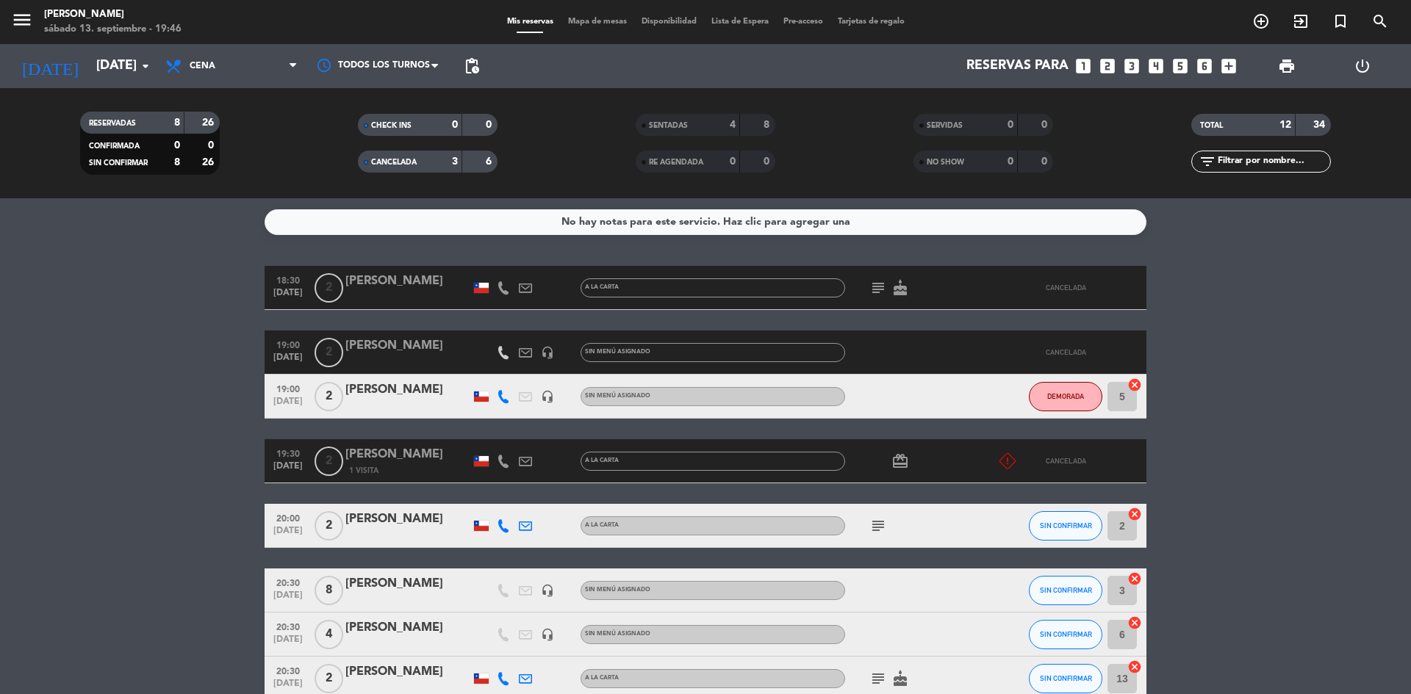
click at [413, 445] on div "[PERSON_NAME]" at bounding box center [407, 454] width 125 height 19
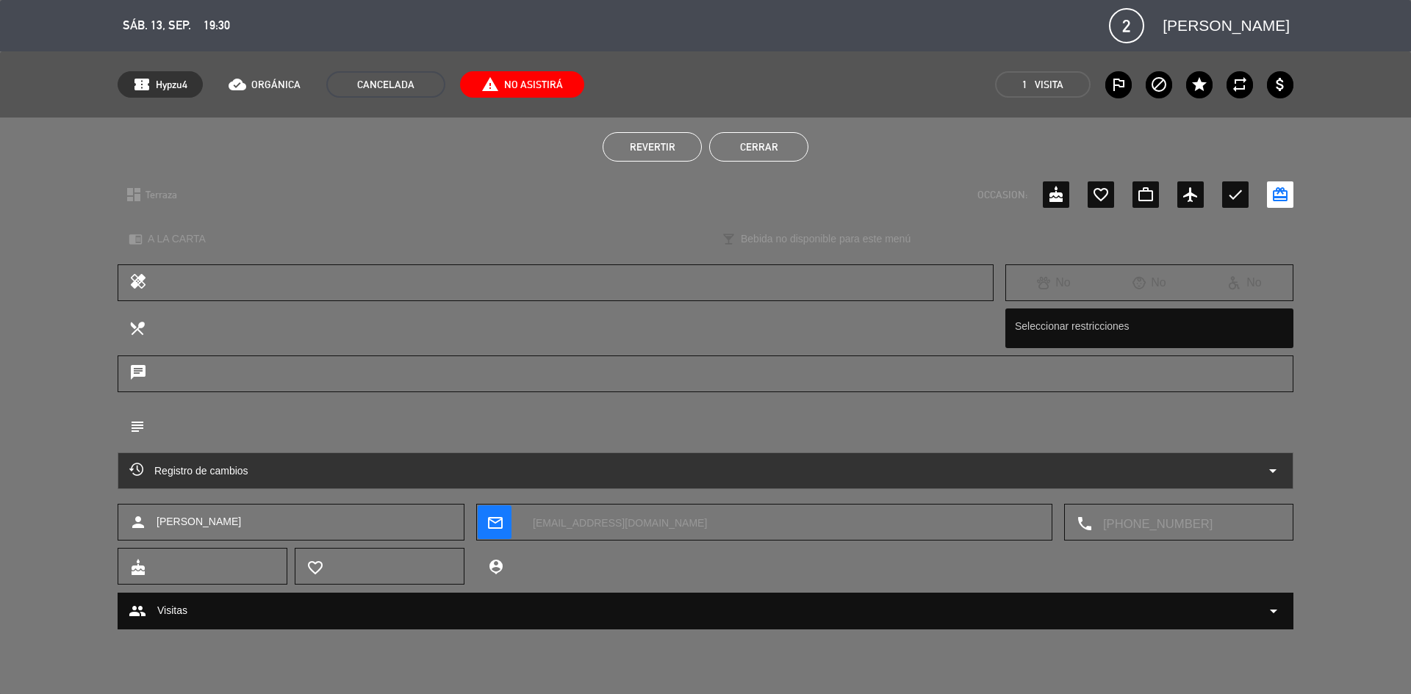
click at [658, 146] on span "Revertir" at bounding box center [653, 147] width 46 height 12
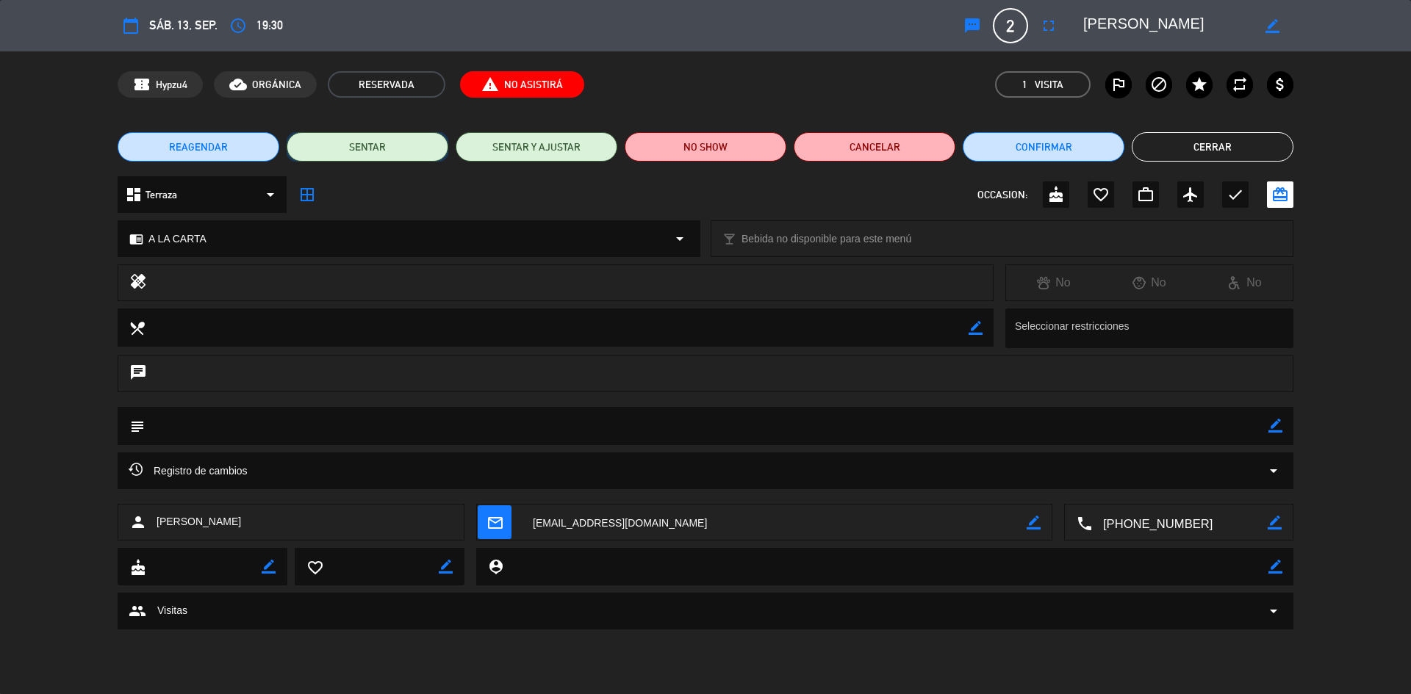
click at [328, 145] on button "SENTAR" at bounding box center [368, 146] width 162 height 29
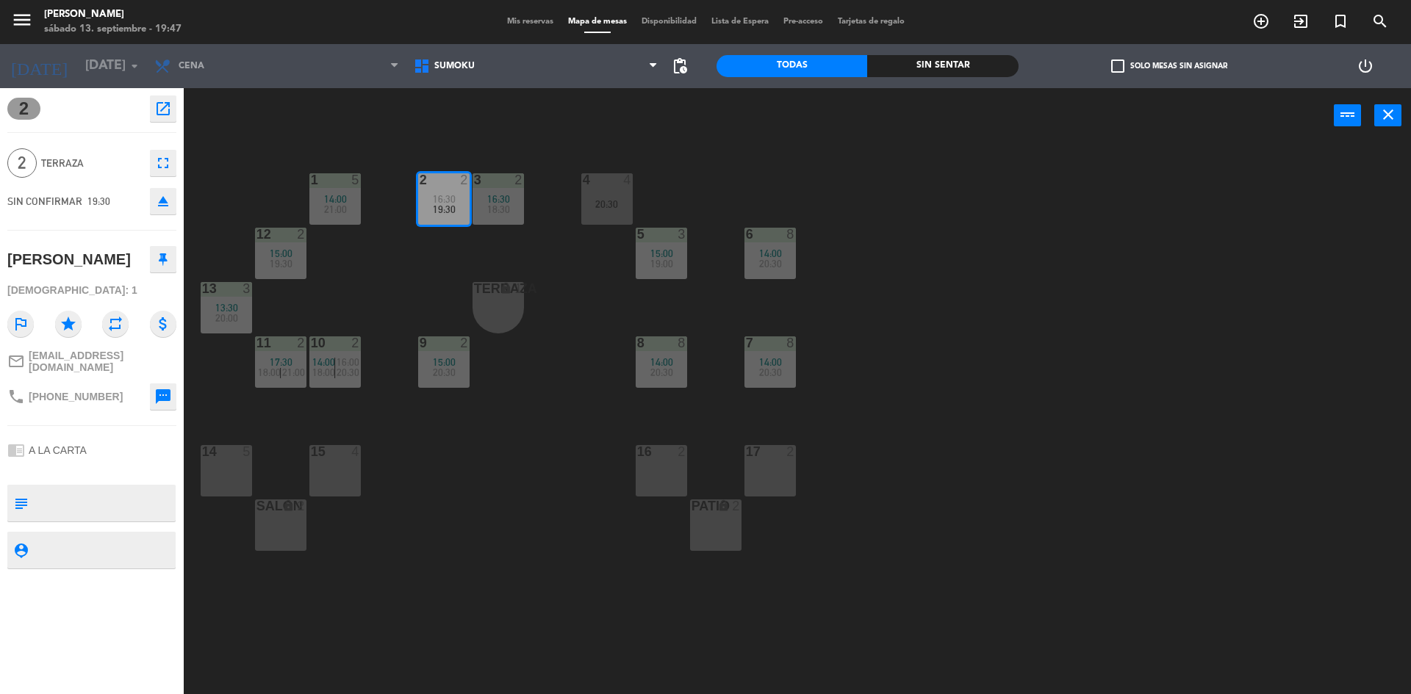
click at [215, 469] on div "14 5" at bounding box center [226, 470] width 51 height 51
click at [226, 486] on div "14 5" at bounding box center [226, 470] width 51 height 51
click at [519, 24] on span "Mis reservas" at bounding box center [530, 22] width 61 height 8
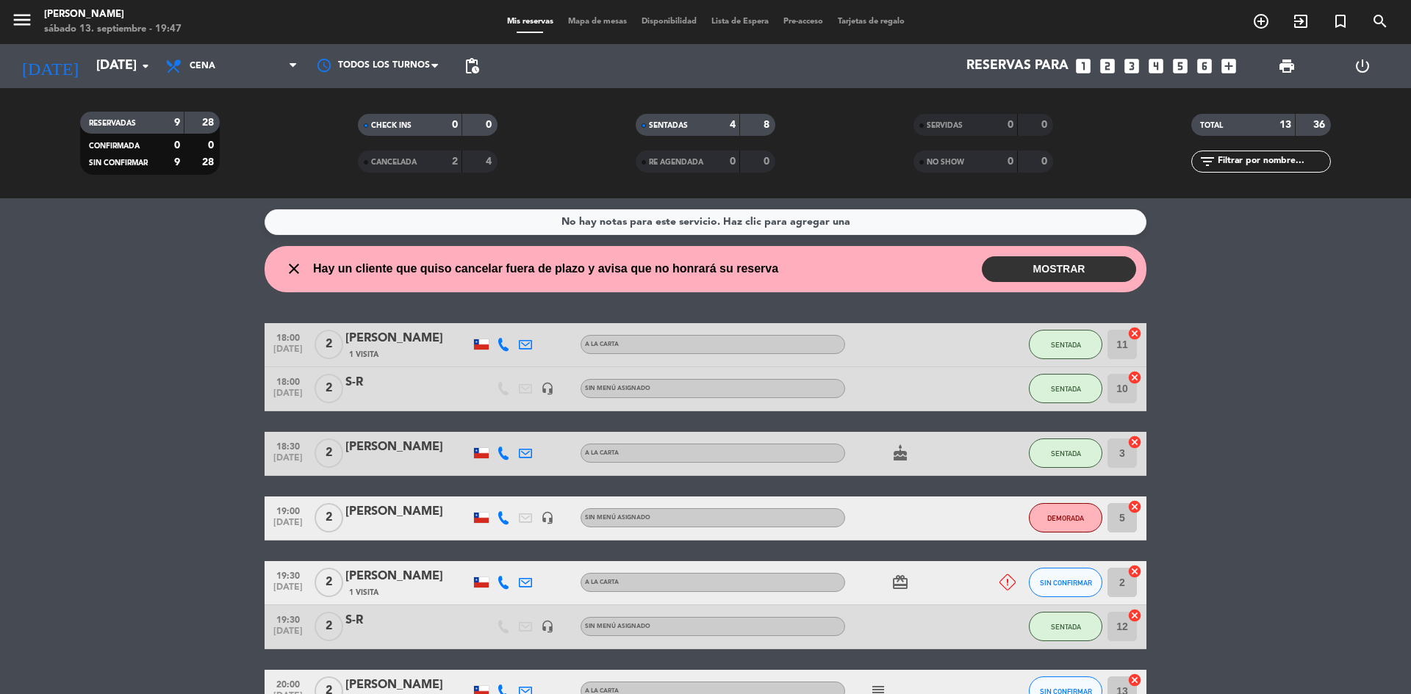
click at [1005, 275] on button "MOSTRAR" at bounding box center [1059, 269] width 154 height 26
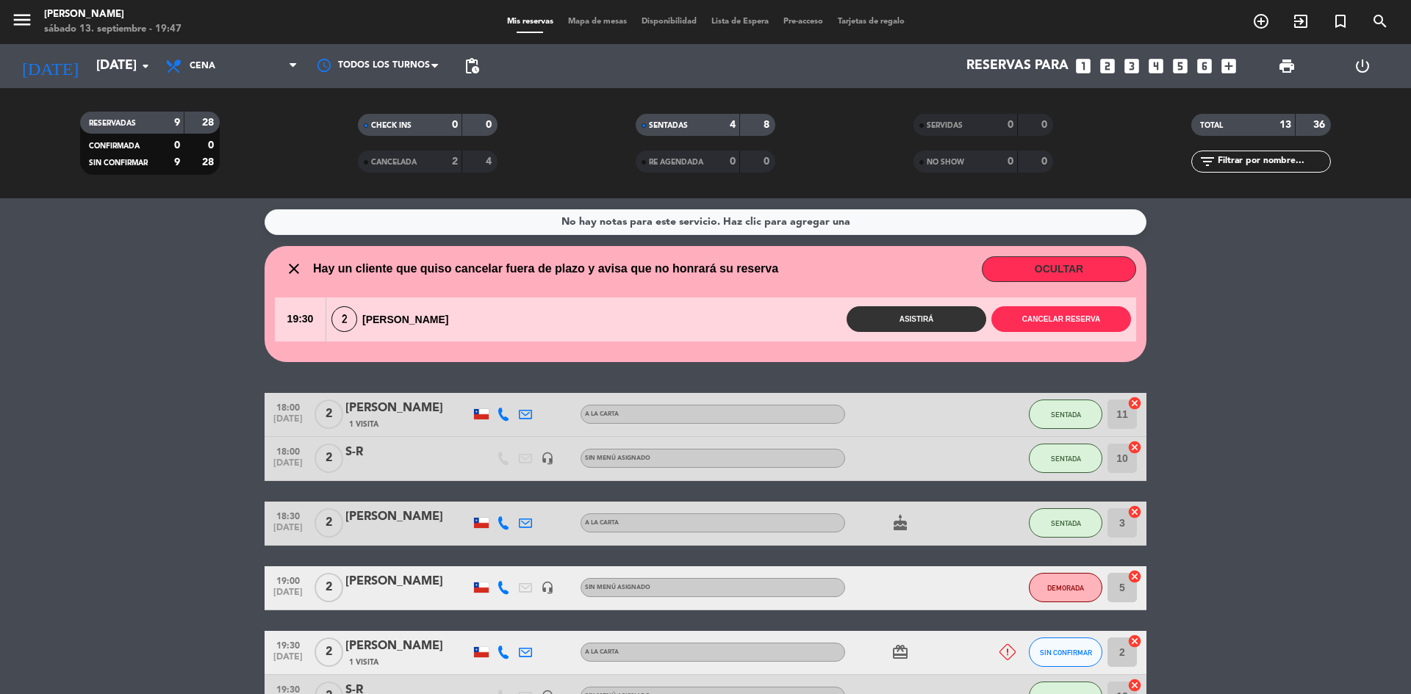
click at [915, 315] on button "Asistirá" at bounding box center [917, 319] width 140 height 26
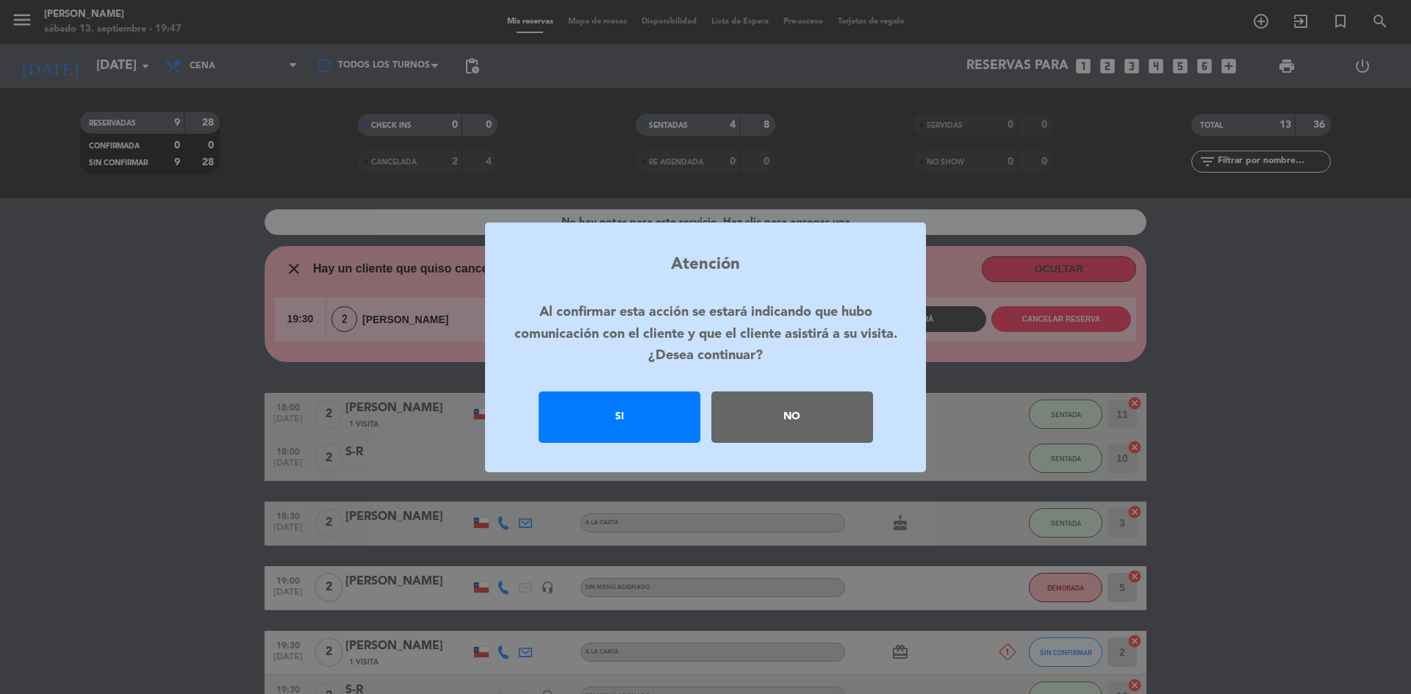
click at [625, 439] on div "Si" at bounding box center [620, 417] width 162 height 51
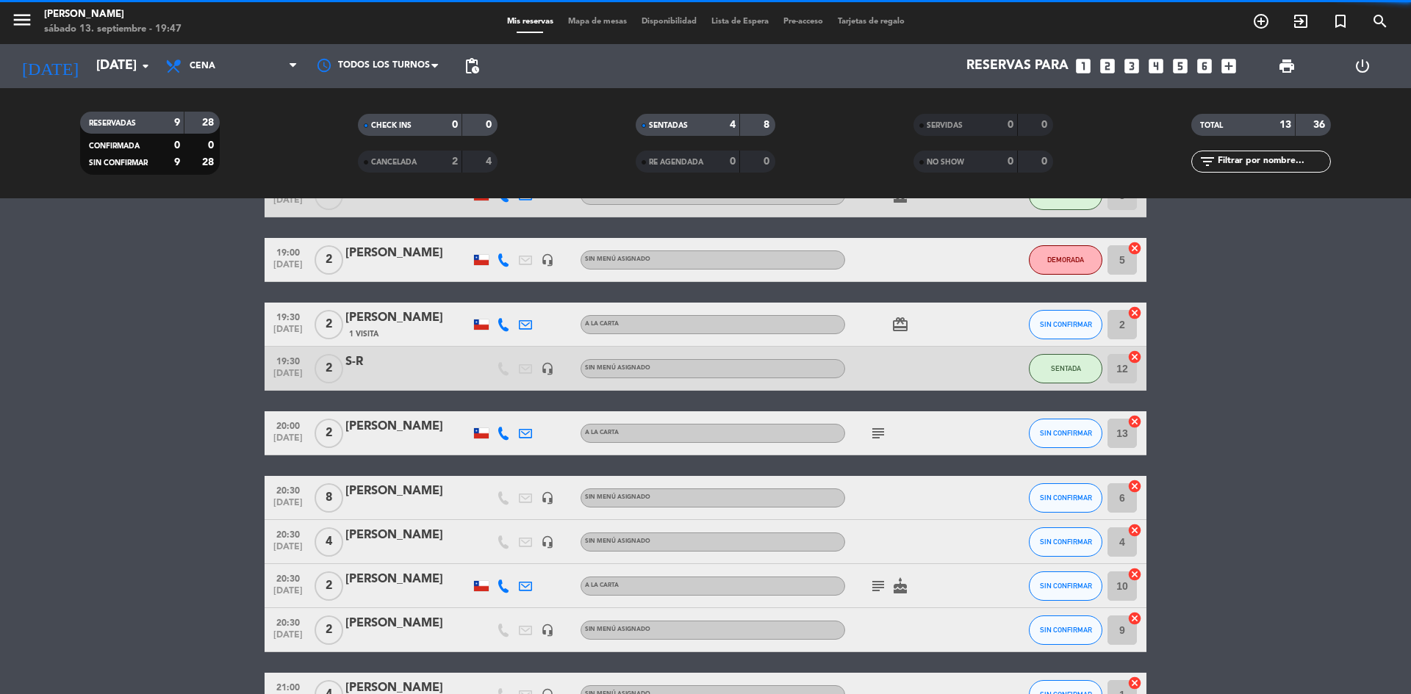
scroll to position [220, 0]
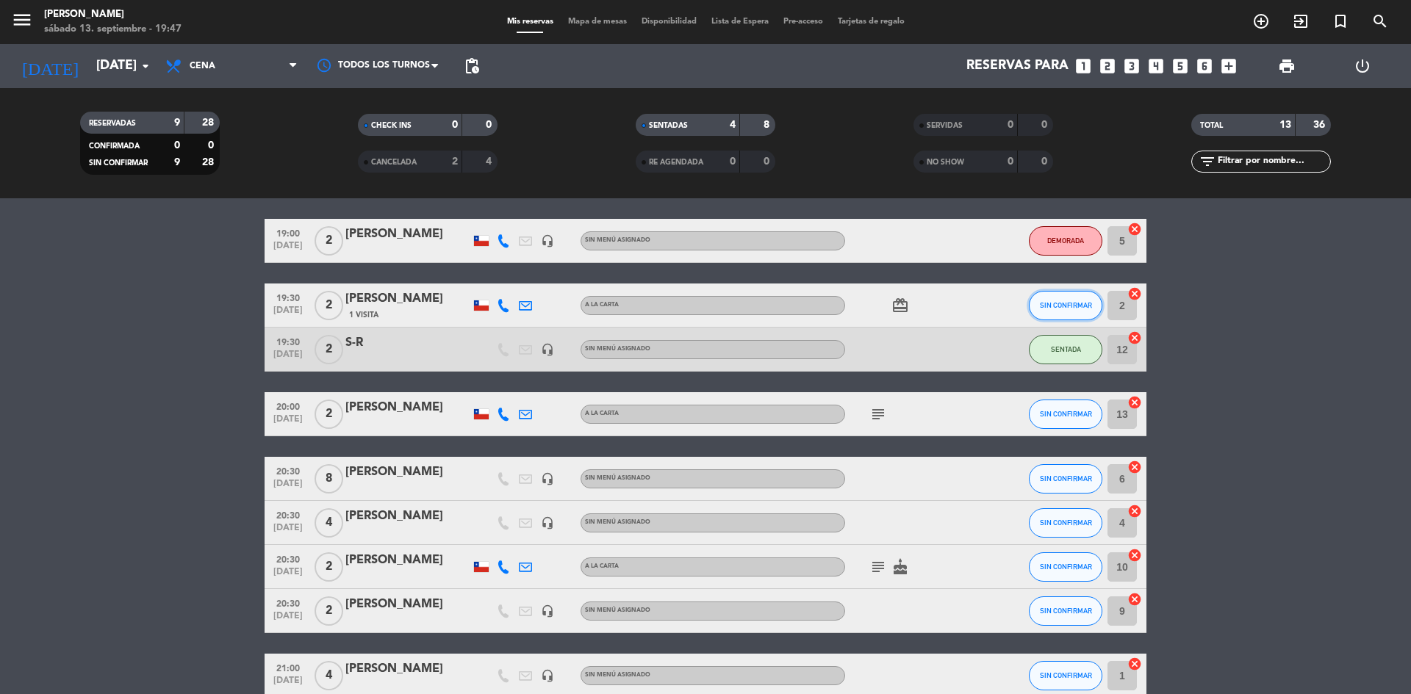
click at [1071, 314] on button "SIN CONFIRMAR" at bounding box center [1065, 305] width 73 height 29
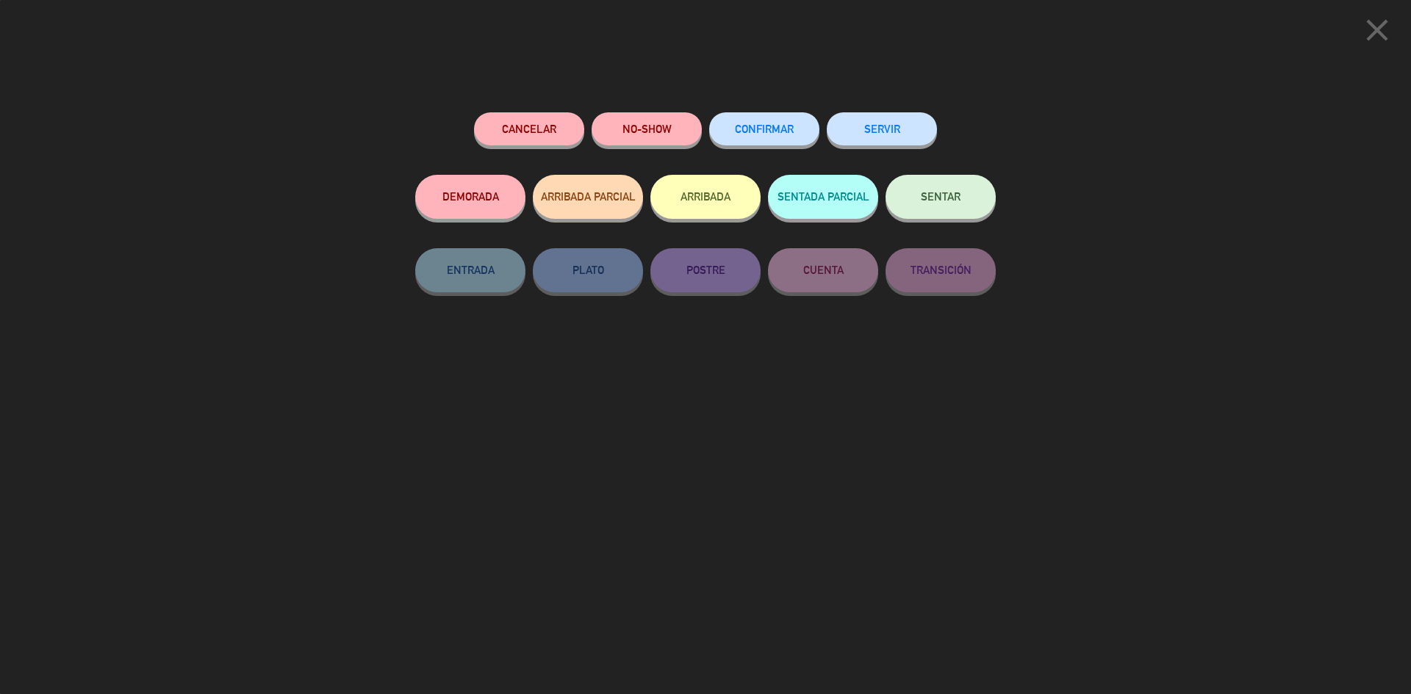
click at [964, 201] on button "SENTAR" at bounding box center [941, 197] width 110 height 44
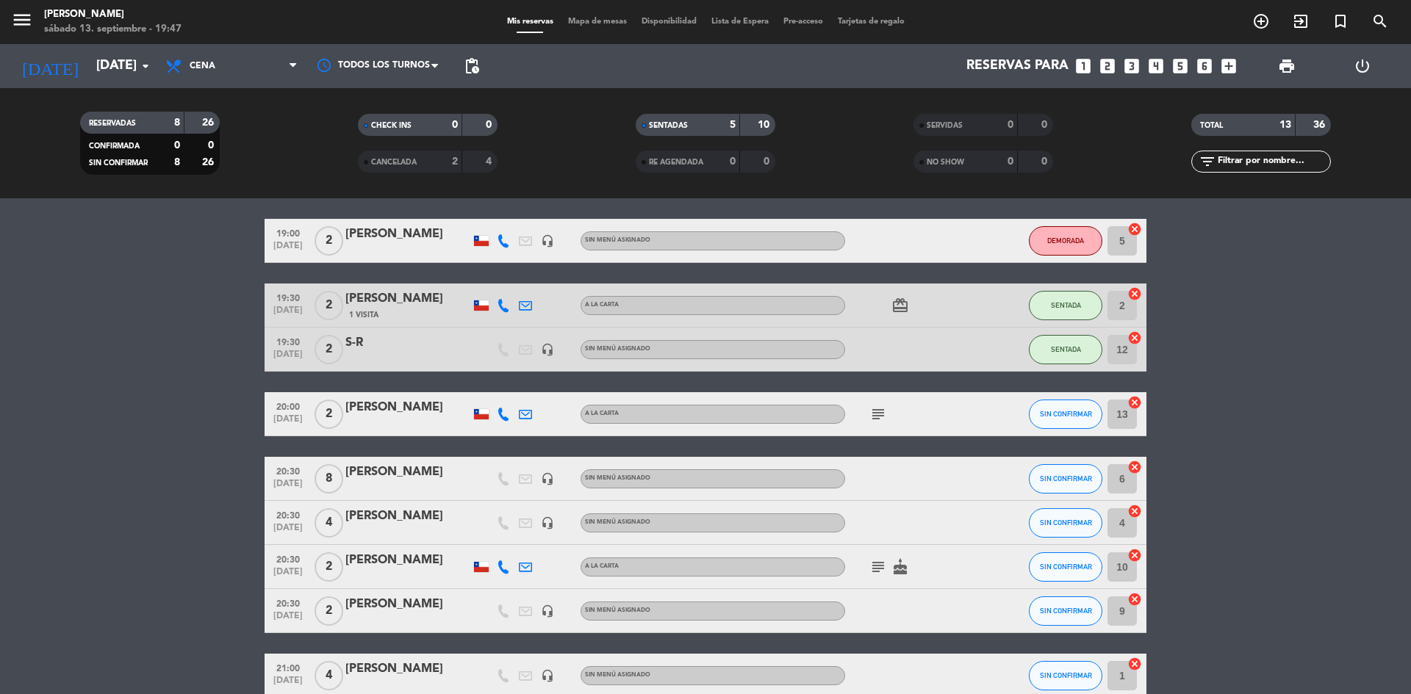
click at [670, 122] on span "SENTADAS" at bounding box center [668, 125] width 39 height 7
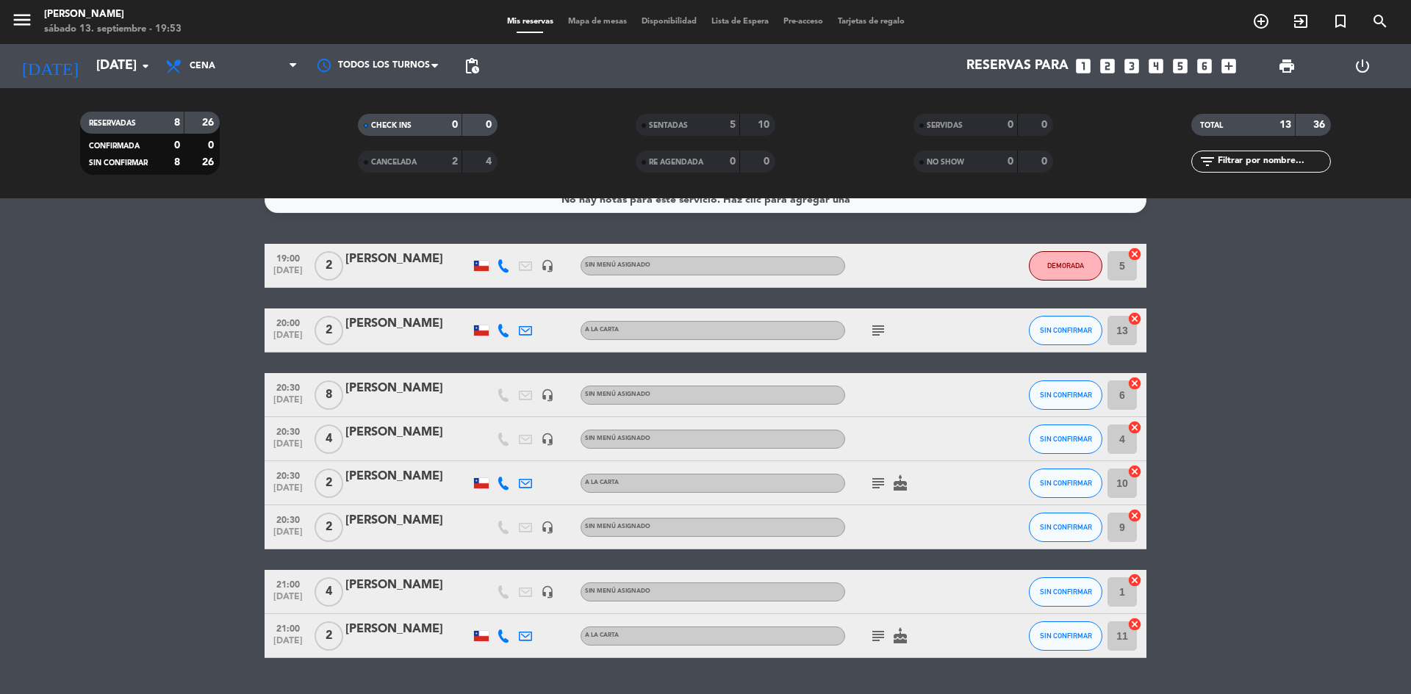
scroll to position [60, 0]
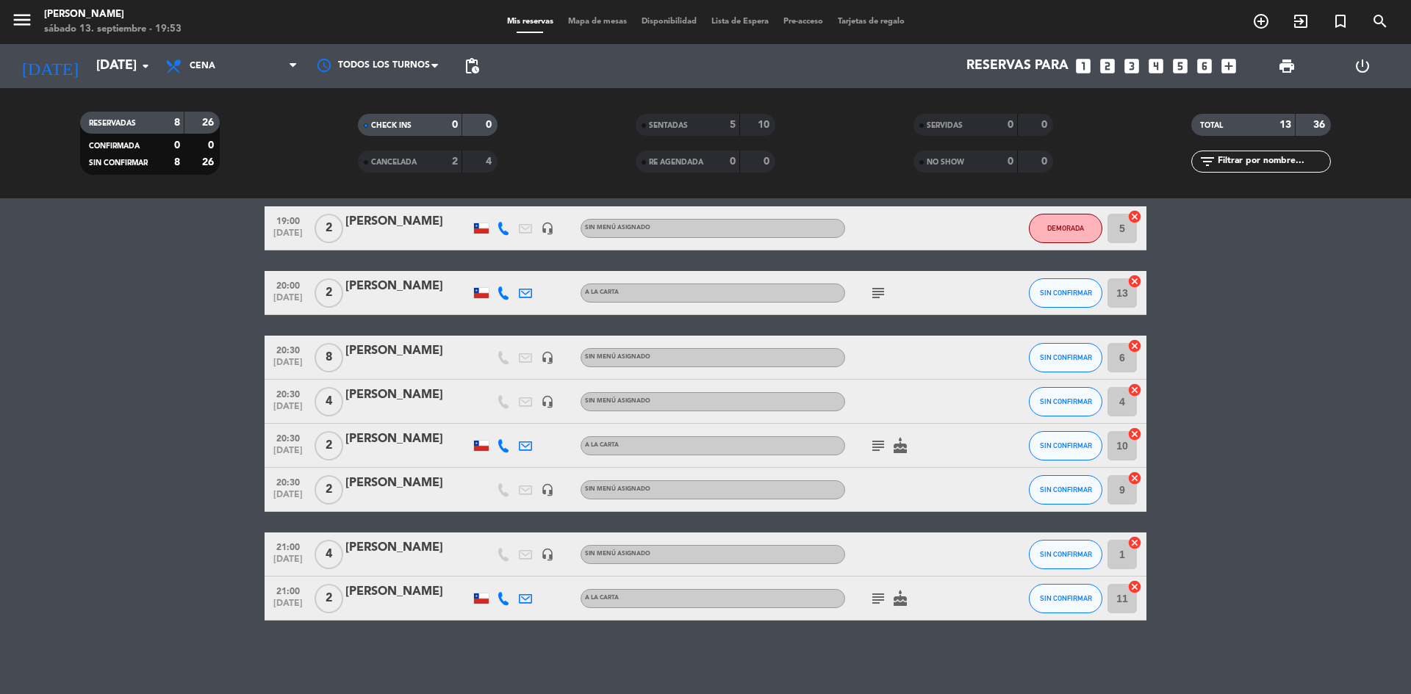
click at [329, 550] on span "4" at bounding box center [329, 554] width 29 height 29
click at [370, 545] on div "[PERSON_NAME]" at bounding box center [407, 548] width 125 height 19
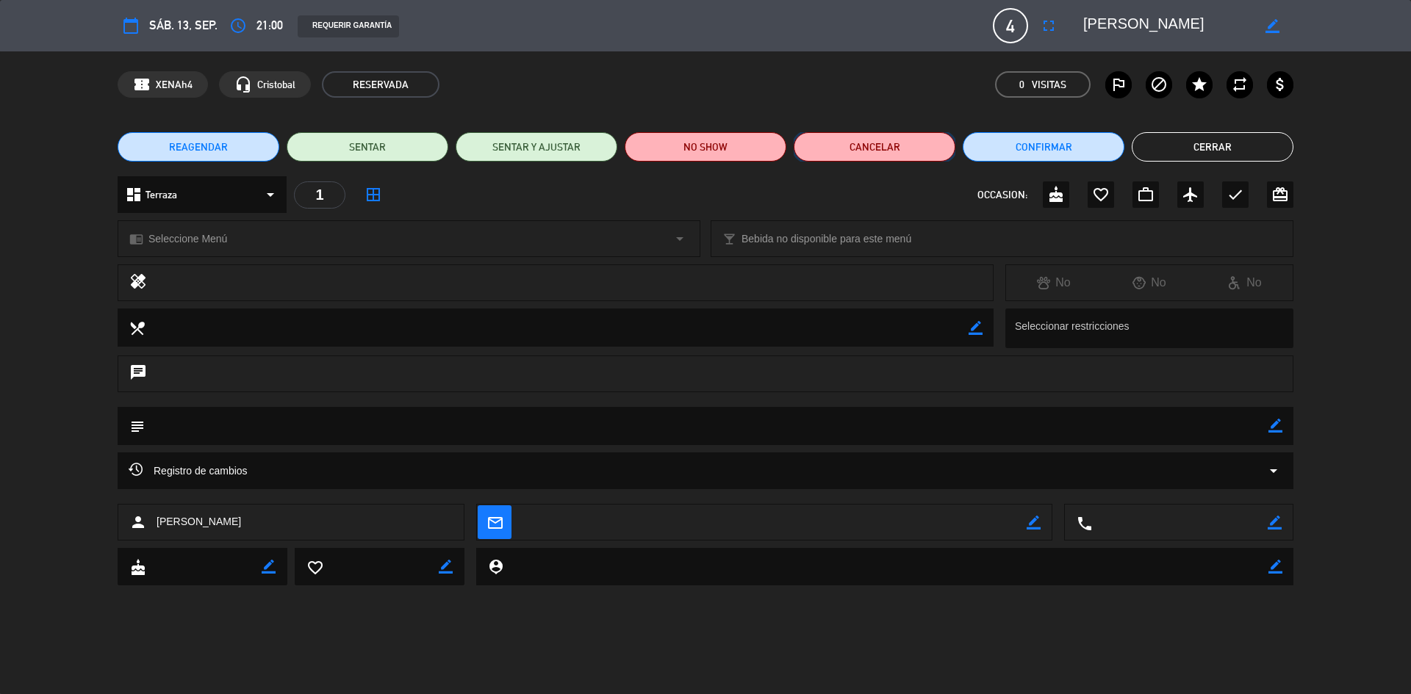
click at [895, 139] on button "Cancelar" at bounding box center [875, 146] width 162 height 29
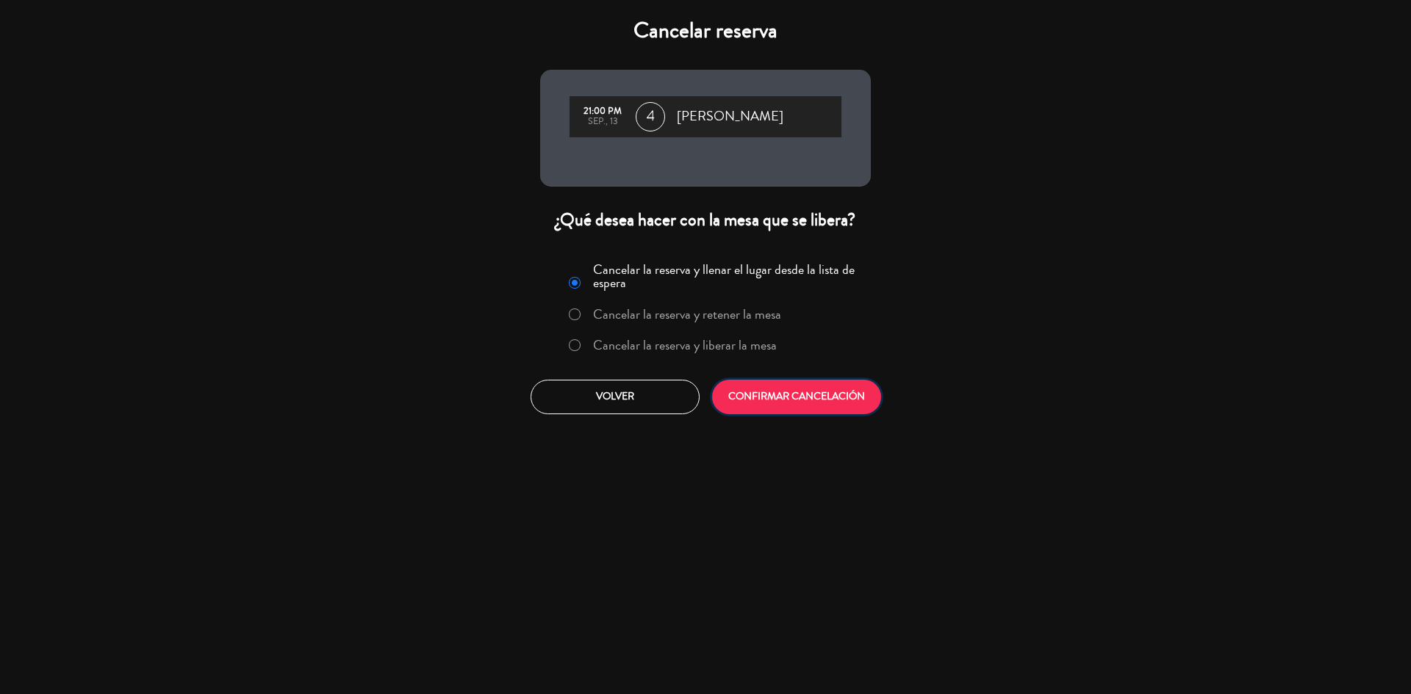
click at [768, 398] on button "CONFIRMAR CANCELACIÓN" at bounding box center [796, 397] width 169 height 35
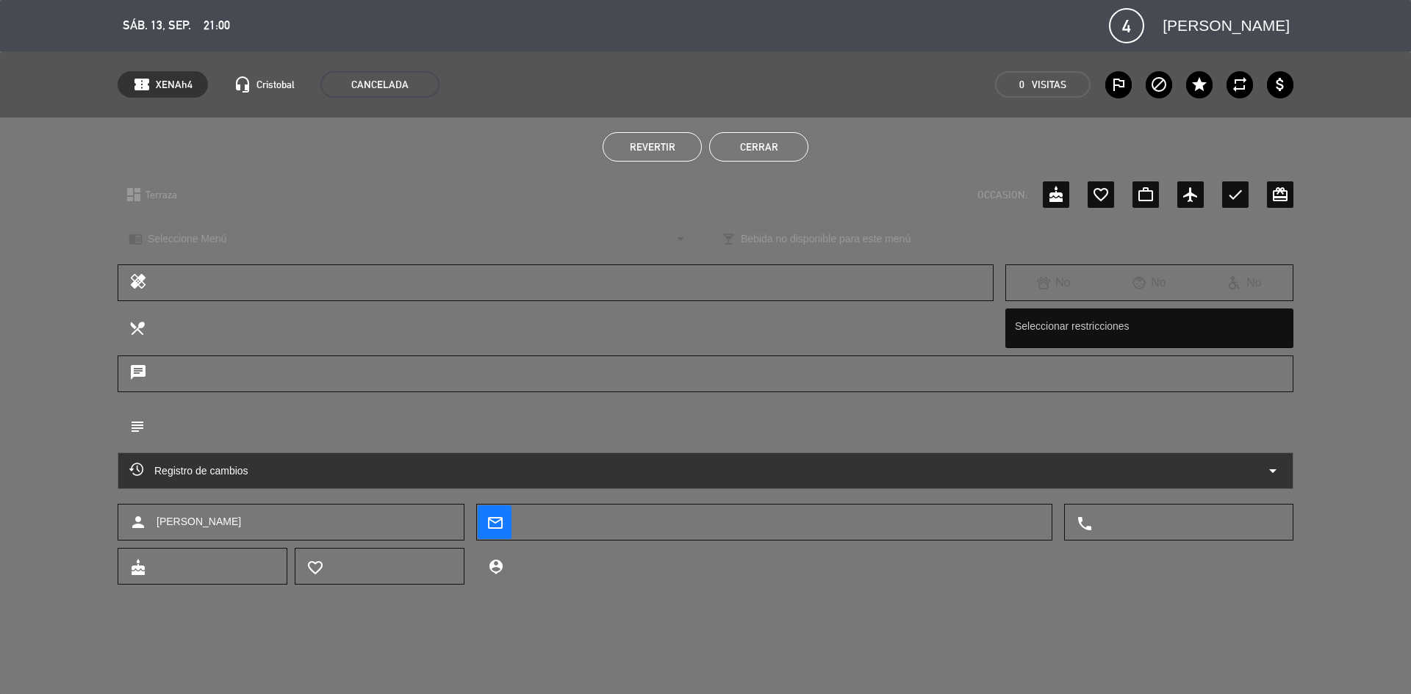
click at [762, 153] on button "Cerrar" at bounding box center [758, 146] width 99 height 29
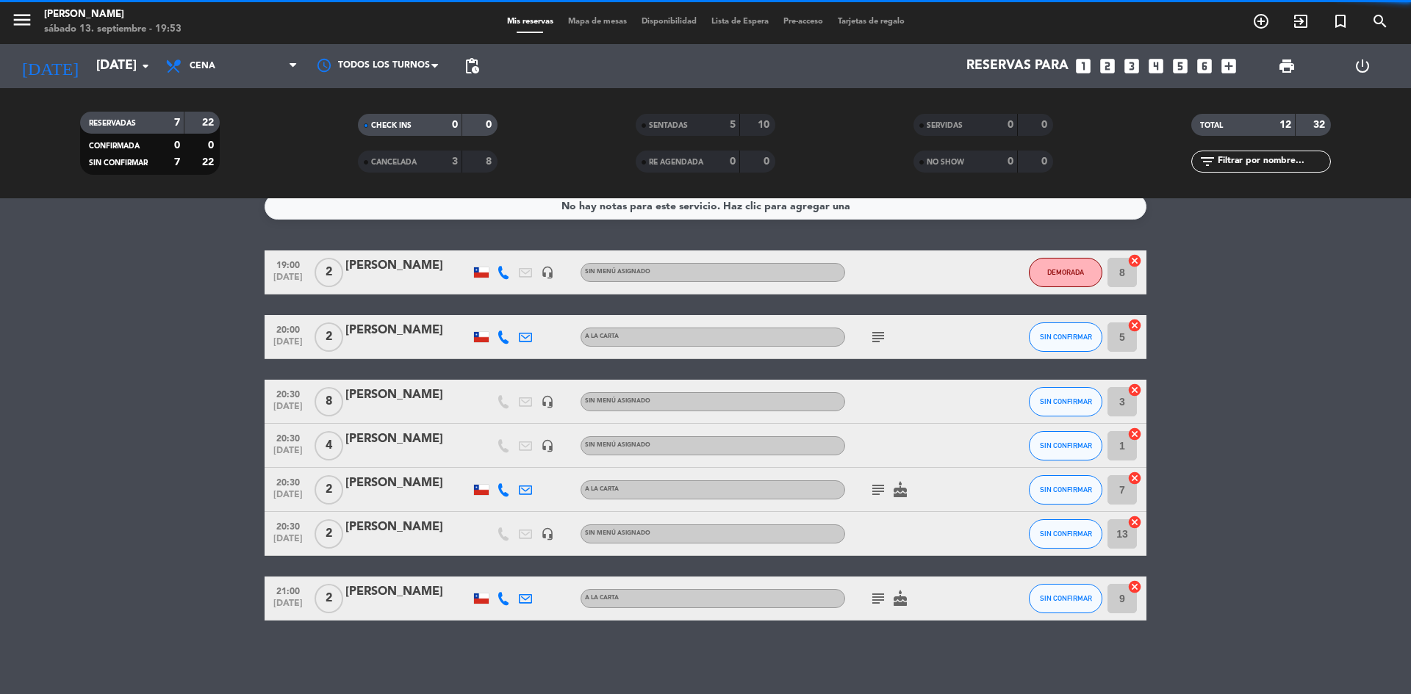
scroll to position [15, 0]
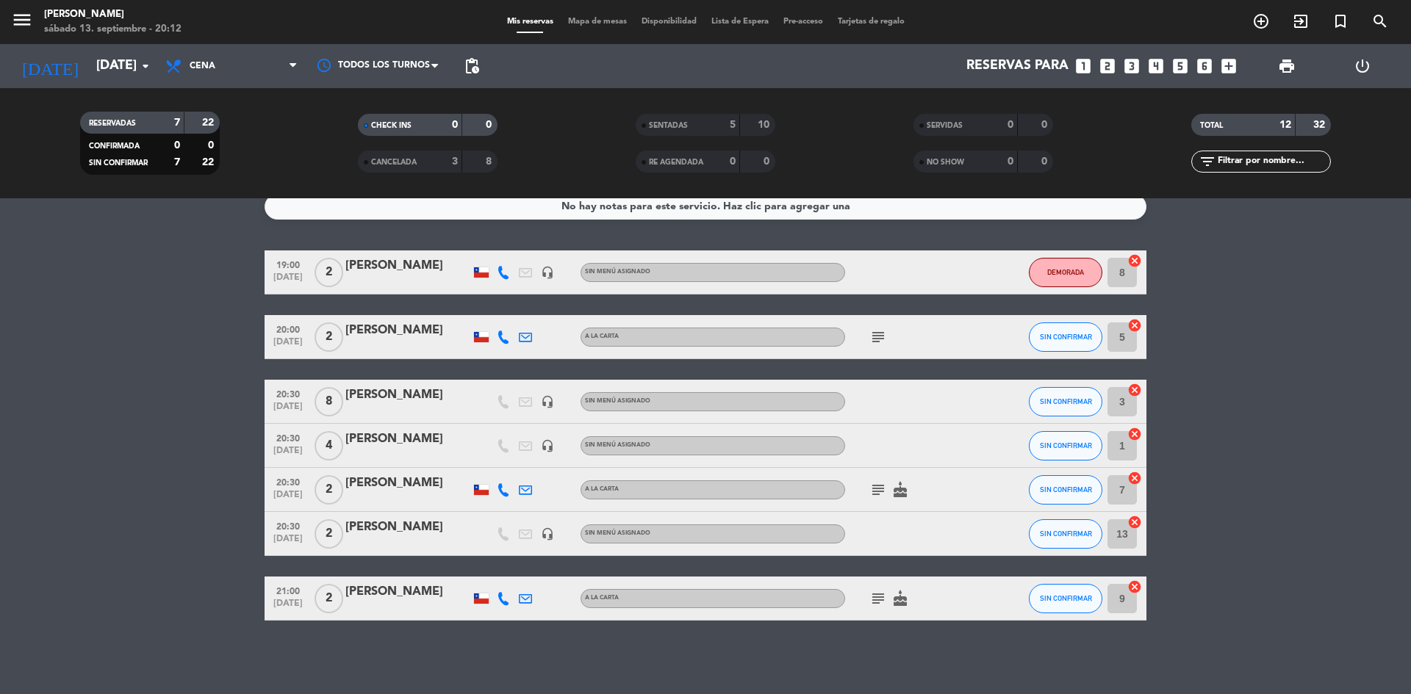
click at [1106, 70] on icon "looks_two" at bounding box center [1107, 66] width 19 height 19
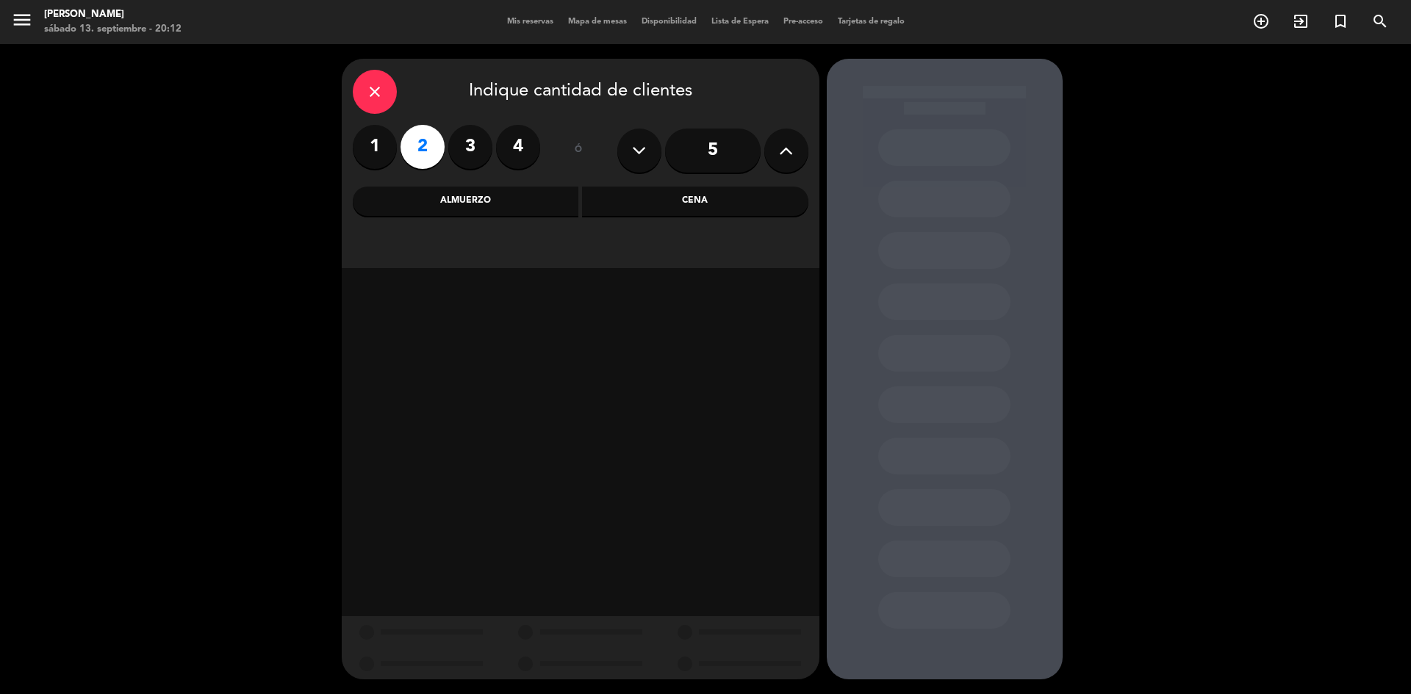
click at [634, 206] on div "Cena" at bounding box center [695, 201] width 226 height 29
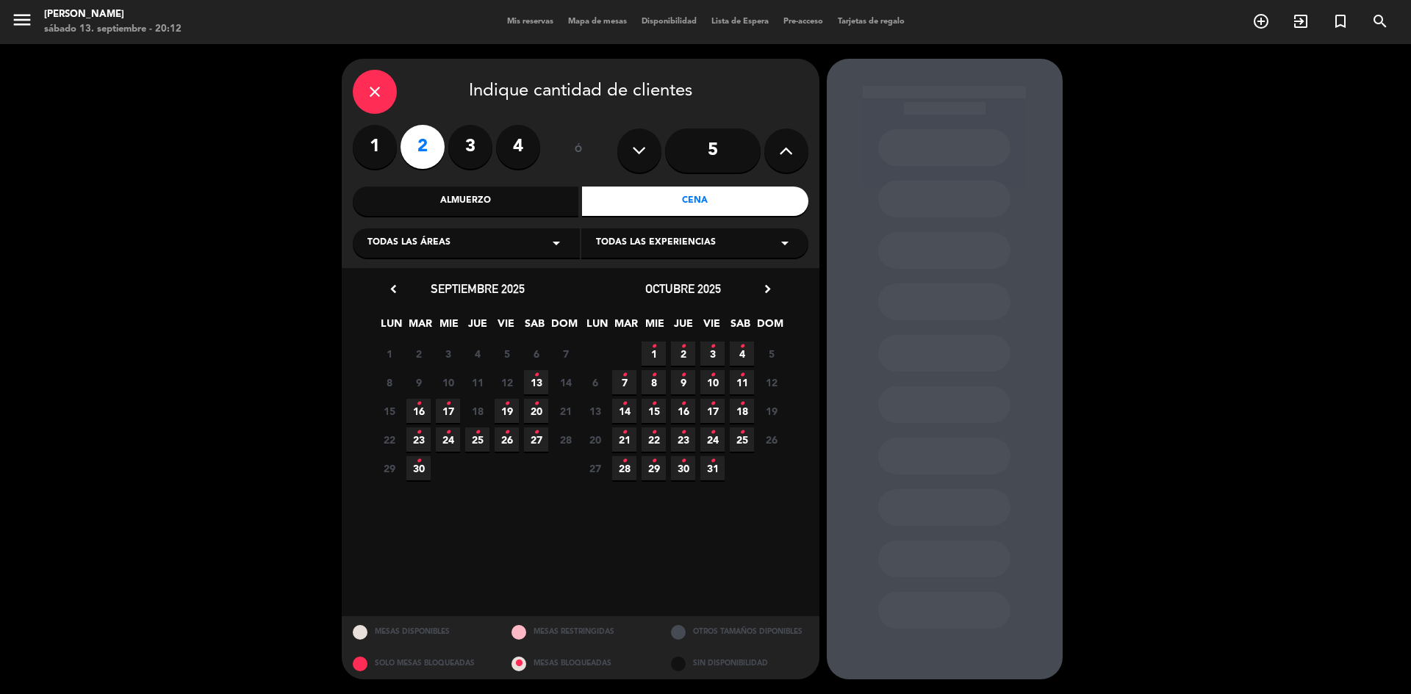
click at [537, 381] on icon "•" at bounding box center [536, 376] width 5 height 24
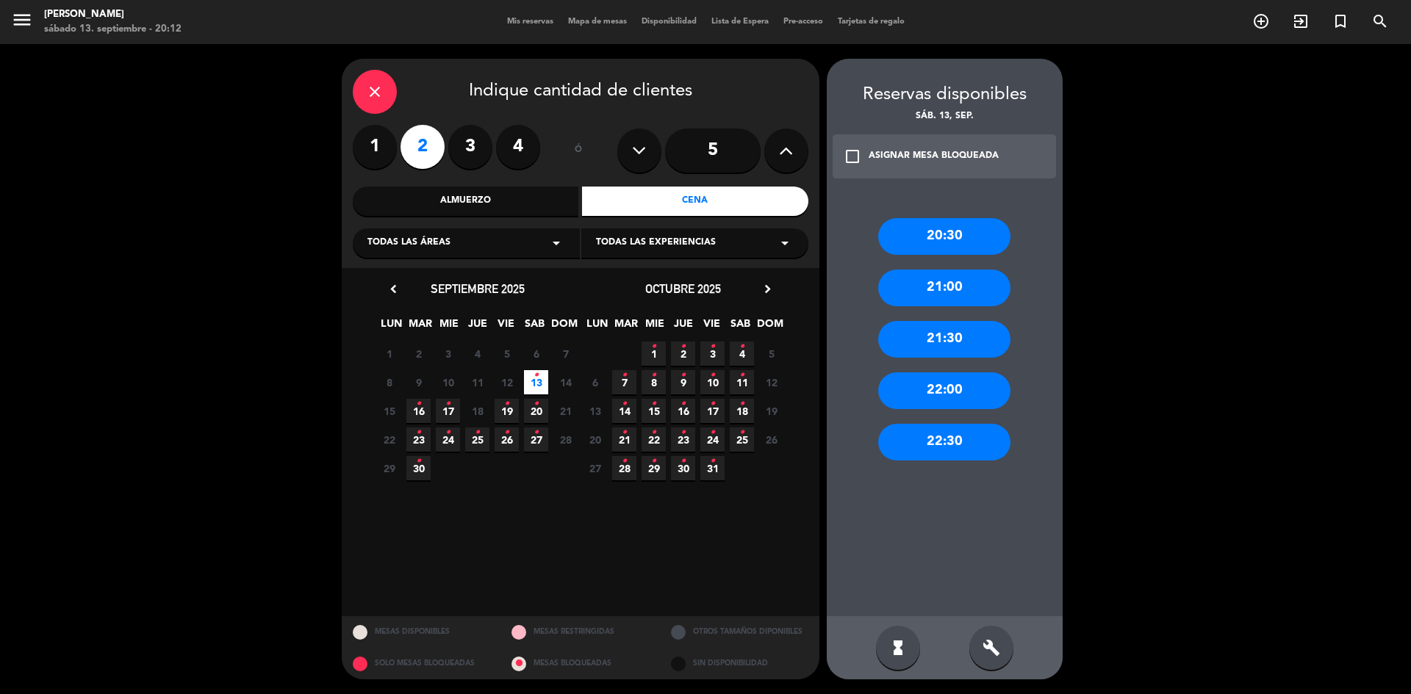
click at [936, 241] on div "20:30" at bounding box center [944, 236] width 132 height 37
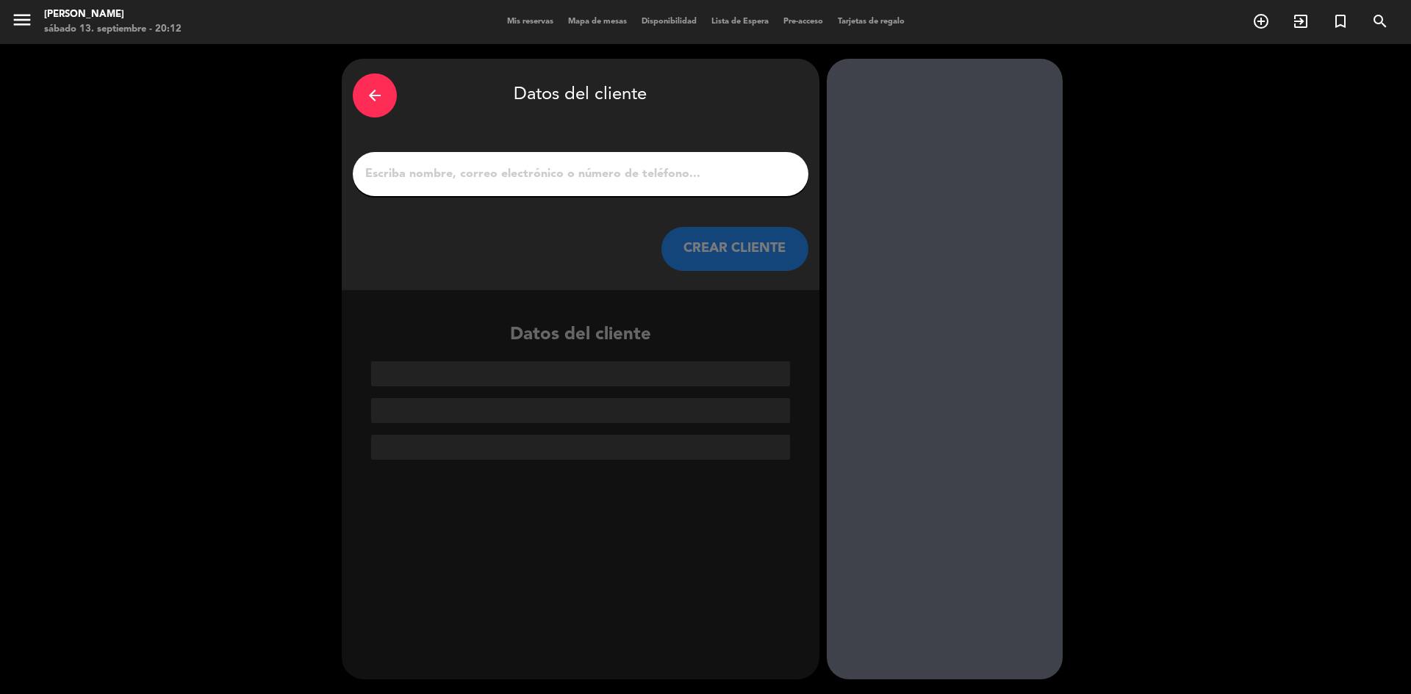
click at [709, 180] on input "1" at bounding box center [581, 174] width 434 height 21
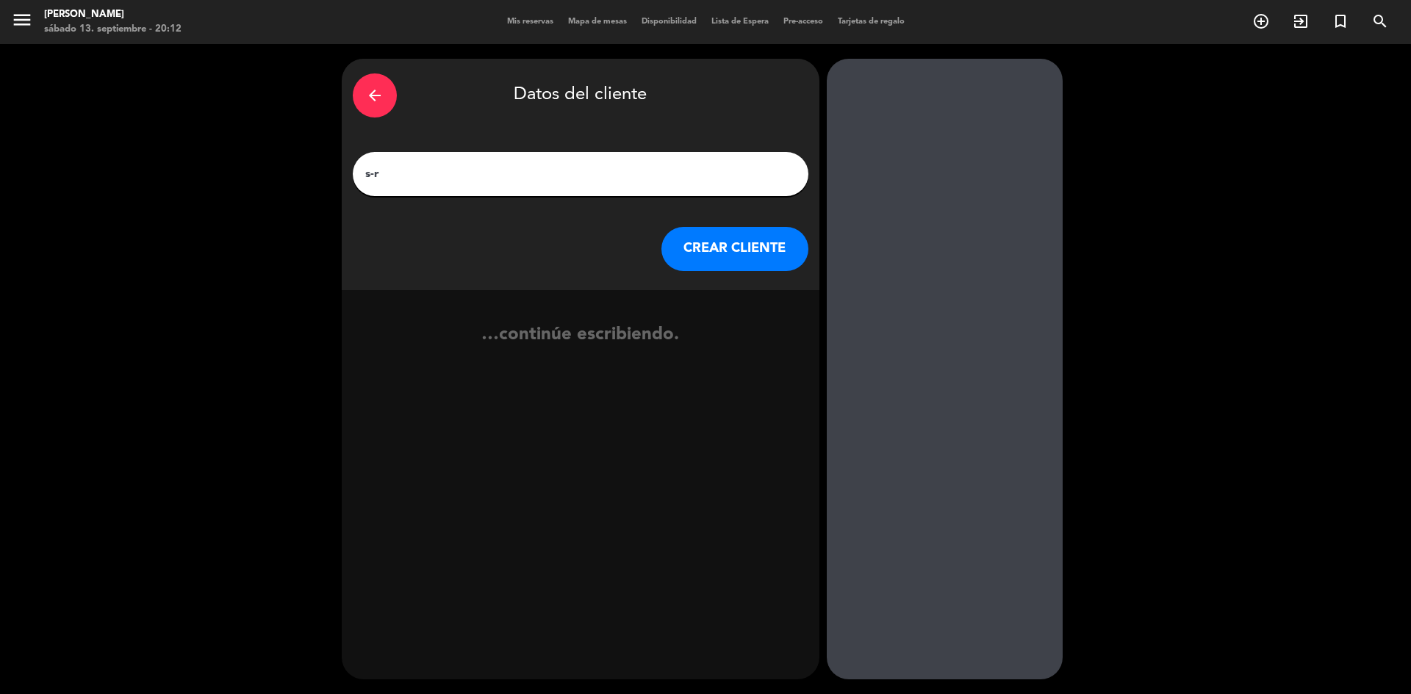
type input "s-r"
click at [729, 241] on button "CREAR CLIENTE" at bounding box center [734, 249] width 147 height 44
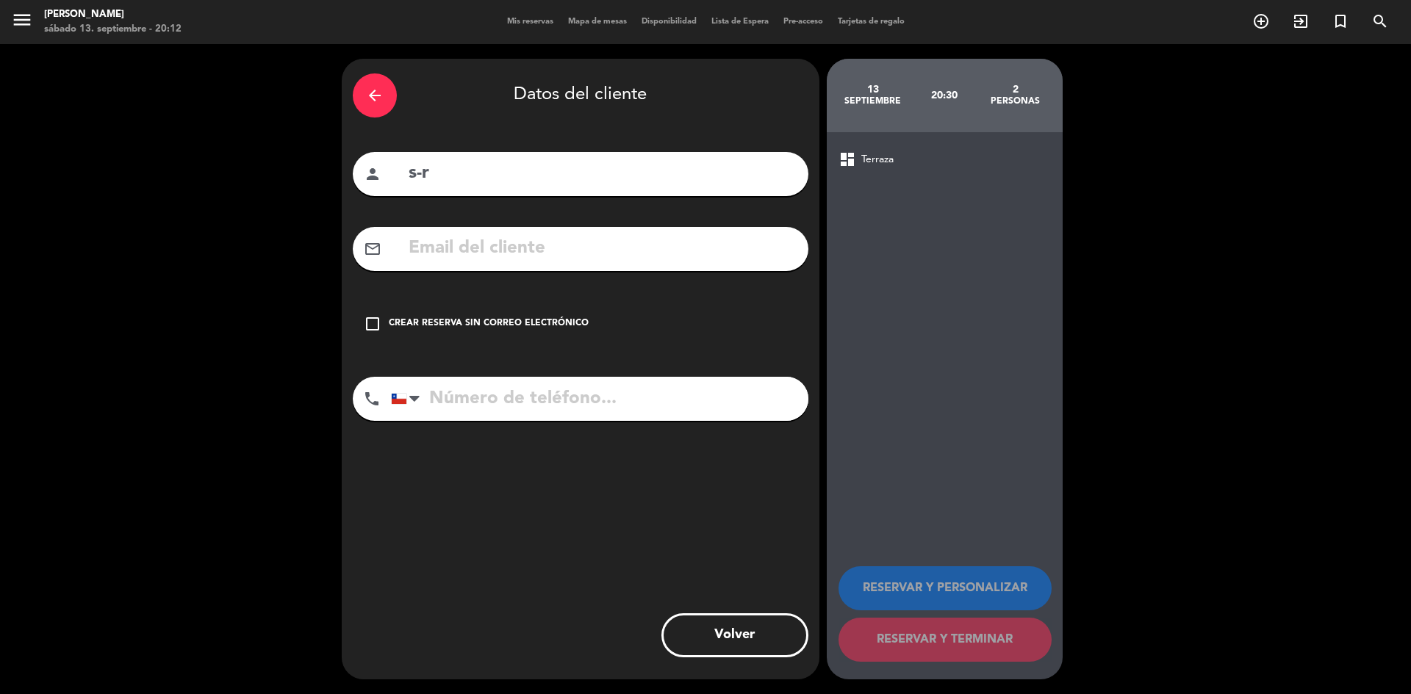
click at [540, 323] on div "Crear reserva sin correo electrónico" at bounding box center [489, 324] width 200 height 15
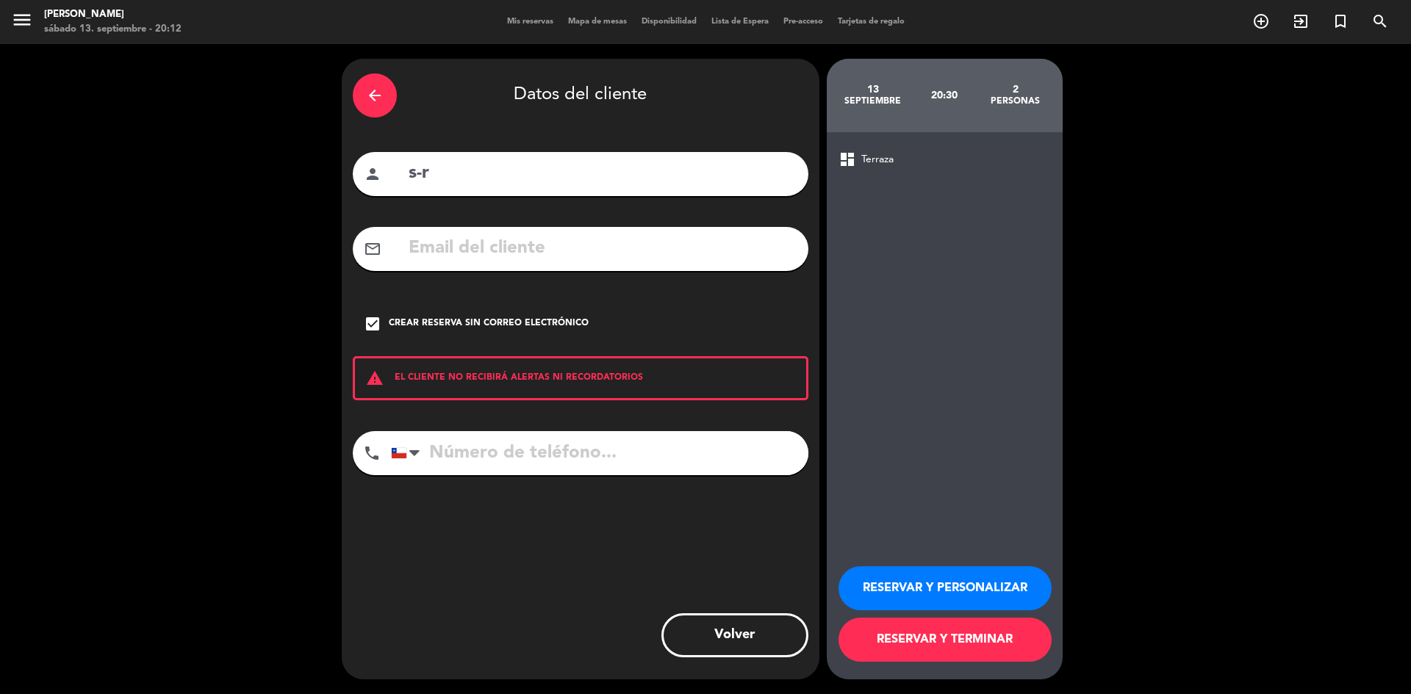
click at [990, 664] on div "RESERVAR Y PERSONALIZAR RESERVAR Y TERMINAR" at bounding box center [944, 608] width 212 height 144
click at [980, 649] on button "RESERVAR Y TERMINAR" at bounding box center [944, 640] width 213 height 44
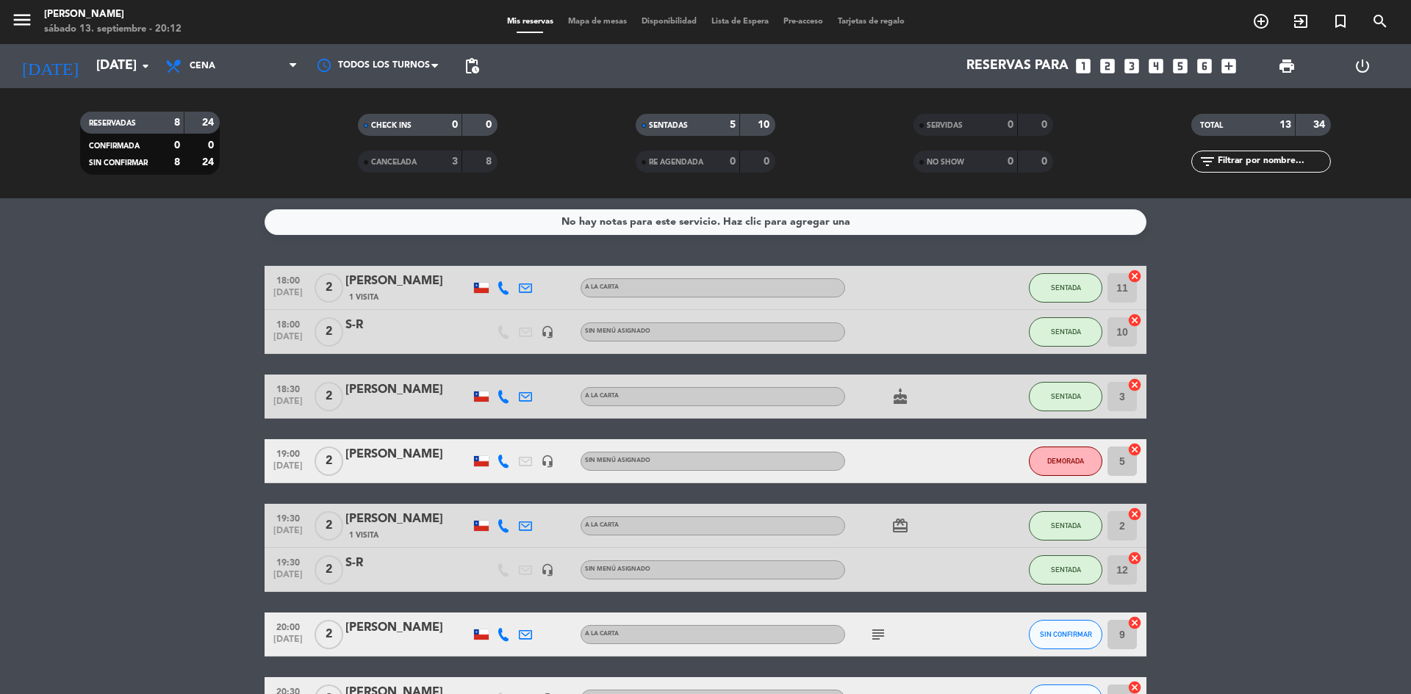
click at [700, 124] on div "SENTADAS" at bounding box center [673, 125] width 68 height 17
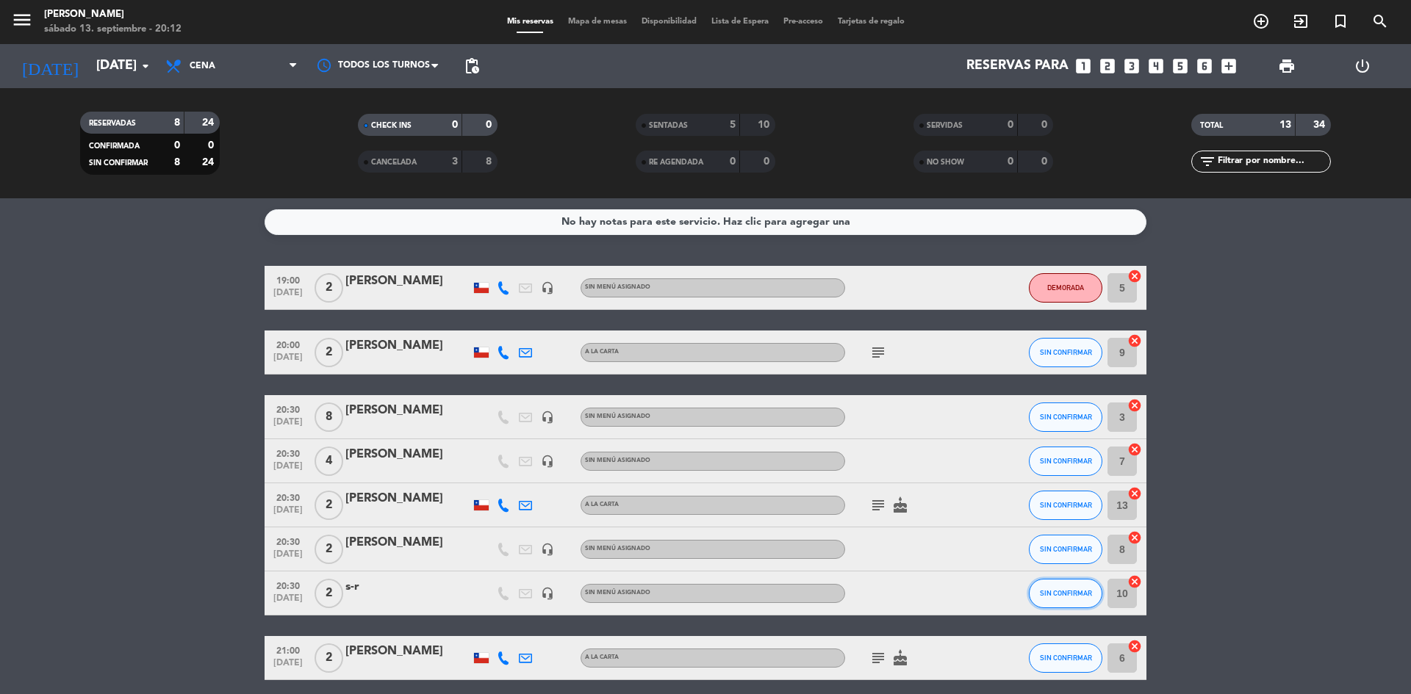
click at [1050, 600] on button "SIN CONFIRMAR" at bounding box center [1065, 593] width 73 height 29
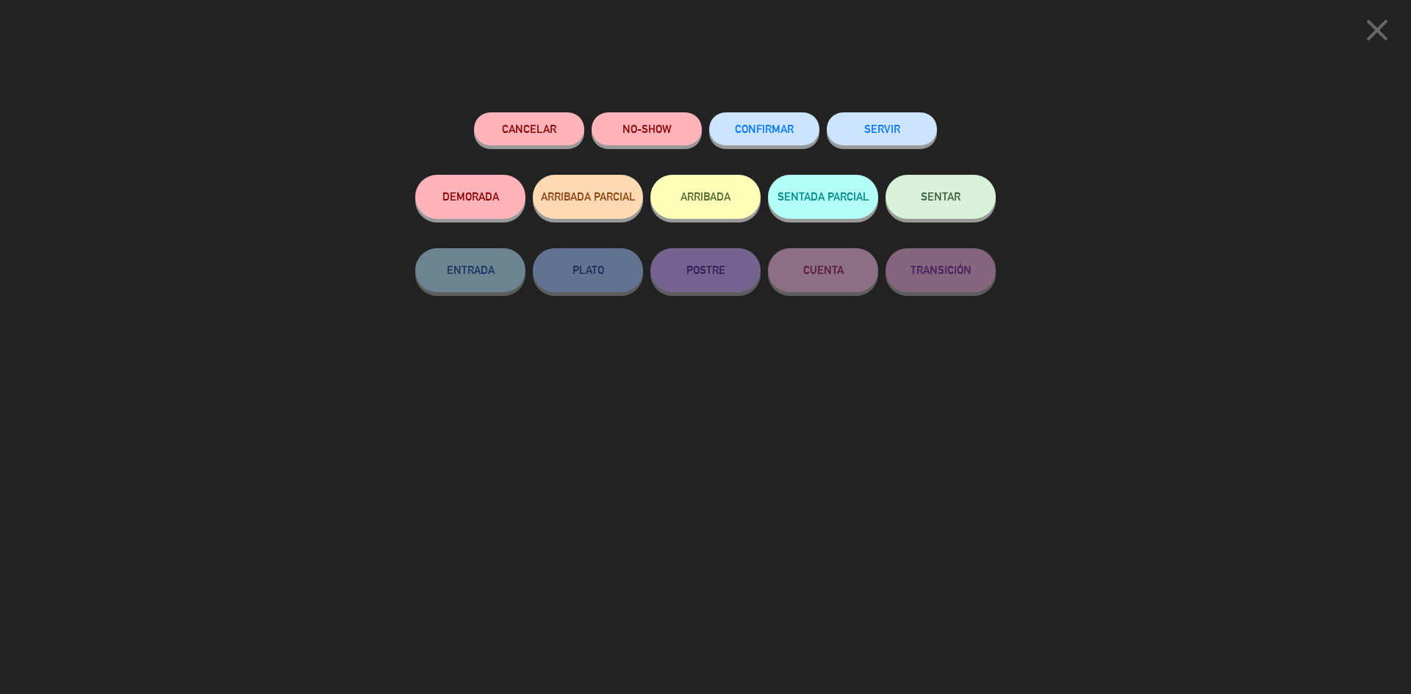
click at [974, 212] on button "SENTAR" at bounding box center [941, 197] width 110 height 44
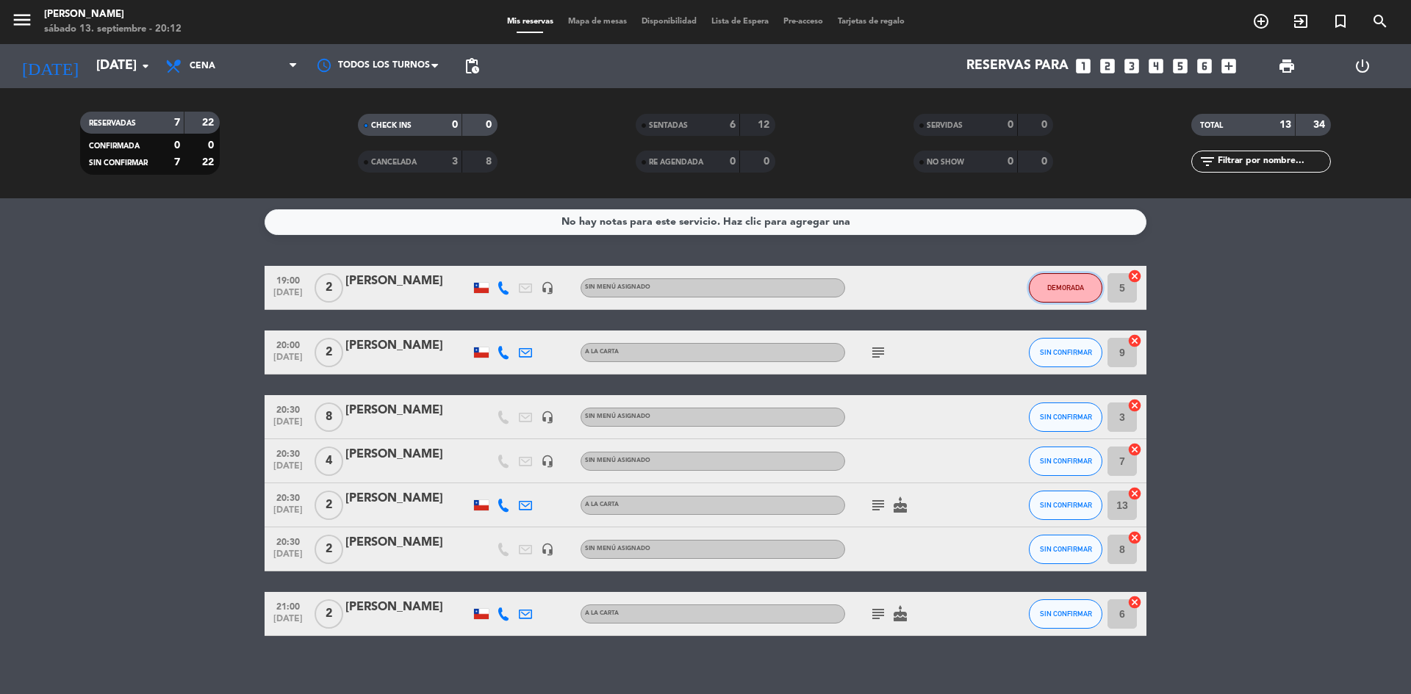
click at [1069, 295] on button "DEMORADA" at bounding box center [1065, 287] width 73 height 29
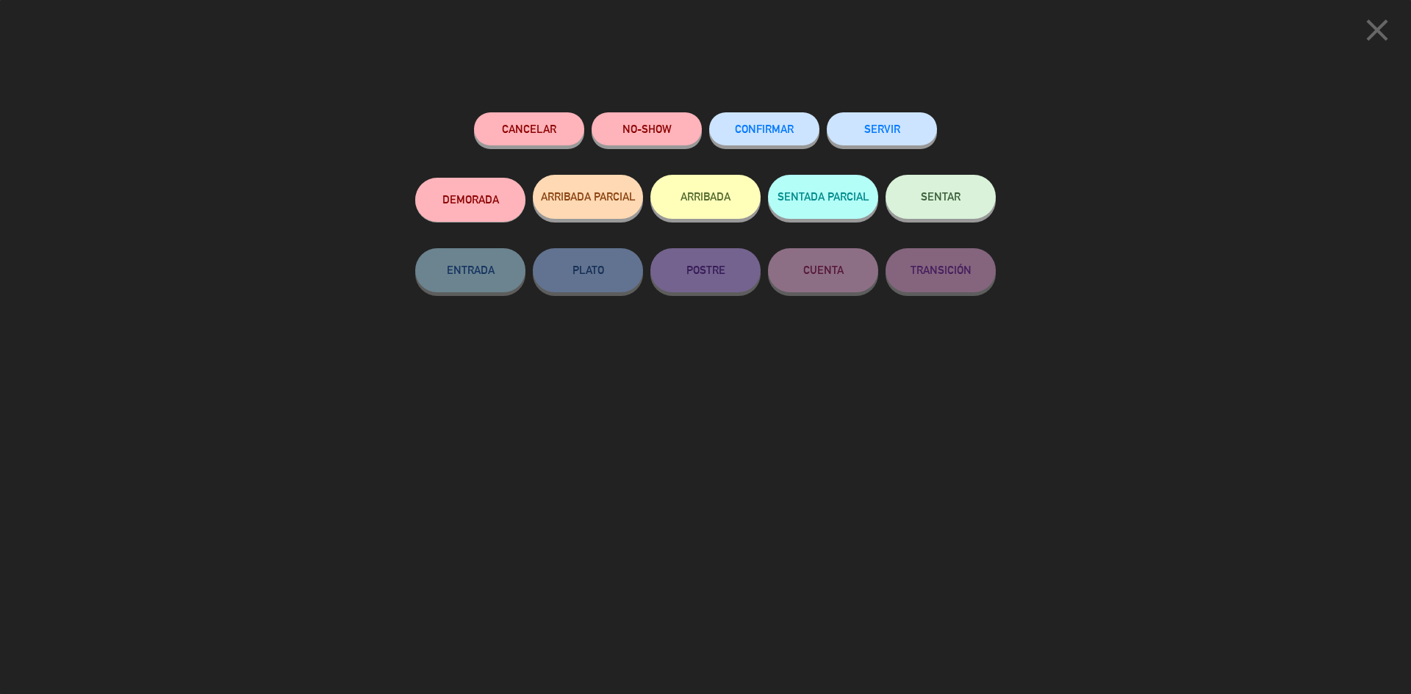
click at [667, 140] on button "NO-SHOW" at bounding box center [647, 128] width 110 height 33
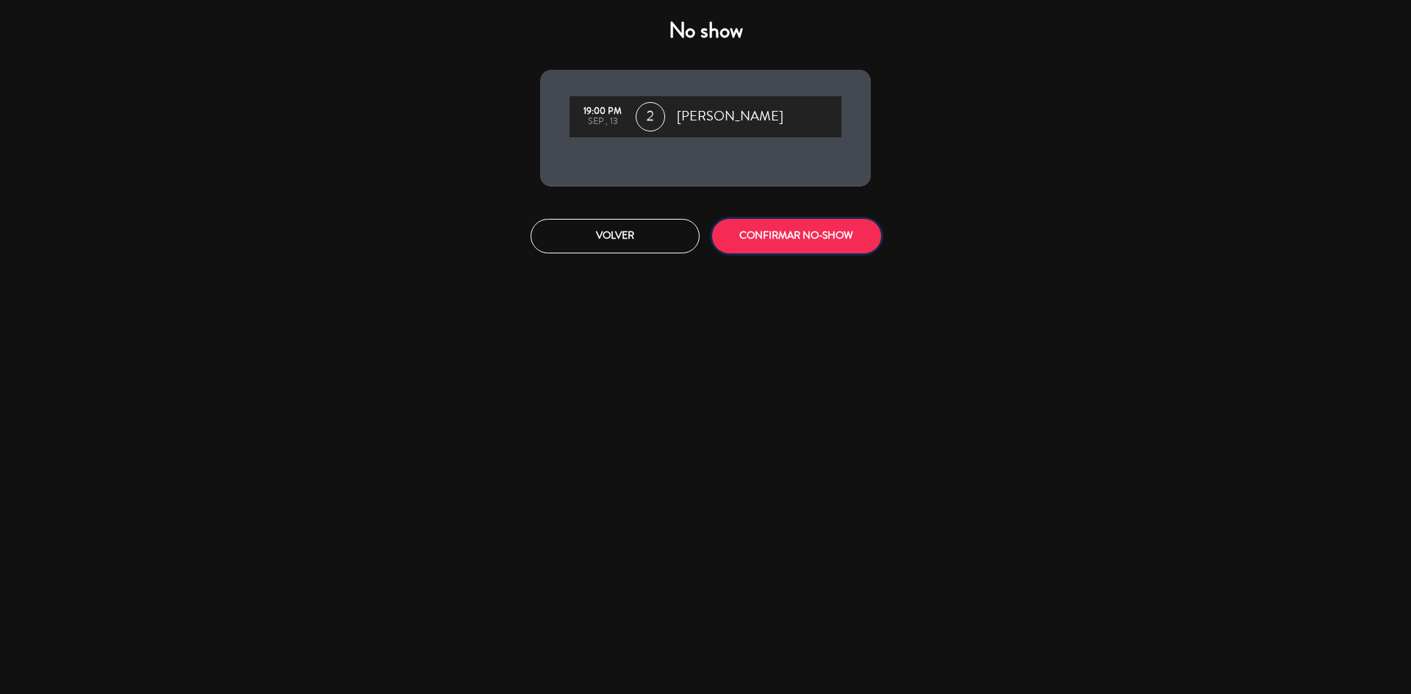
click at [728, 229] on button "CONFIRMAR NO-SHOW" at bounding box center [796, 236] width 169 height 35
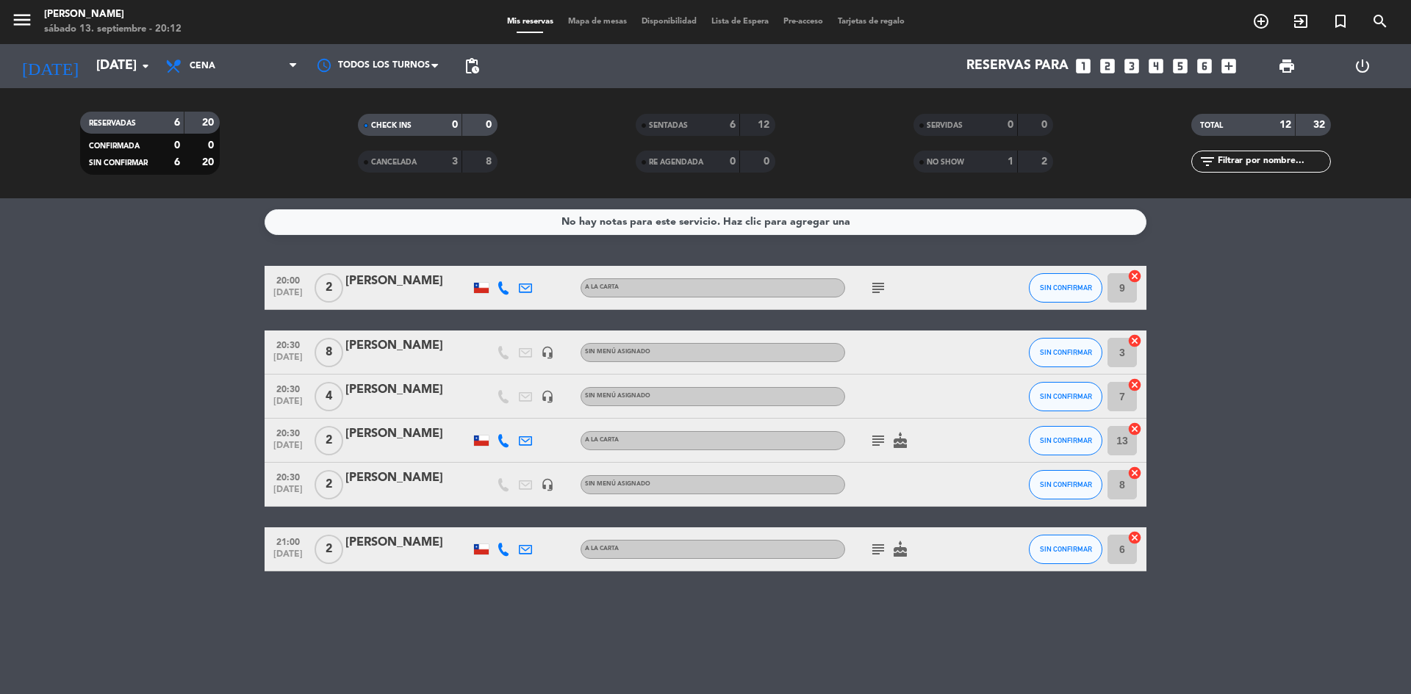
click at [429, 390] on div "[PERSON_NAME]" at bounding box center [407, 390] width 125 height 19
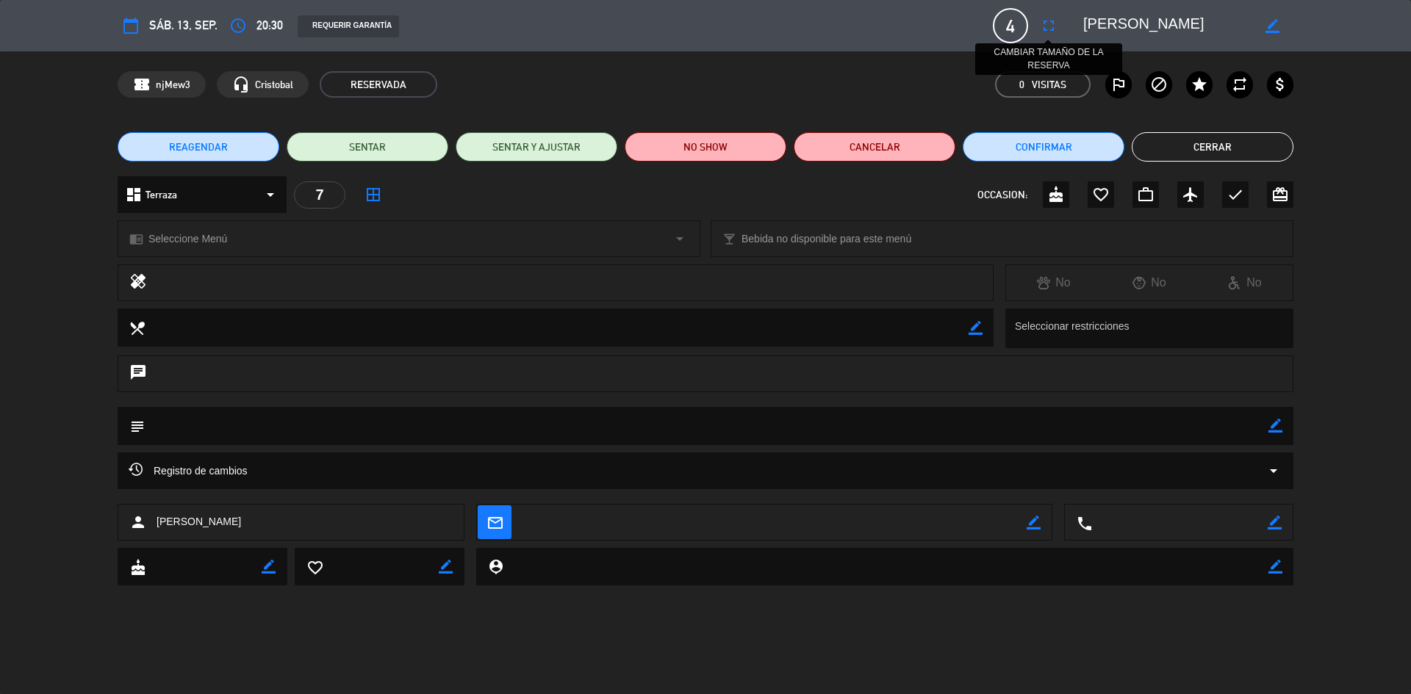
click at [1044, 26] on icon "fullscreen" at bounding box center [1049, 26] width 18 height 18
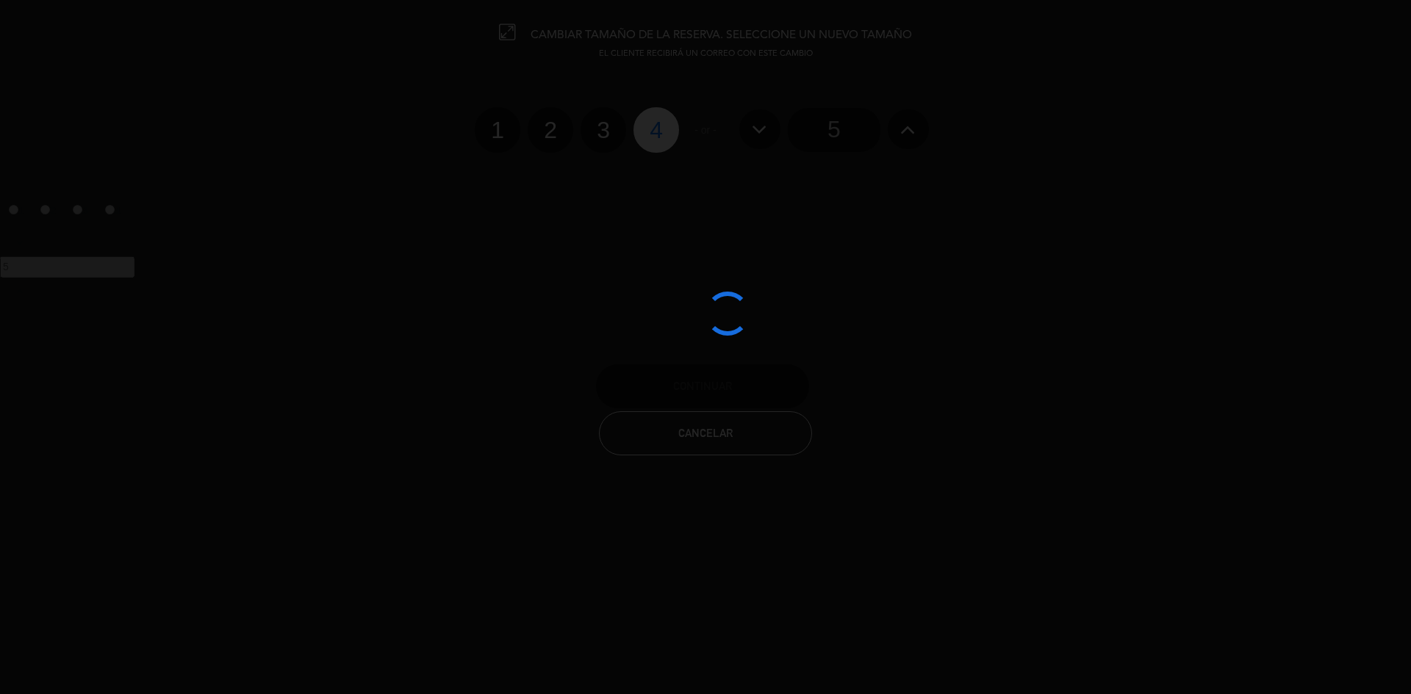
click at [601, 134] on div at bounding box center [705, 347] width 1411 height 694
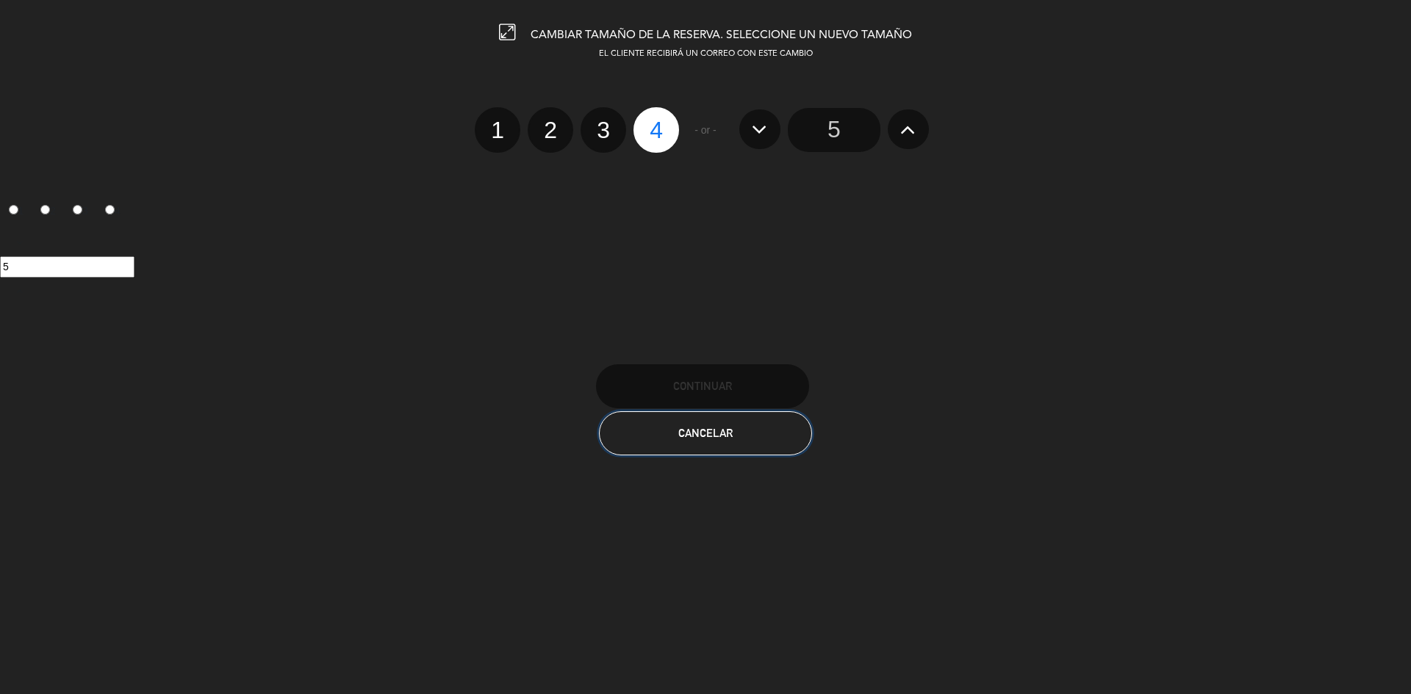
click at [755, 436] on button "Cancelar" at bounding box center [705, 434] width 213 height 44
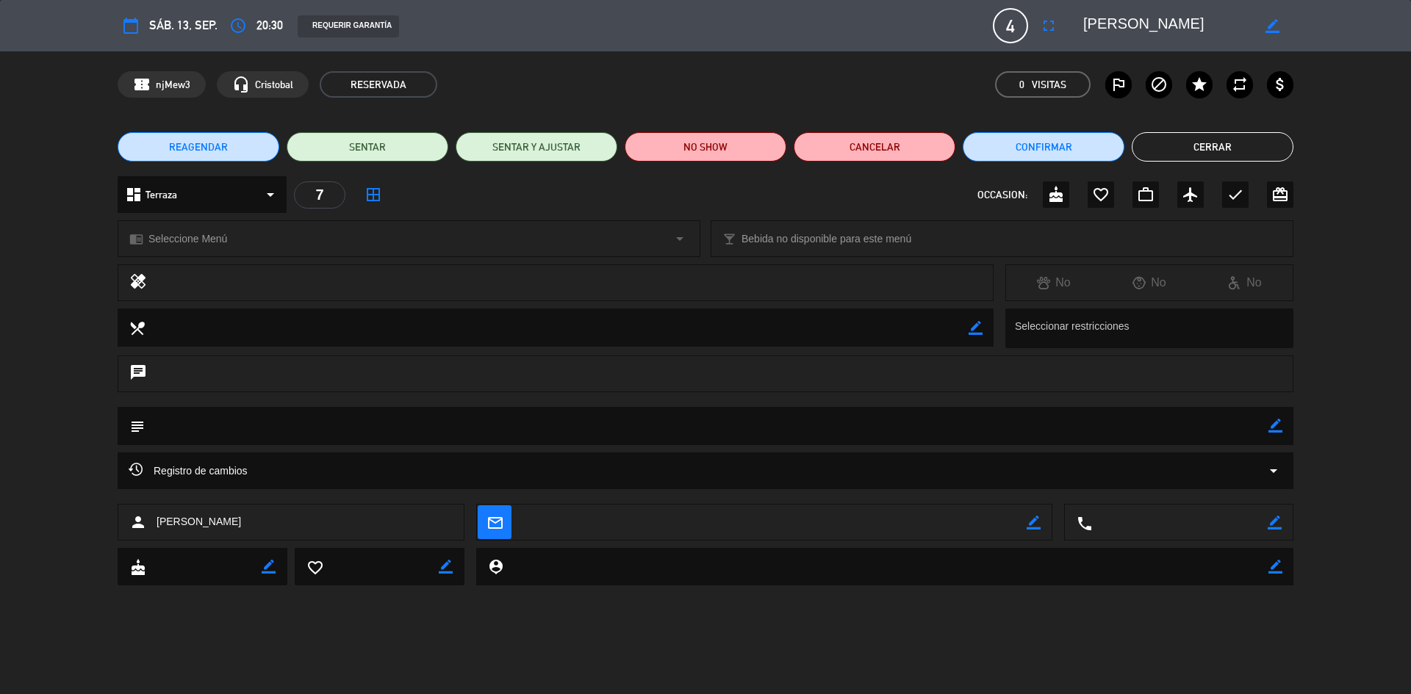
click at [1207, 162] on div "REAGENDAR SENTAR SENTAR Y AJUSTAR NO SHOW Cancelar Confirmar Cerrar" at bounding box center [705, 147] width 1411 height 59
click at [1212, 152] on button "Cerrar" at bounding box center [1213, 146] width 162 height 29
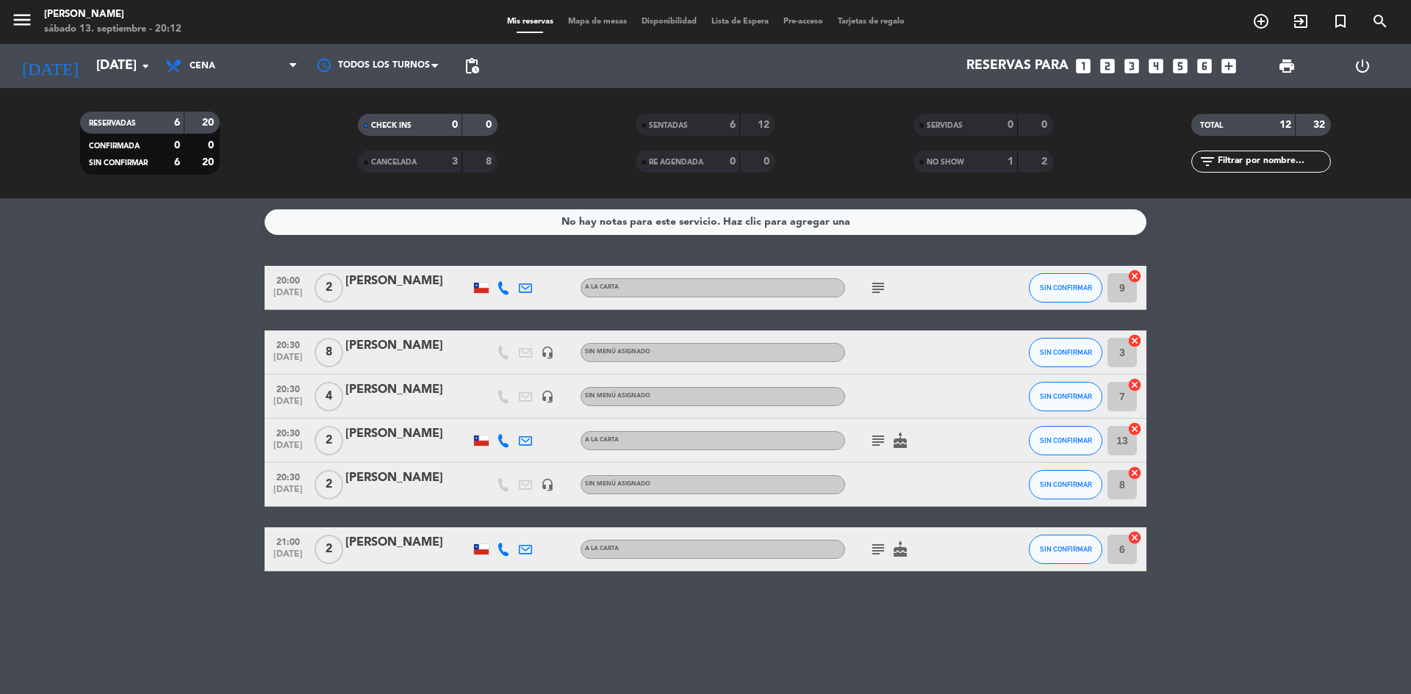
click at [886, 443] on icon "subject" at bounding box center [878, 441] width 18 height 18
click at [1288, 440] on bookings-row "20:00 [DATE] 2 [PERSON_NAME] A LA CARTA subject SIN CONFIRMAR 9 cancel 20:30 [D…" at bounding box center [705, 419] width 1411 height 306
click at [875, 543] on icon "subject" at bounding box center [878, 550] width 18 height 18
click at [1223, 463] on bookings-row "20:00 [DATE] 2 [PERSON_NAME] A LA CARTA subject SIN CONFIRMAR 9 cancel 20:30 [D…" at bounding box center [705, 419] width 1411 height 306
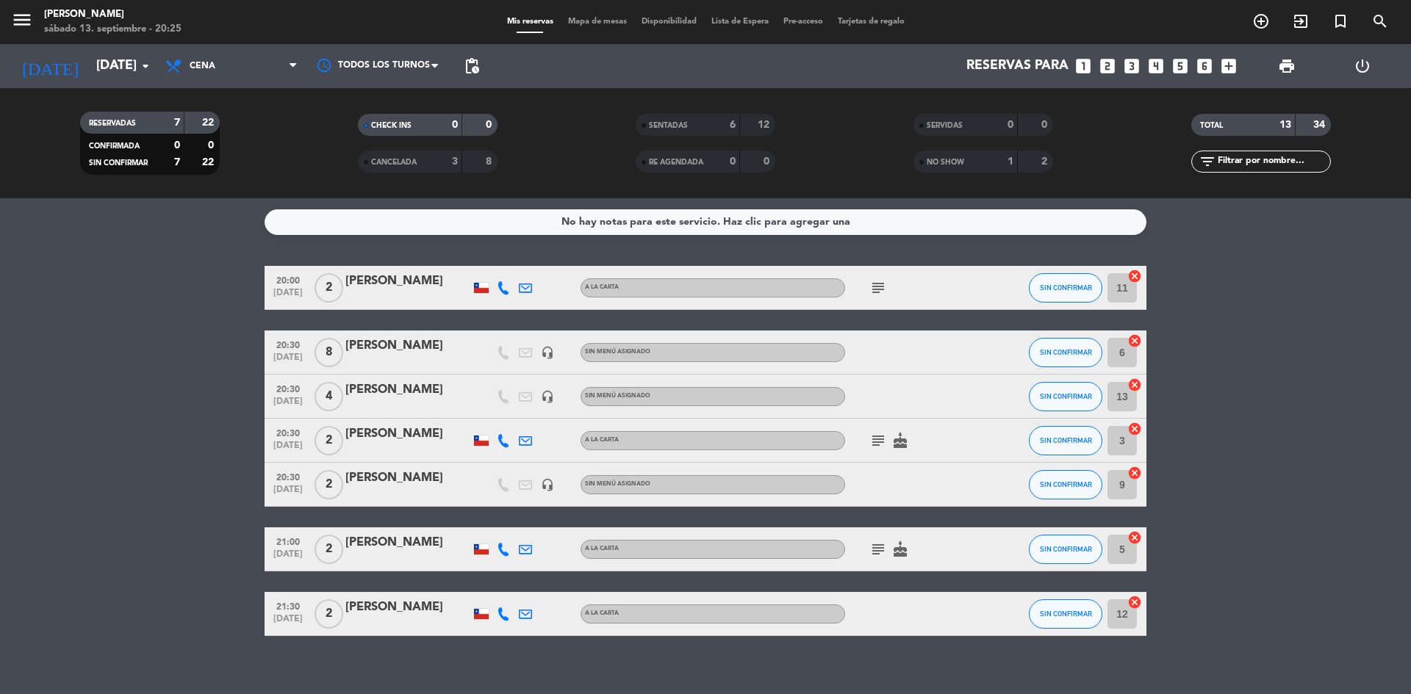
click at [966, 168] on div "NO SHOW" at bounding box center [951, 162] width 68 height 17
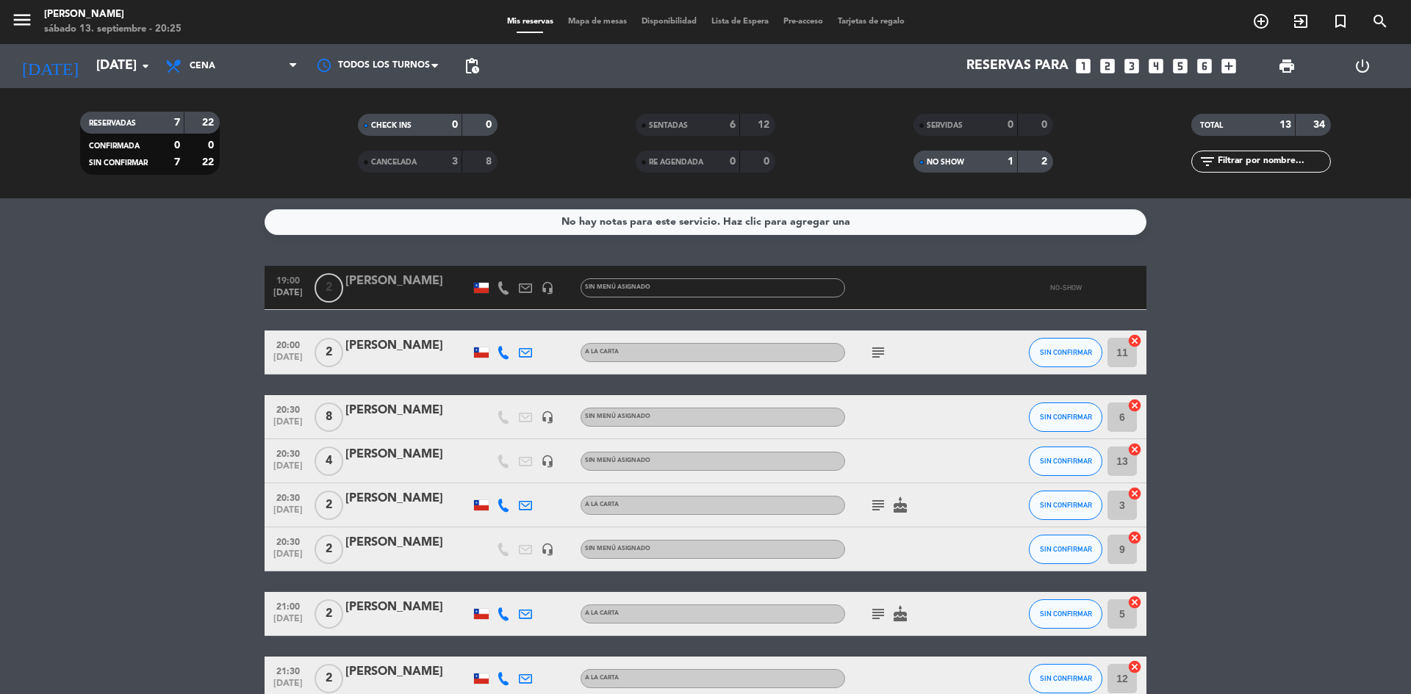
click at [370, 278] on div "[PERSON_NAME]" at bounding box center [407, 281] width 125 height 19
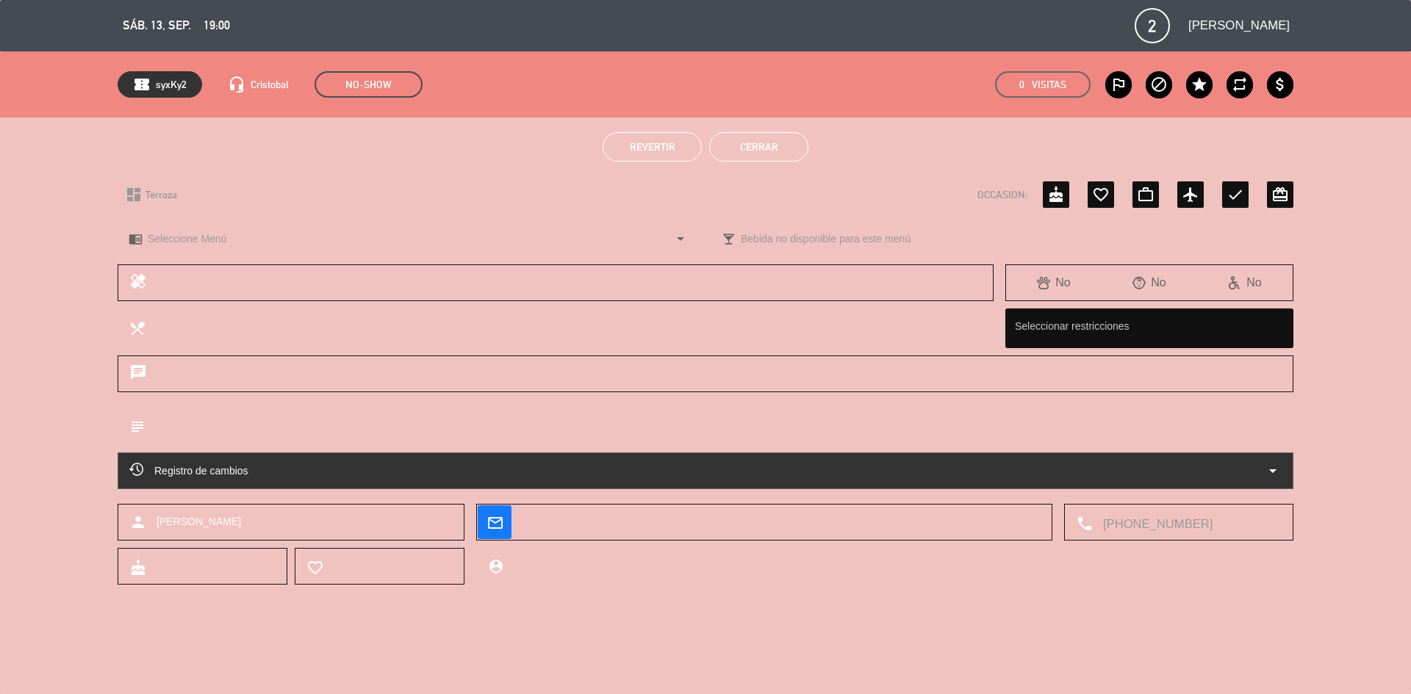
click at [616, 148] on button "Revertir" at bounding box center [652, 146] width 99 height 29
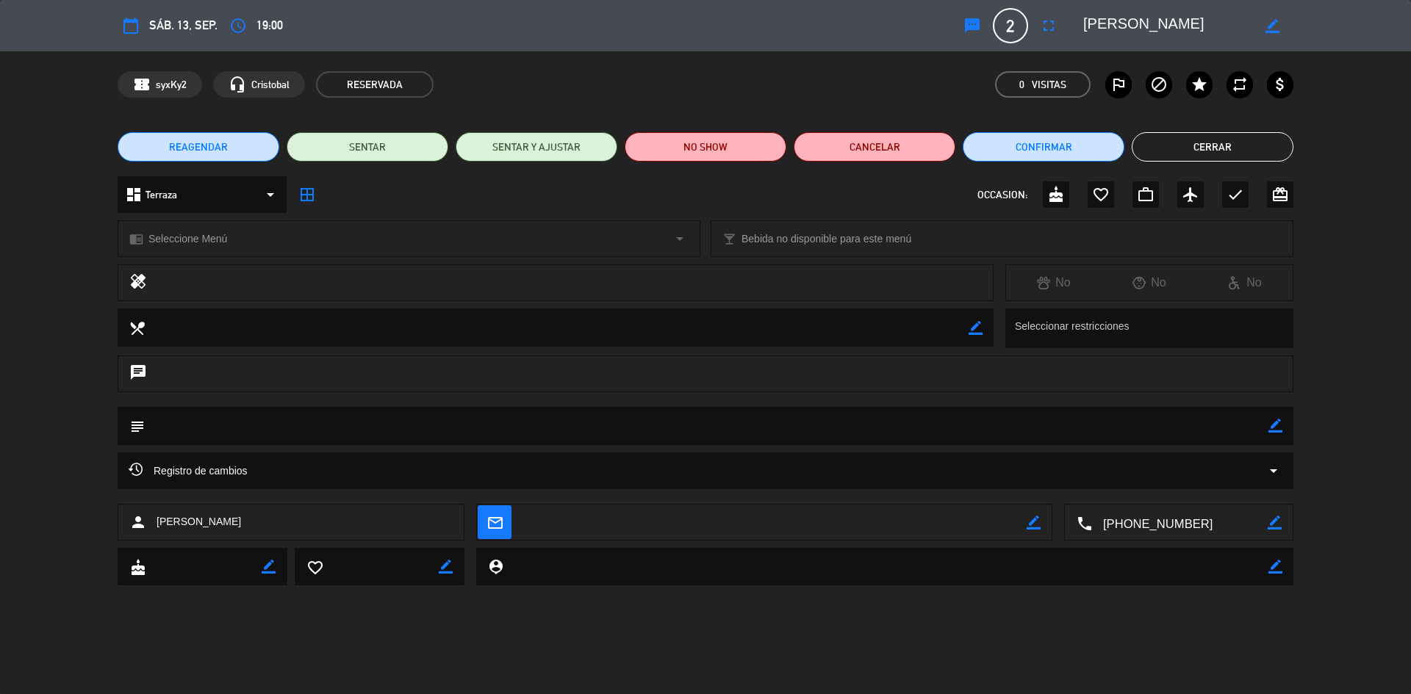
click at [1229, 142] on button "Cerrar" at bounding box center [1213, 146] width 162 height 29
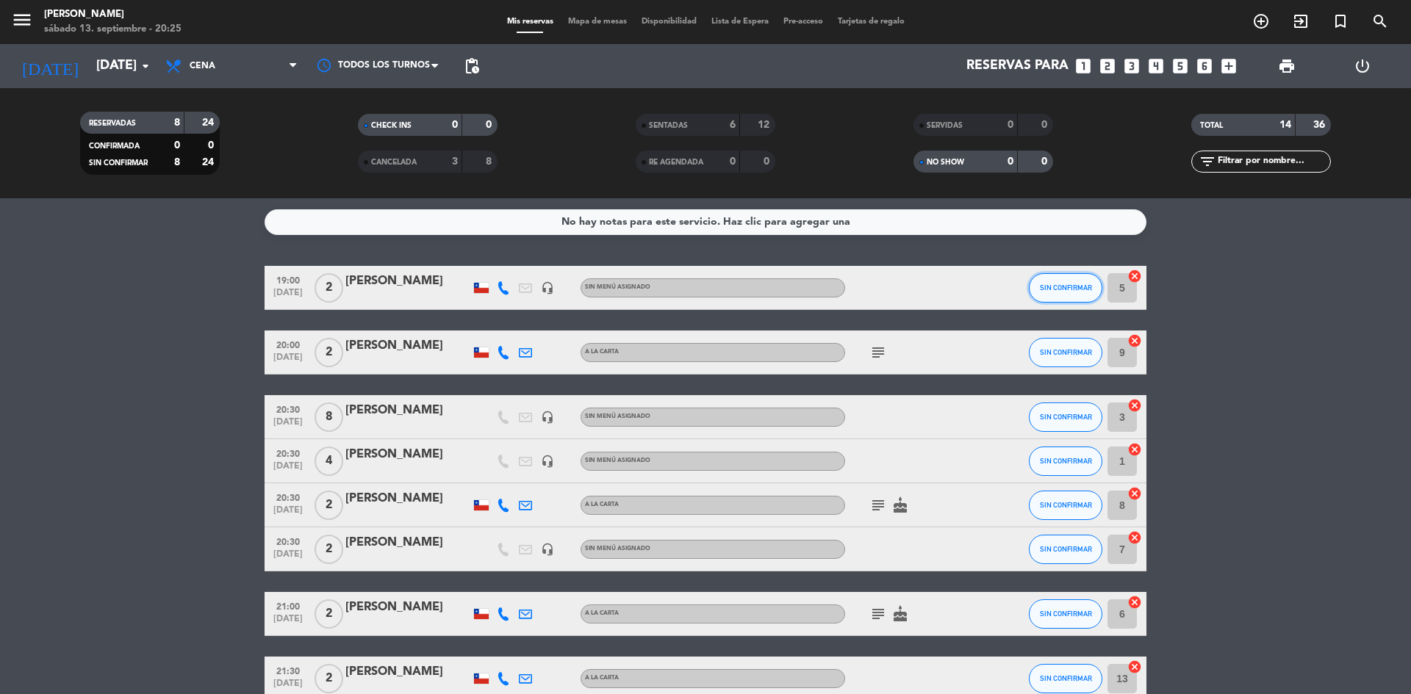
click at [1080, 290] on span "SIN CONFIRMAR" at bounding box center [1066, 288] width 52 height 8
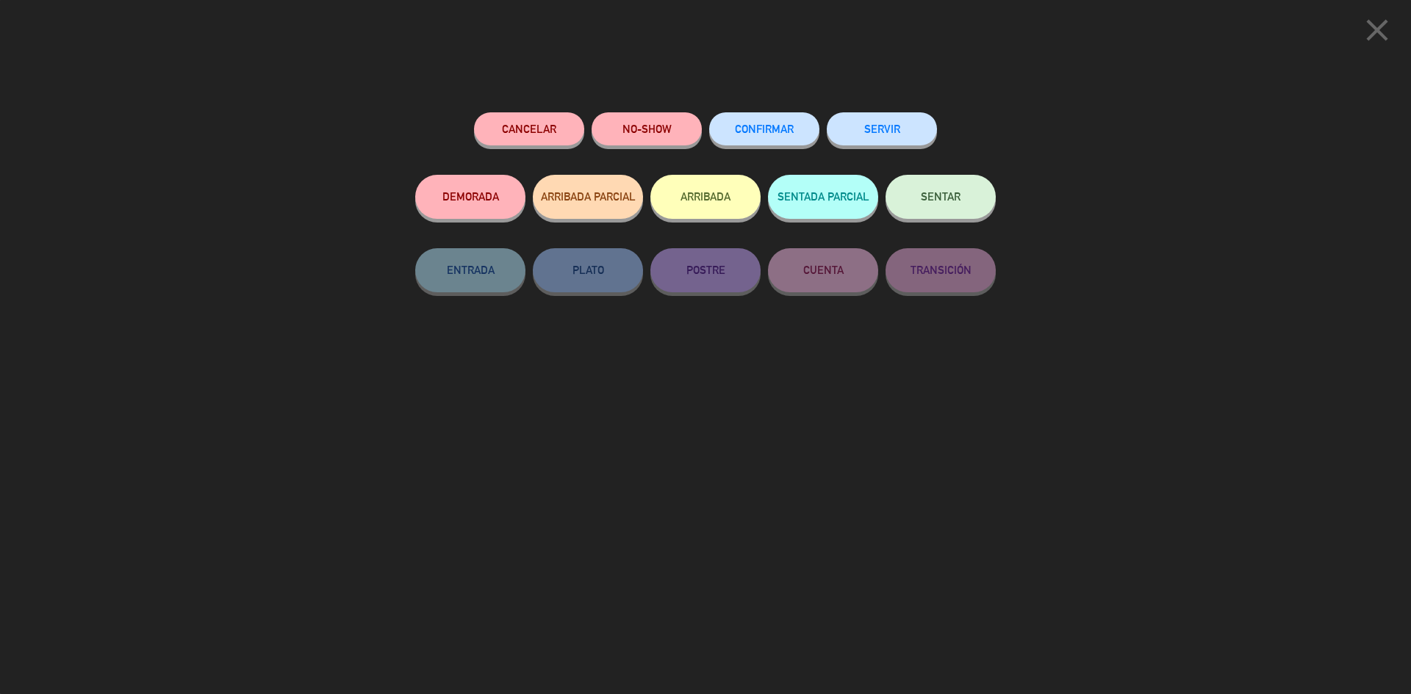
click at [934, 214] on button "SENTAR" at bounding box center [941, 197] width 110 height 44
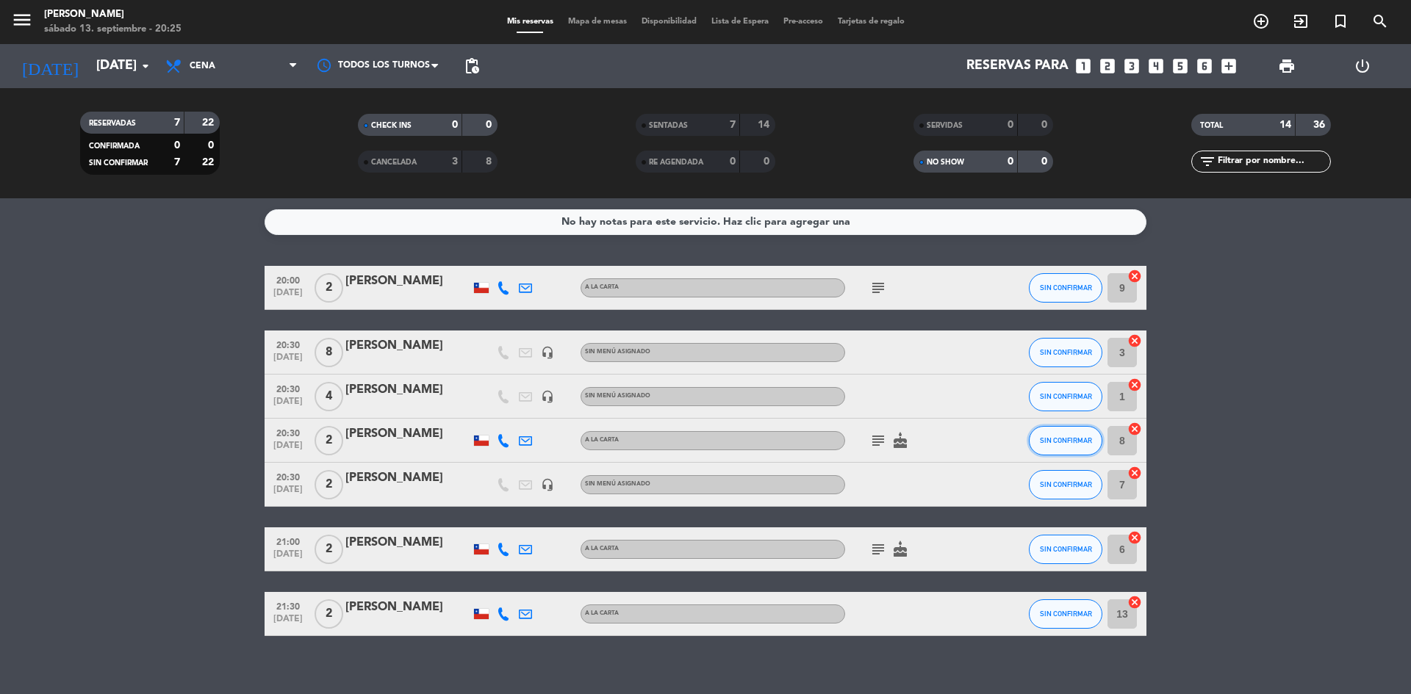
click at [1070, 445] on button "SIN CONFIRMAR" at bounding box center [1065, 440] width 73 height 29
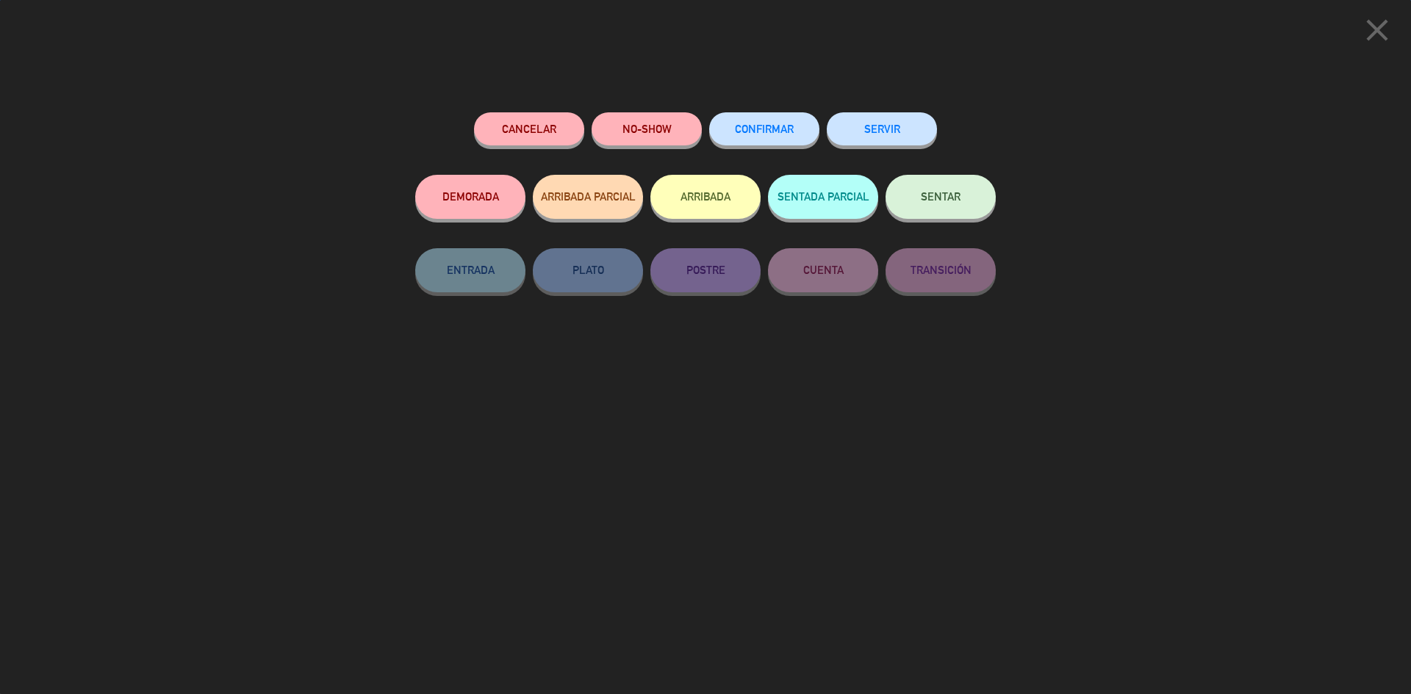
click at [938, 195] on span "SENTAR" at bounding box center [941, 196] width 40 height 12
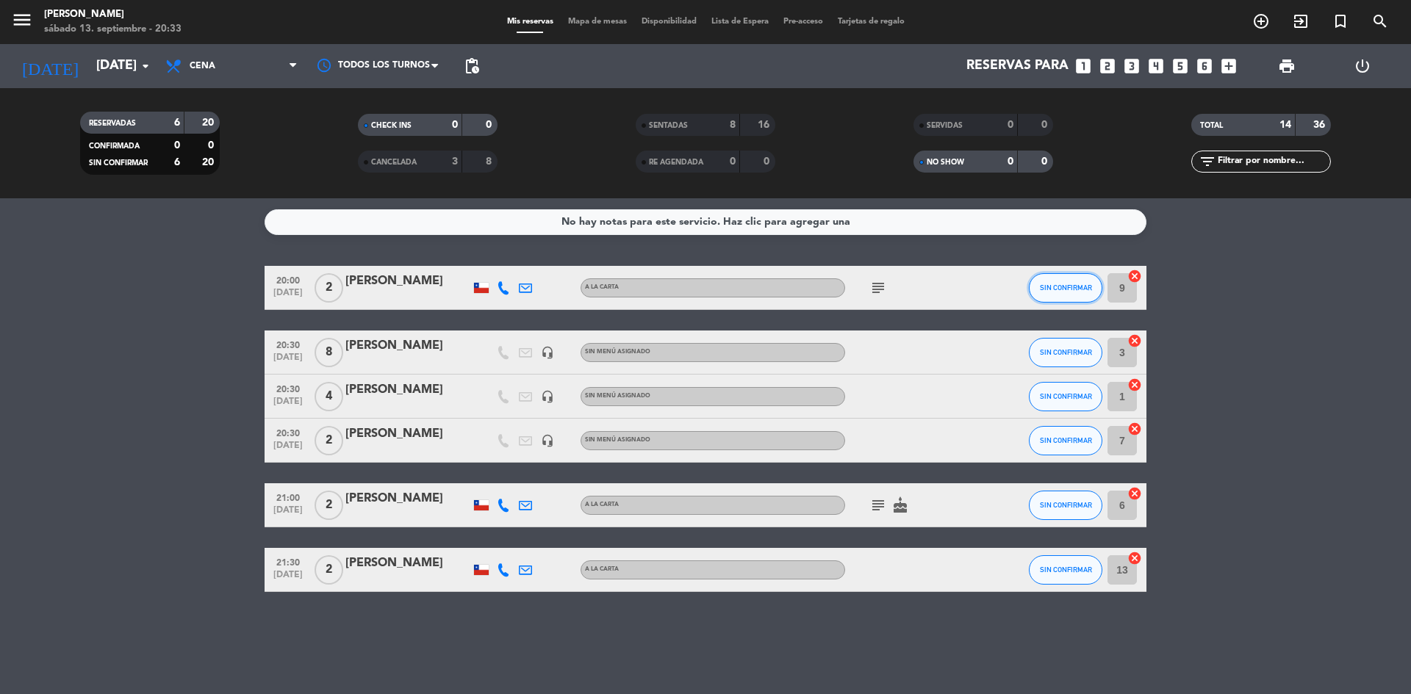
click at [1055, 291] on span "SIN CONFIRMAR" at bounding box center [1066, 288] width 52 height 8
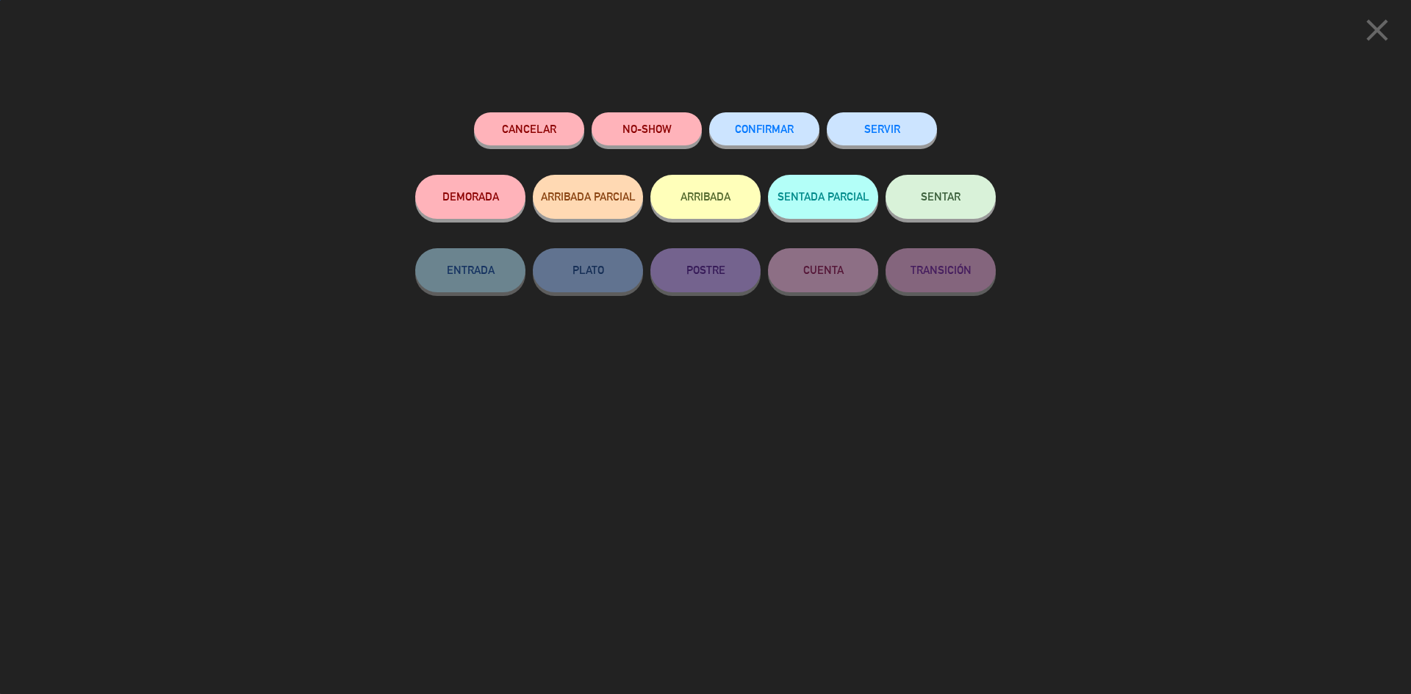
click at [625, 132] on button "NO-SHOW" at bounding box center [647, 128] width 110 height 33
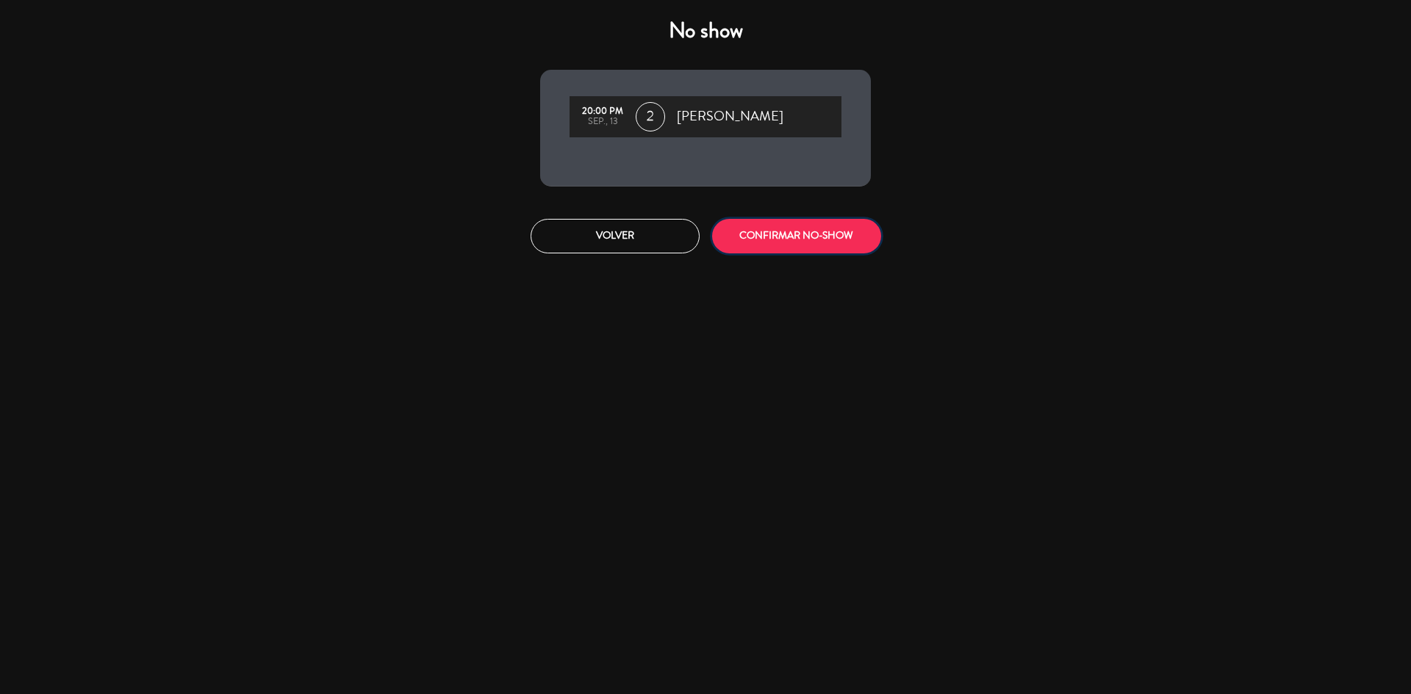
click at [743, 240] on button "CONFIRMAR NO-SHOW" at bounding box center [796, 236] width 169 height 35
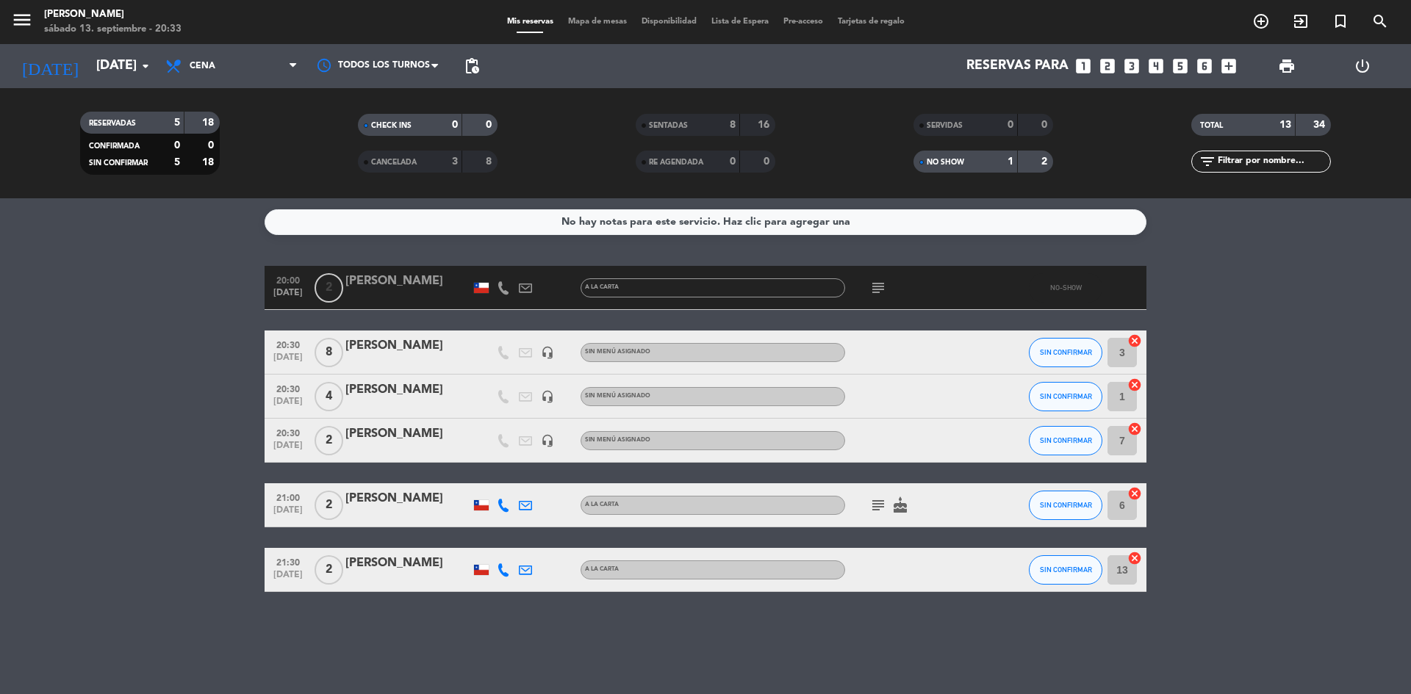
click at [697, 117] on div "SENTADAS" at bounding box center [673, 125] width 68 height 17
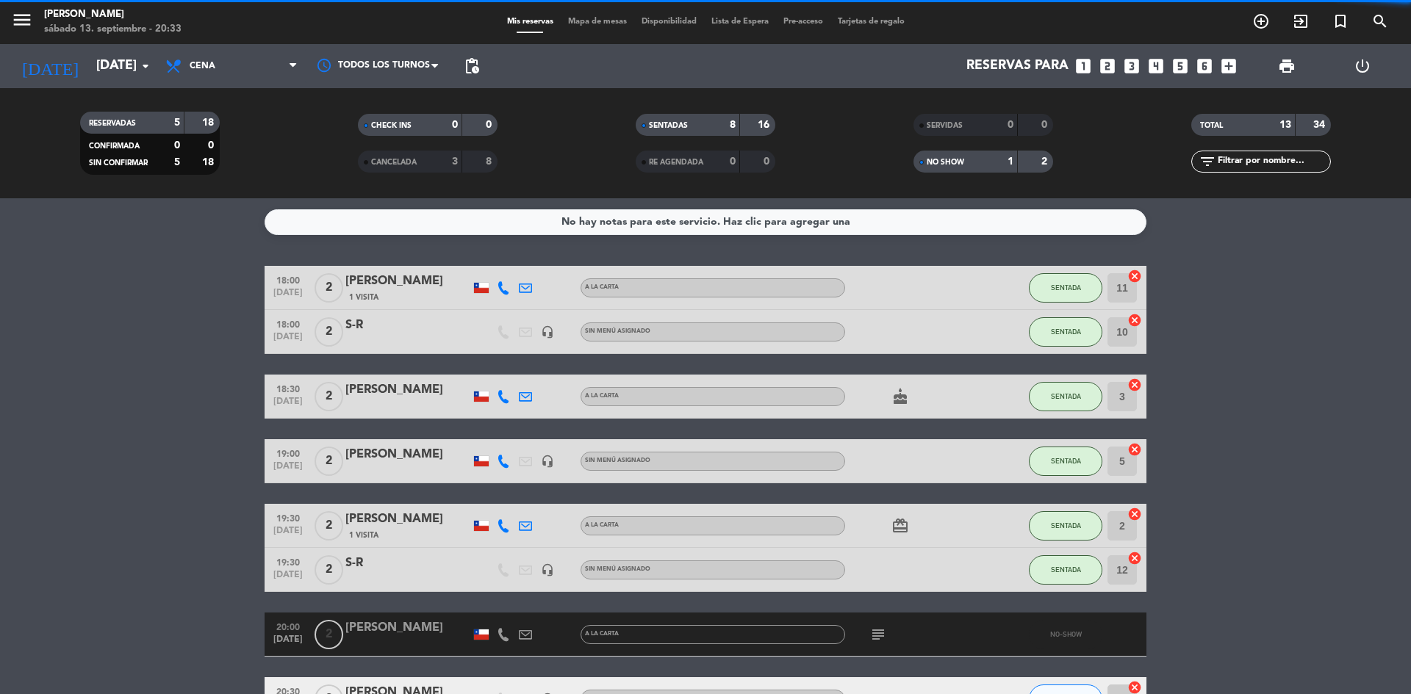
click at [693, 121] on div "SENTADAS" at bounding box center [673, 125] width 68 height 17
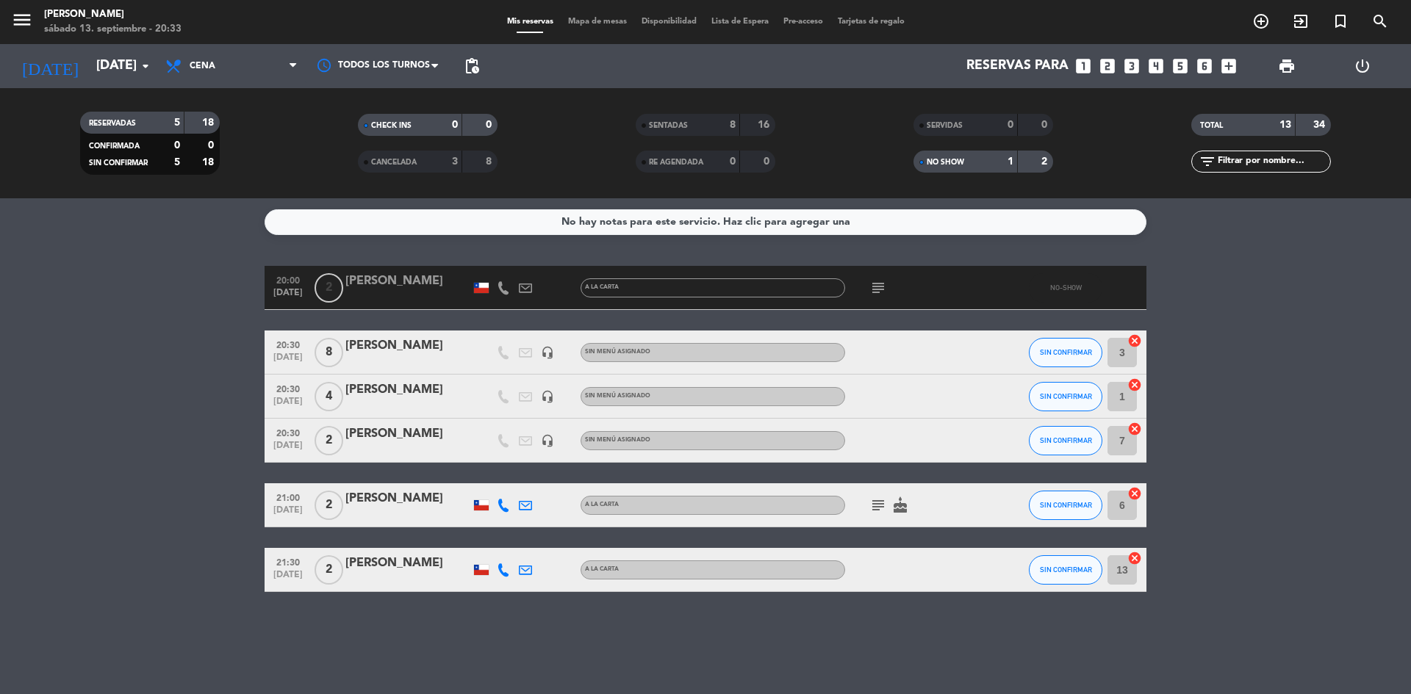
click at [968, 163] on div "NO SHOW" at bounding box center [951, 162] width 68 height 17
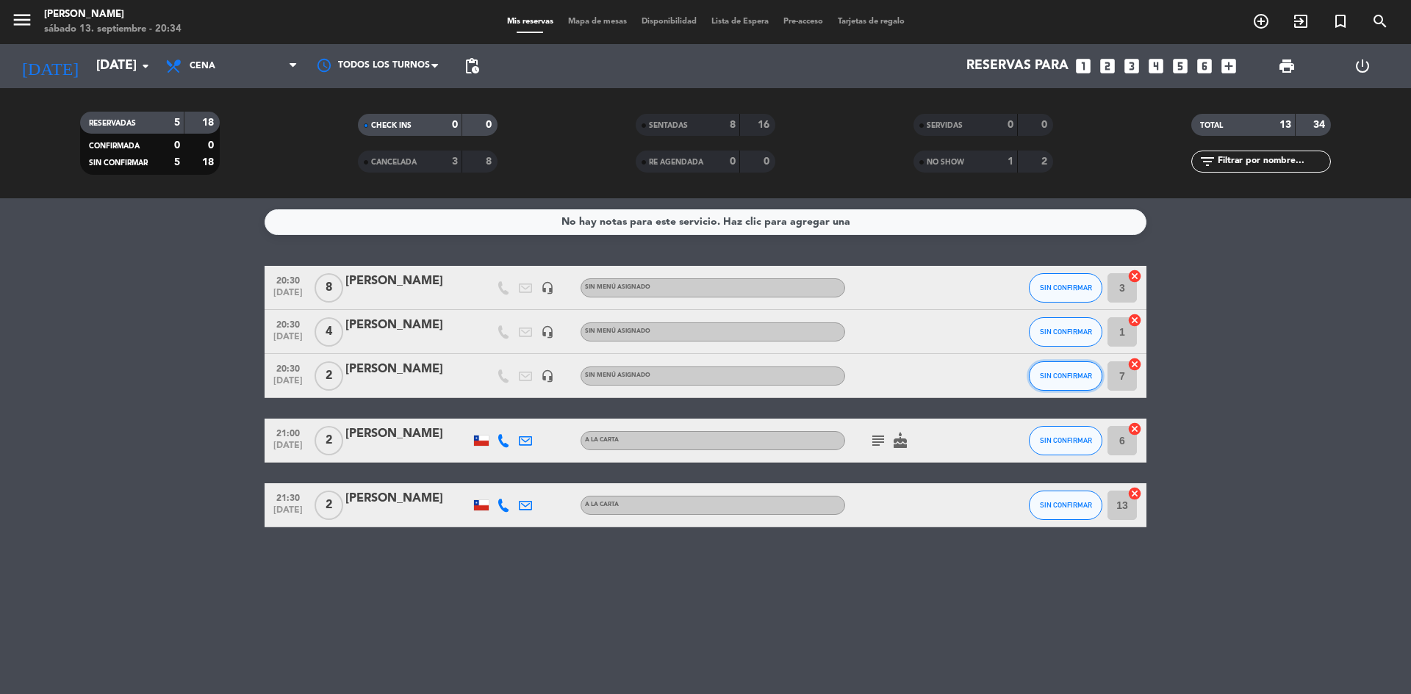
click at [1094, 378] on button "SIN CONFIRMAR" at bounding box center [1065, 376] width 73 height 29
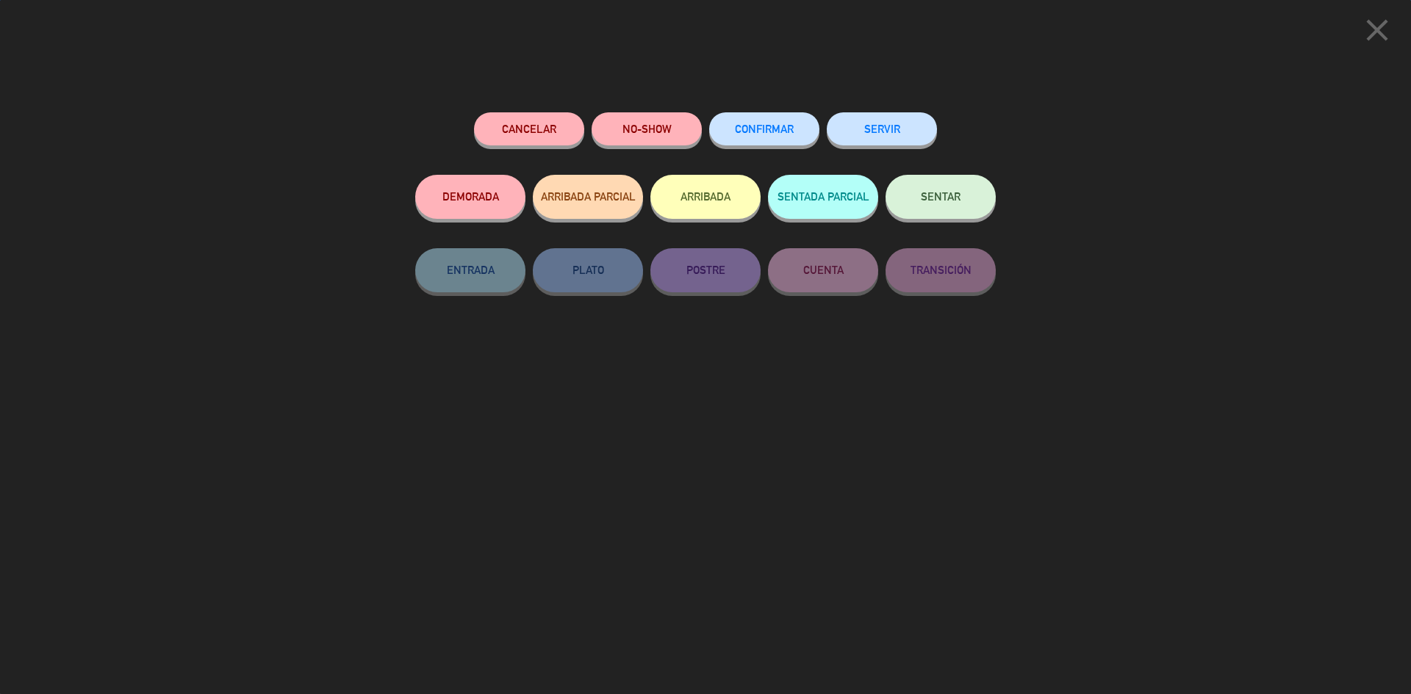
click at [944, 207] on button "SENTAR" at bounding box center [941, 197] width 110 height 44
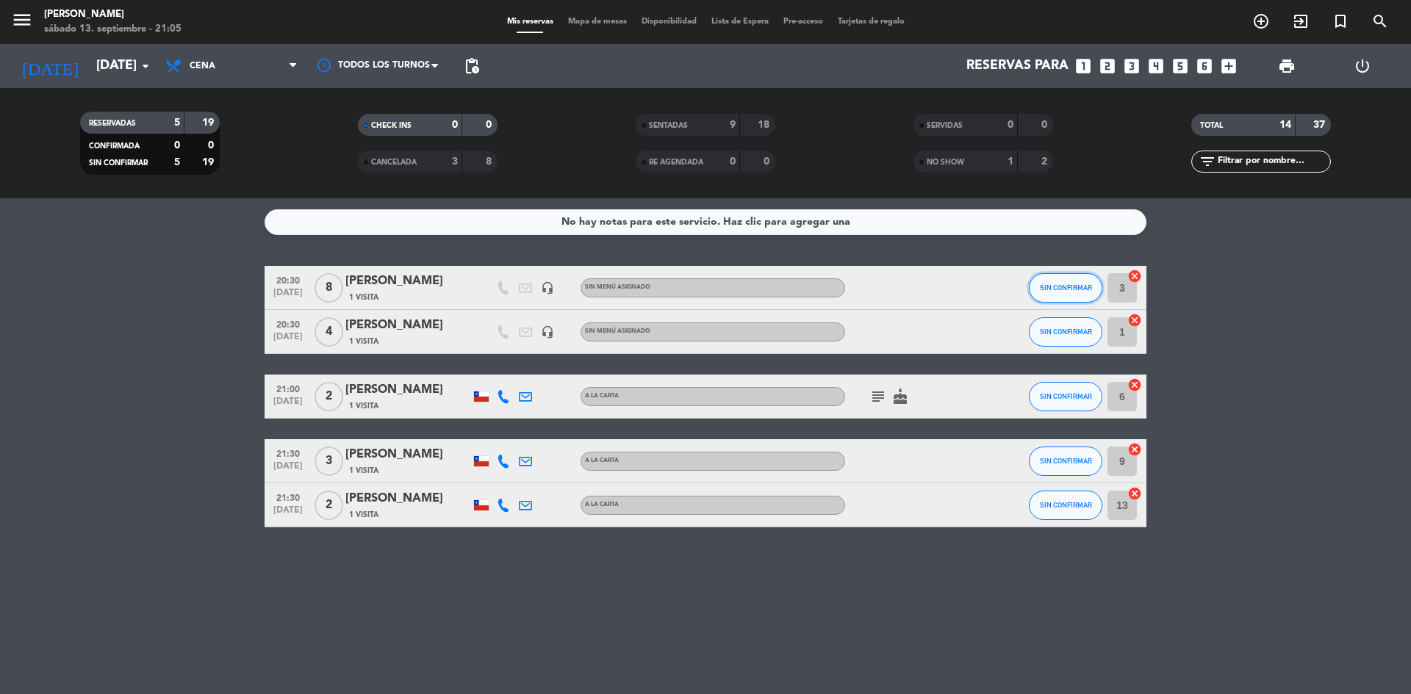
click at [1057, 295] on button "SIN CONFIRMAR" at bounding box center [1065, 287] width 73 height 29
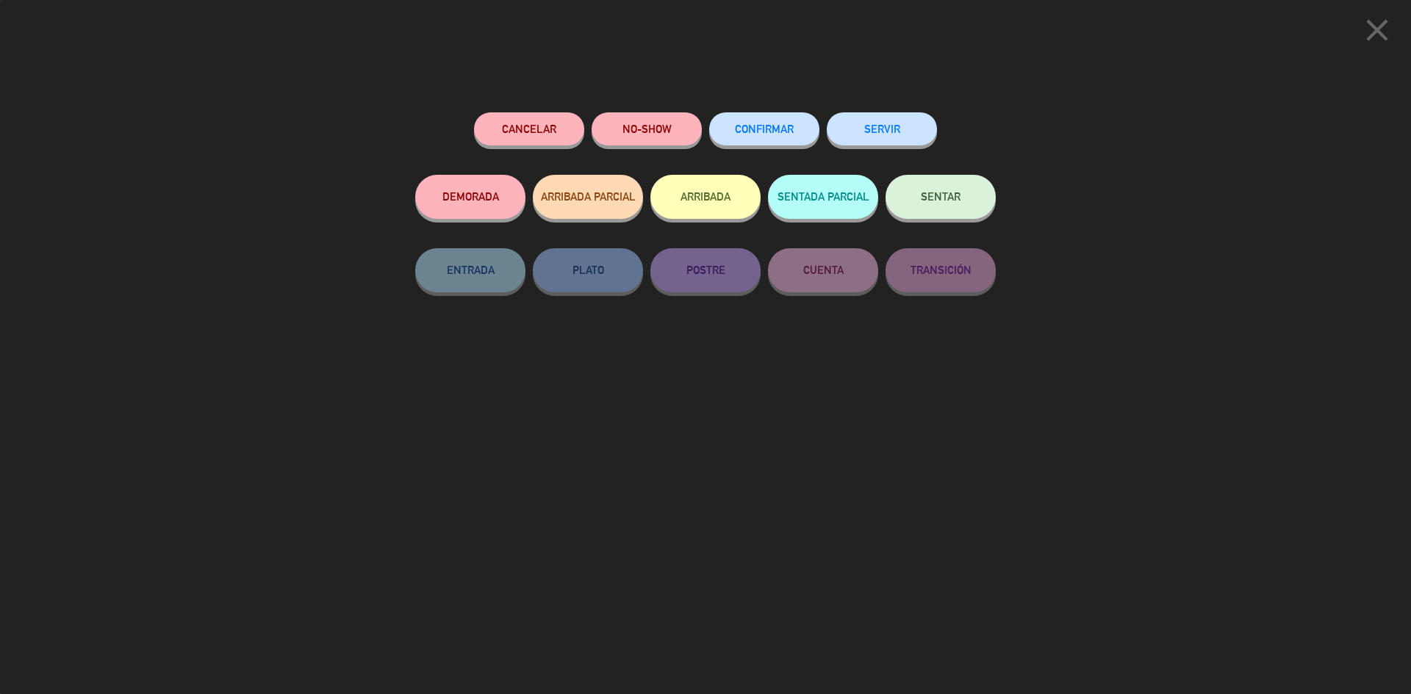
click at [570, 121] on button "Cancelar" at bounding box center [529, 128] width 110 height 33
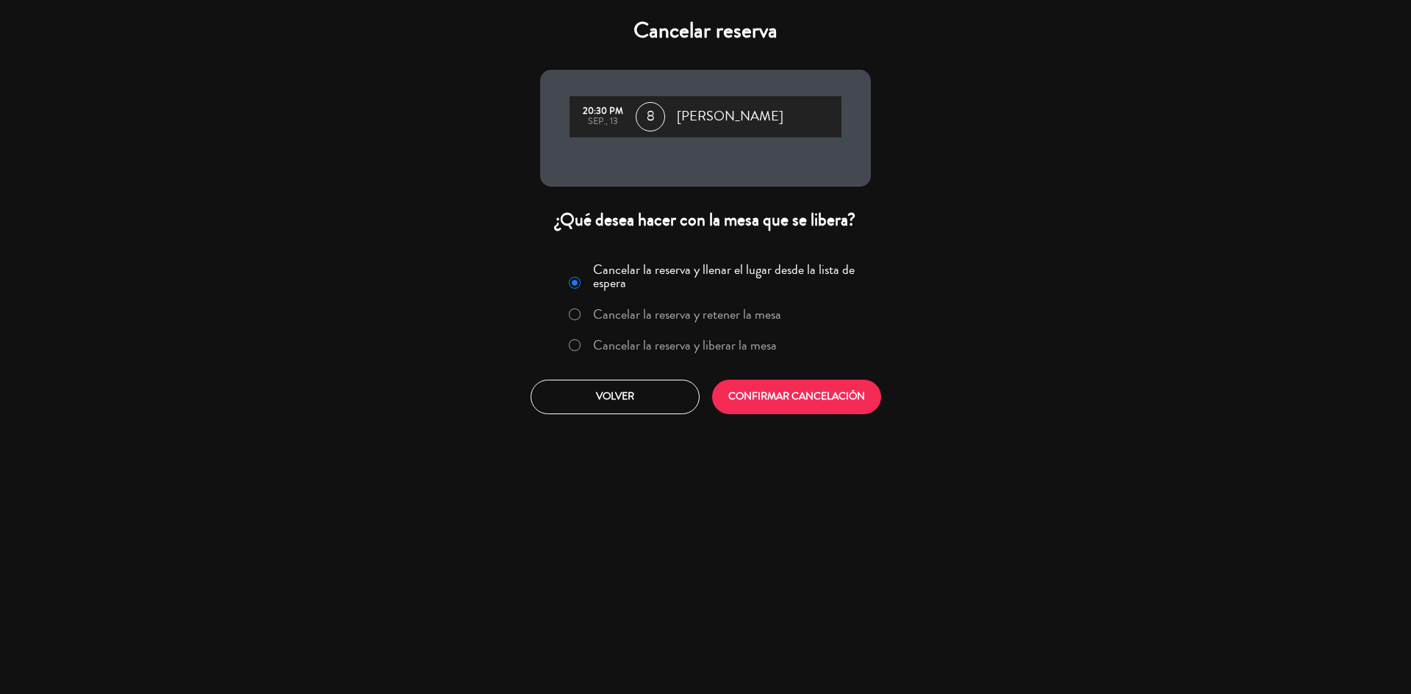
click at [693, 345] on label "Cancelar la reserva y liberar la mesa" at bounding box center [685, 345] width 184 height 13
click at [780, 405] on button "CONFIRMAR CANCELACIÓN" at bounding box center [796, 397] width 169 height 35
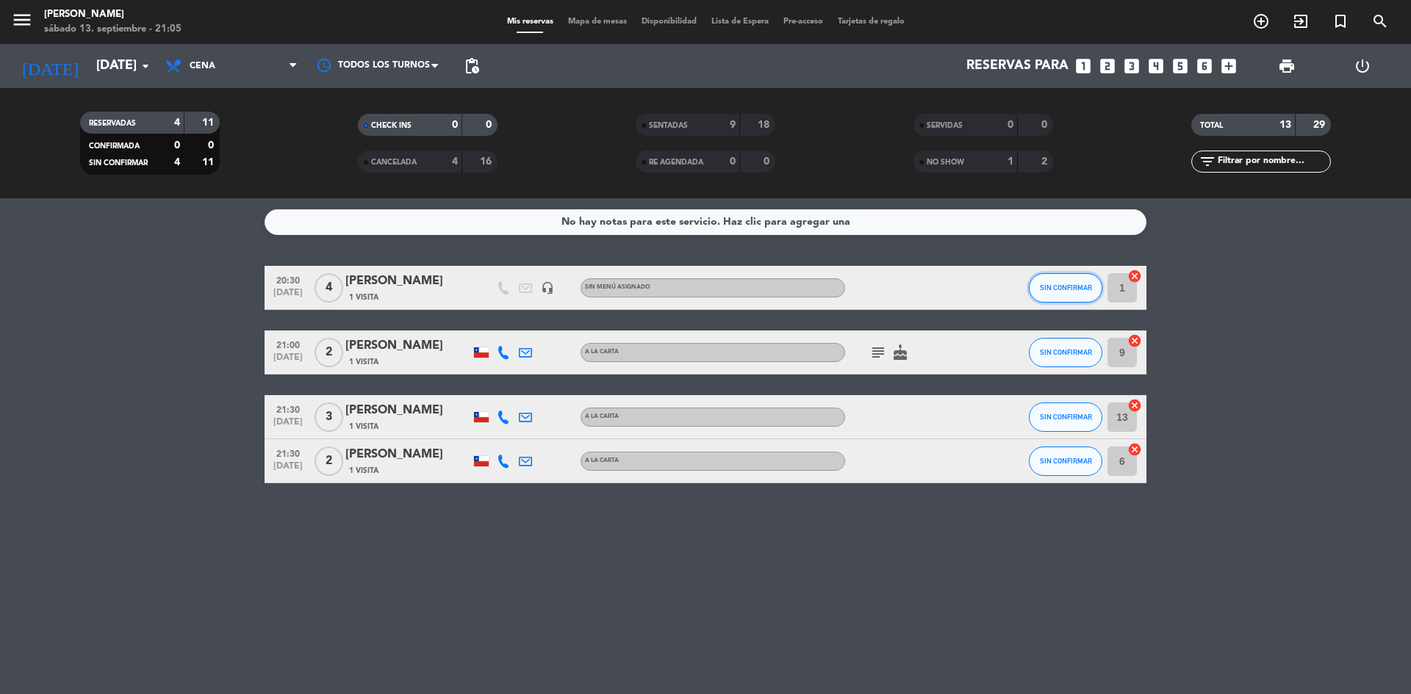
click at [1049, 284] on span "SIN CONFIRMAR" at bounding box center [1066, 288] width 52 height 8
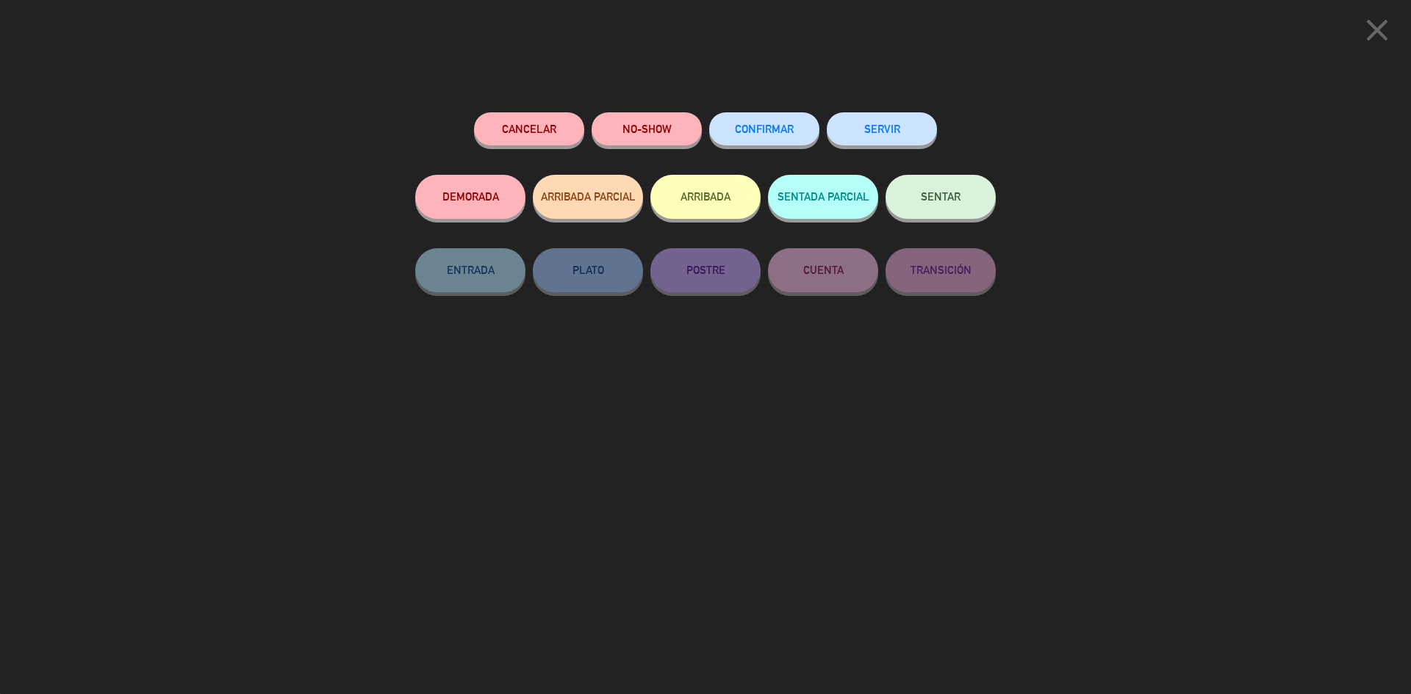
click at [949, 207] on button "SENTAR" at bounding box center [941, 197] width 110 height 44
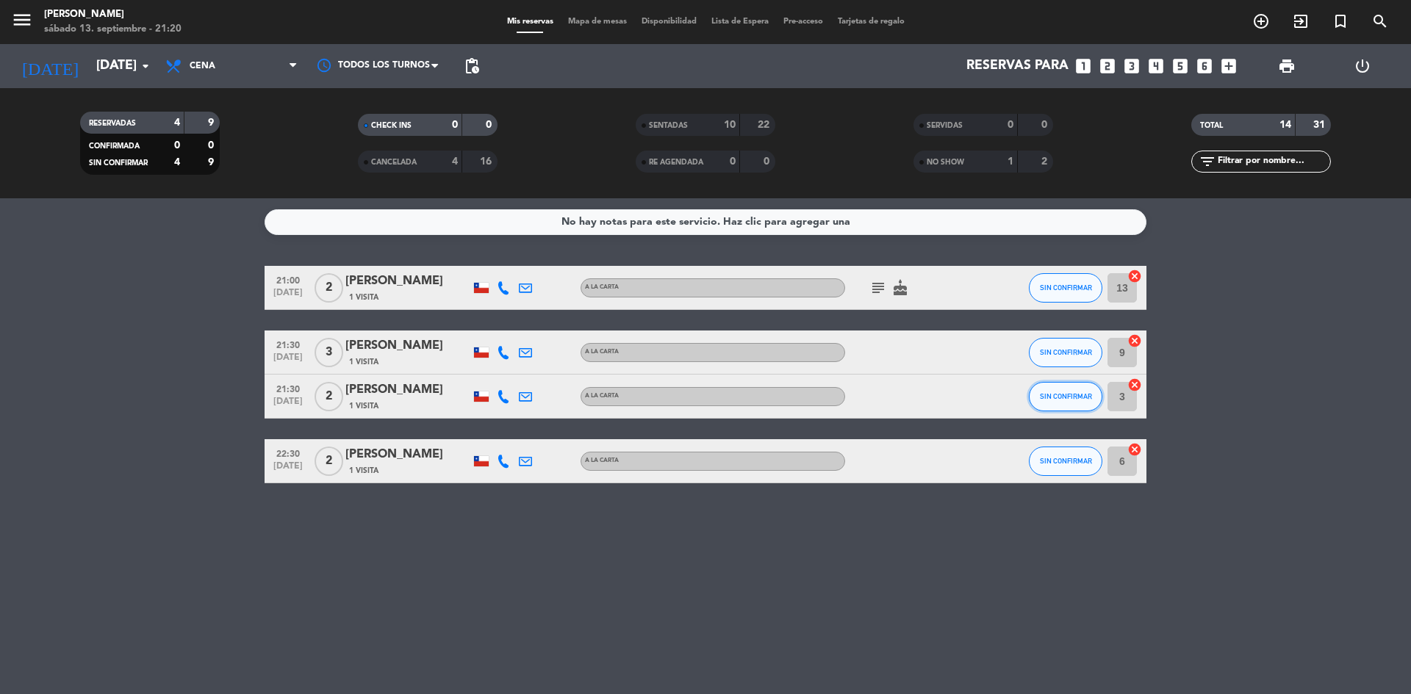
click at [1049, 401] on button "SIN CONFIRMAR" at bounding box center [1065, 396] width 73 height 29
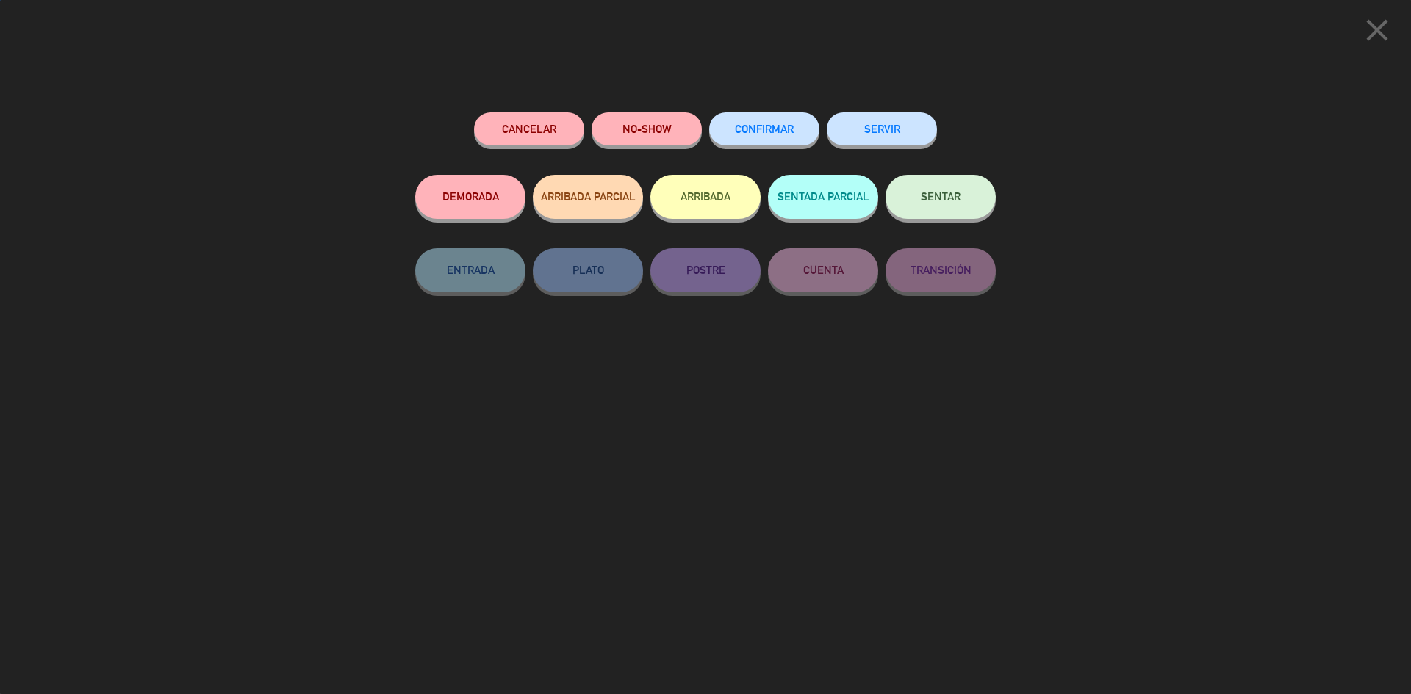
click at [941, 193] on span "SENTAR" at bounding box center [941, 196] width 40 height 12
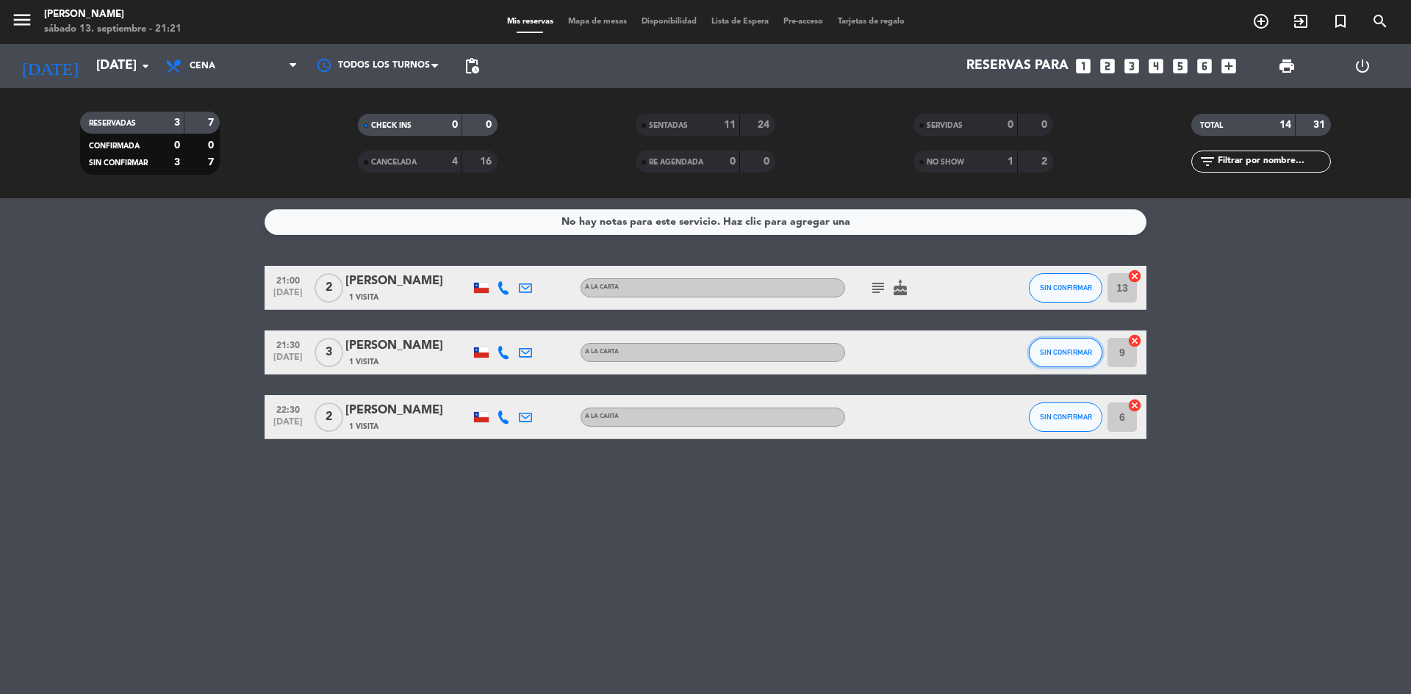
click at [1065, 345] on button "SIN CONFIRMAR" at bounding box center [1065, 352] width 73 height 29
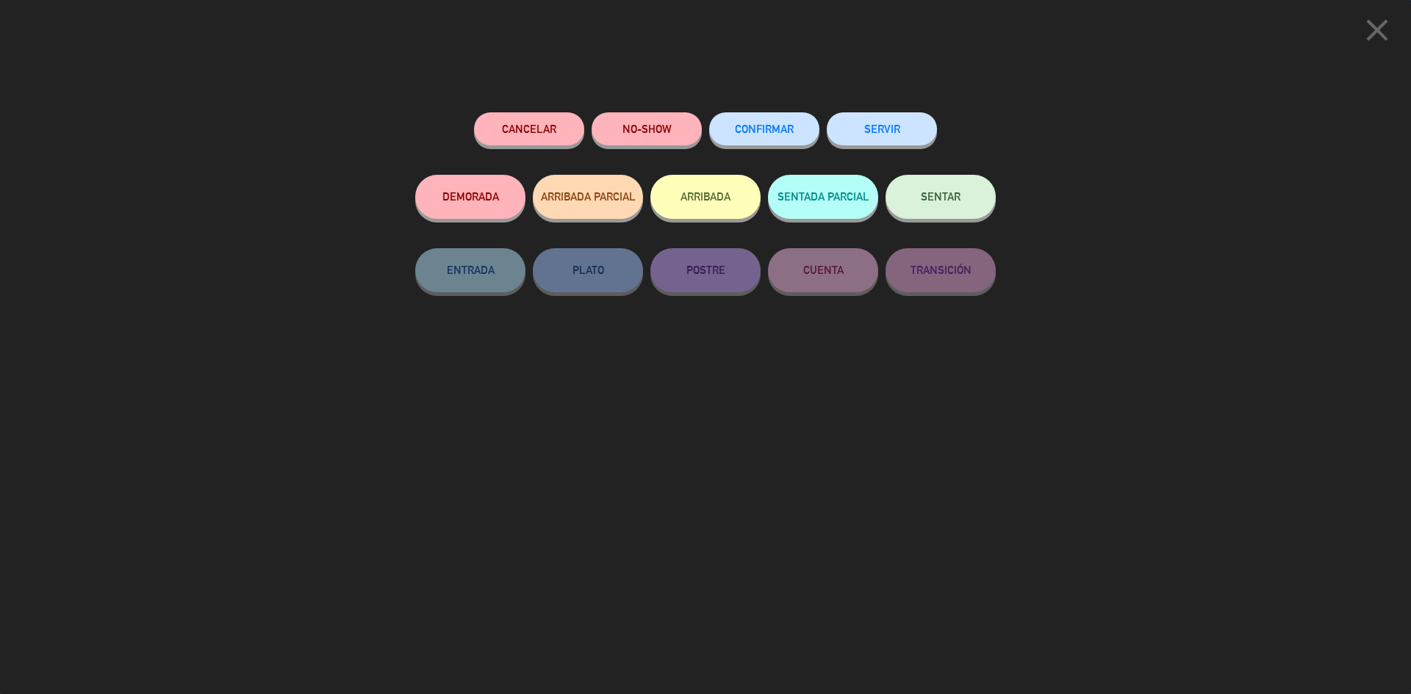
click at [949, 202] on span "SENTAR" at bounding box center [941, 196] width 40 height 12
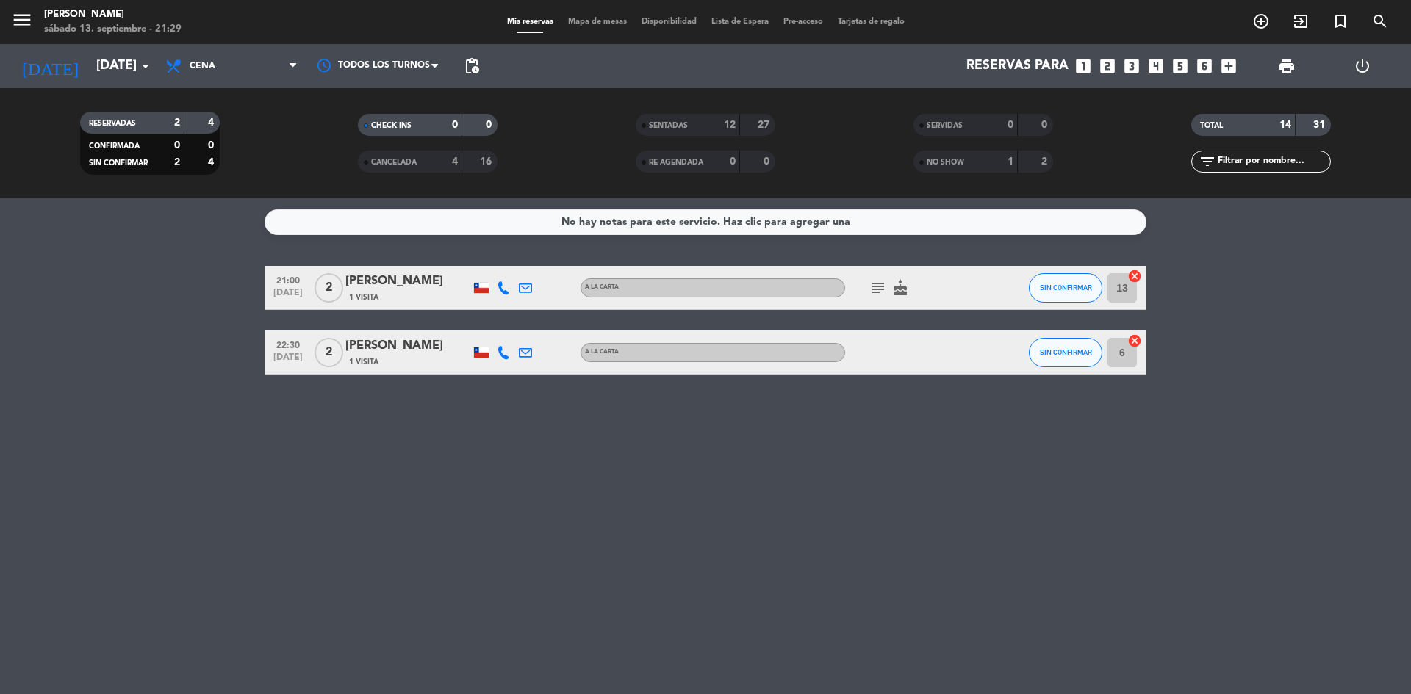
click at [876, 281] on icon "subject" at bounding box center [878, 288] width 18 height 18
click at [850, 522] on div "No hay notas para este servicio. Haz clic para agregar una 21:00 [DATE] 2 [PERS…" at bounding box center [705, 446] width 1411 height 496
click at [1030, 281] on div "SIN CONFIRMAR" at bounding box center [1065, 287] width 73 height 43
click at [1044, 290] on span "SIN CONFIRMAR" at bounding box center [1066, 288] width 52 height 8
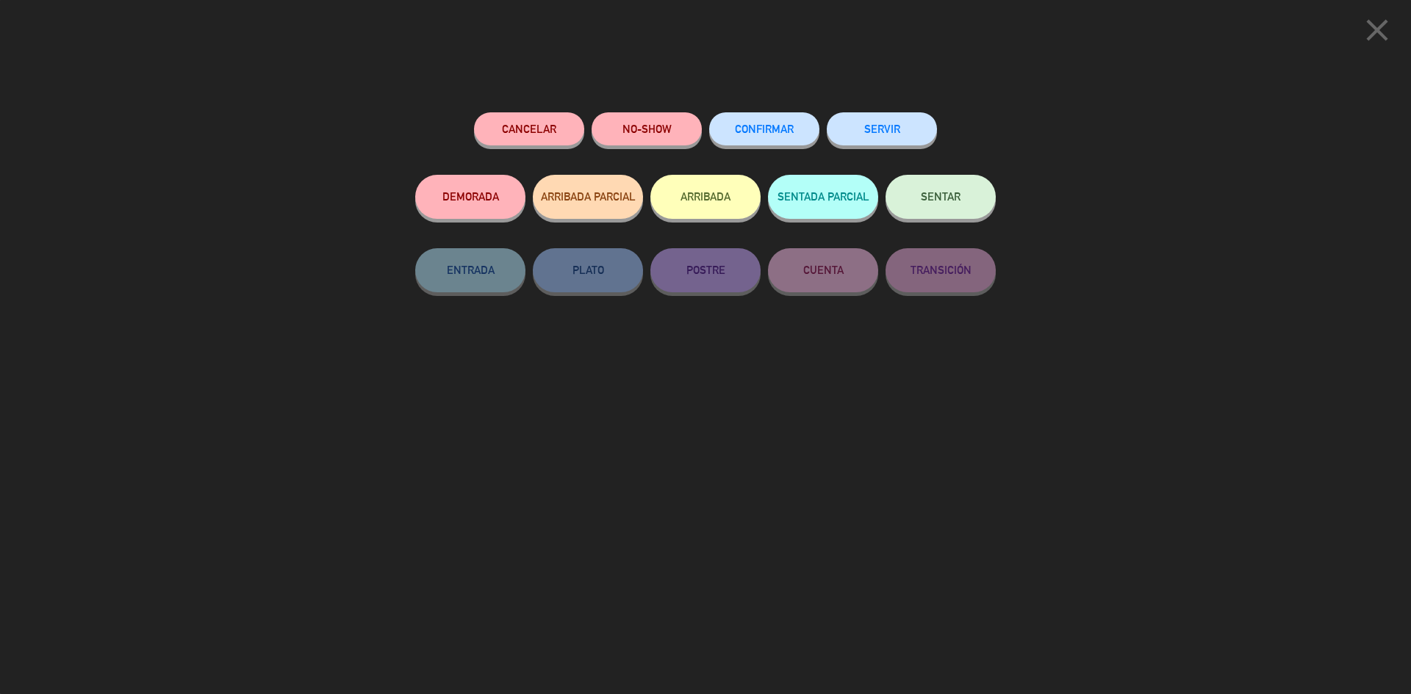
click at [642, 123] on button "NO-SHOW" at bounding box center [647, 128] width 110 height 33
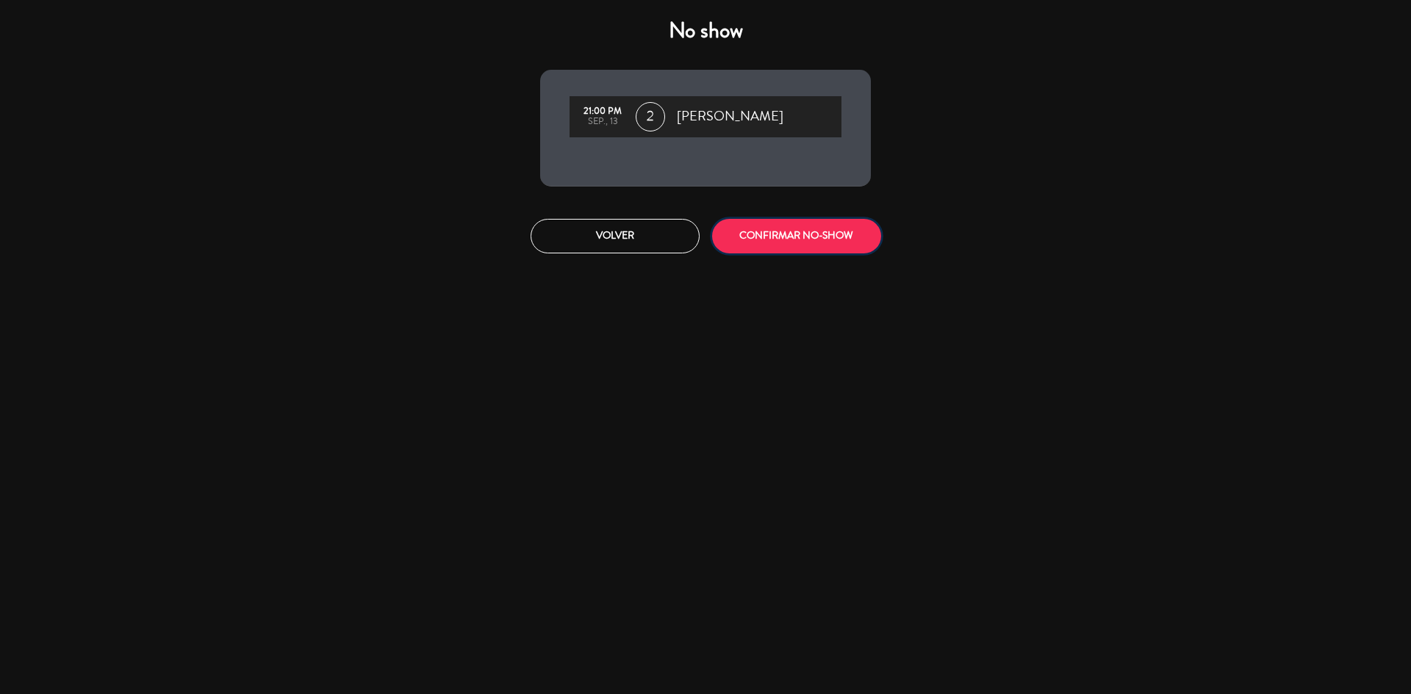
click at [835, 234] on button "CONFIRMAR NO-SHOW" at bounding box center [796, 236] width 169 height 35
